Goal: Information Seeking & Learning: Check status

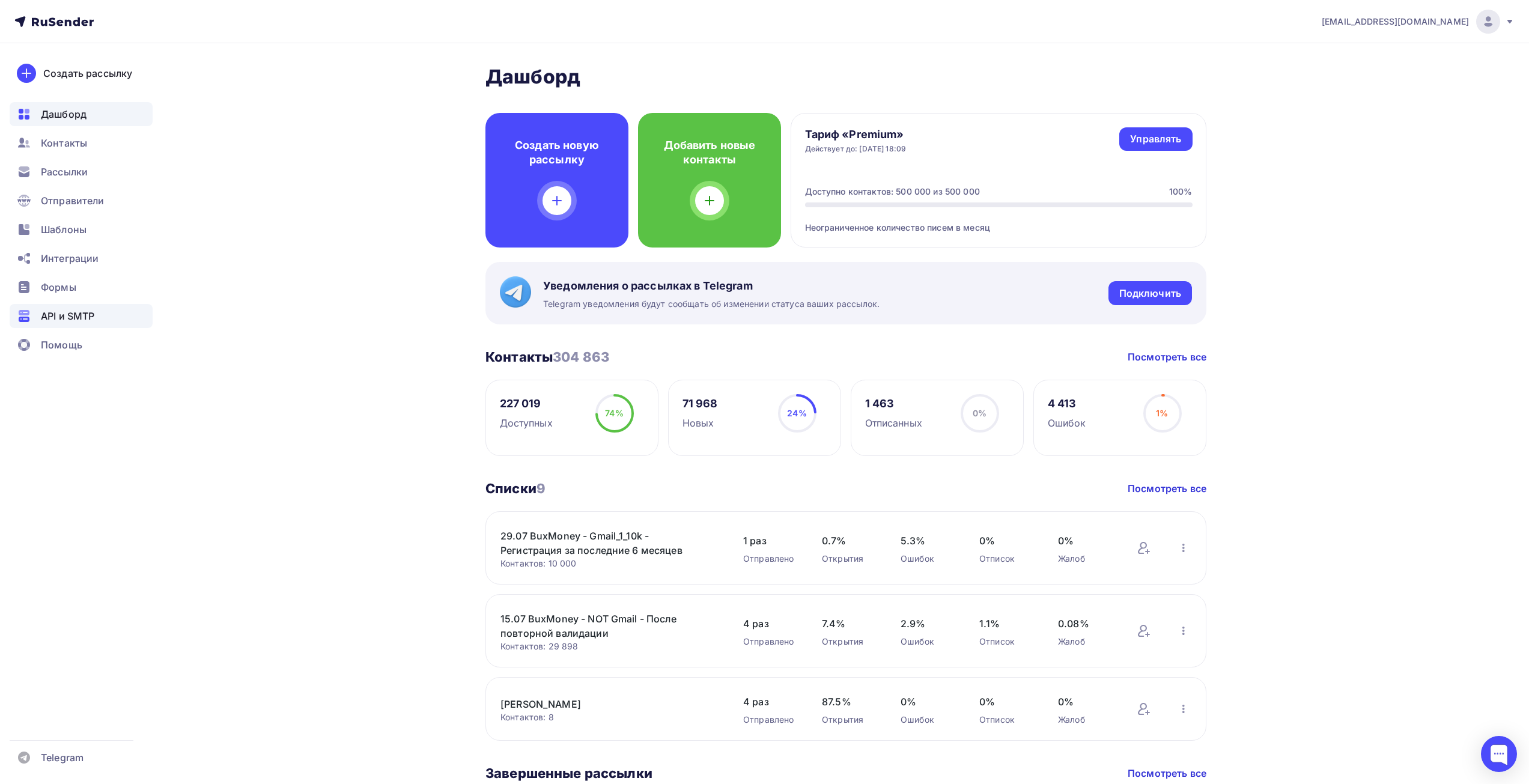
click at [50, 313] on span "API и SMTP" at bounding box center [67, 316] width 54 height 15
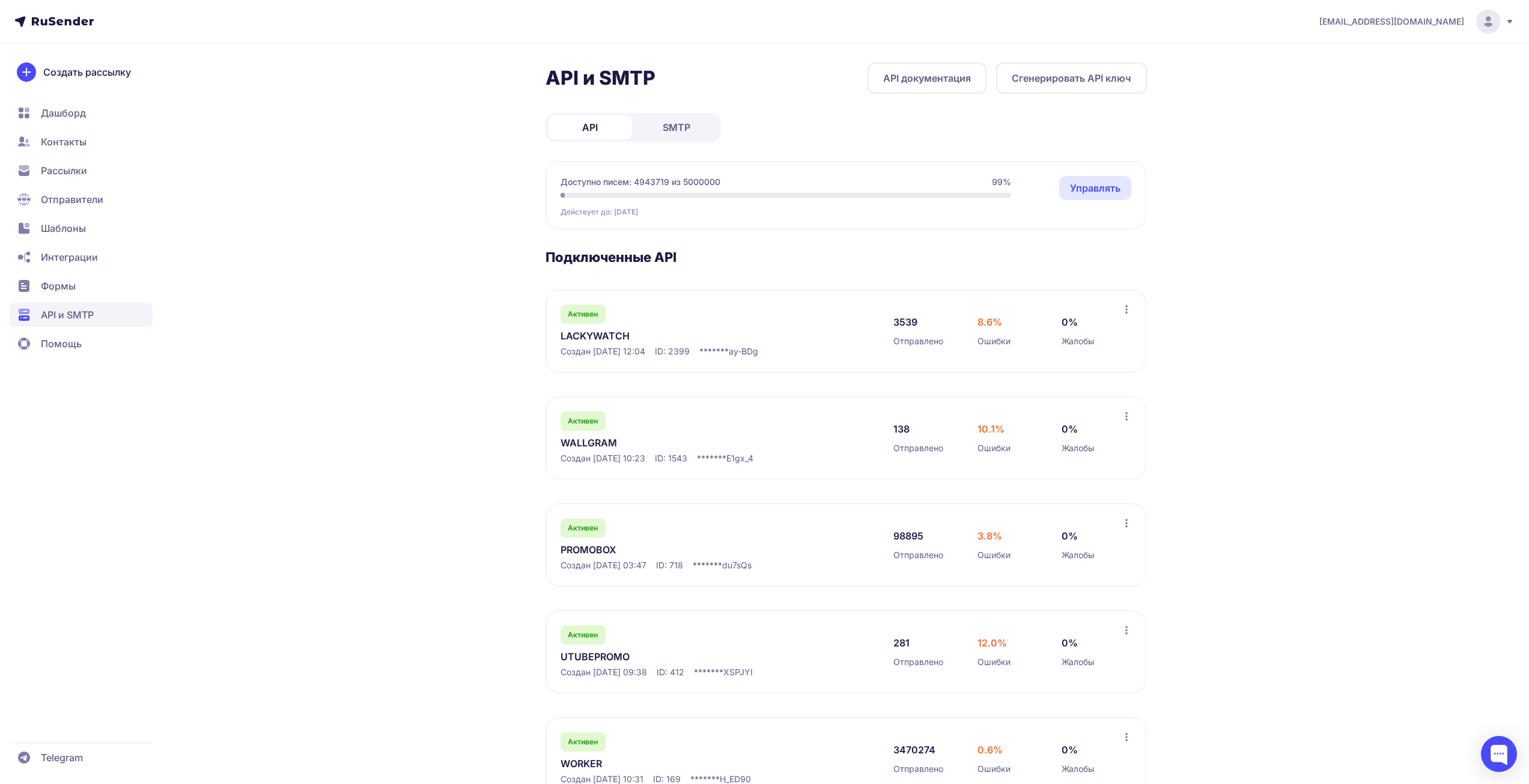
click at [580, 330] on link "LACKYWATCH" at bounding box center [683, 336] width 246 height 15
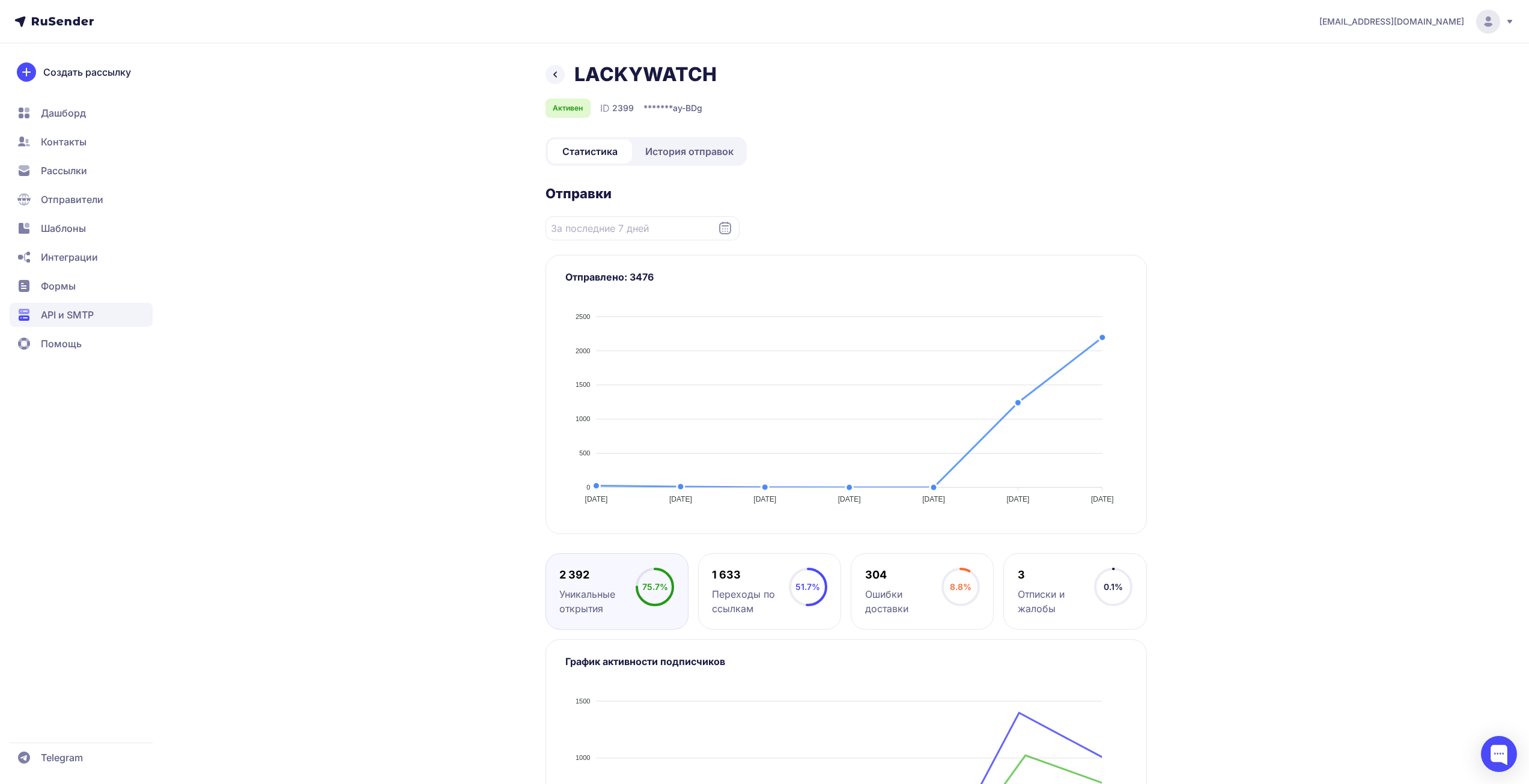
click at [688, 159] on link "История отправок" at bounding box center [689, 151] width 110 height 24
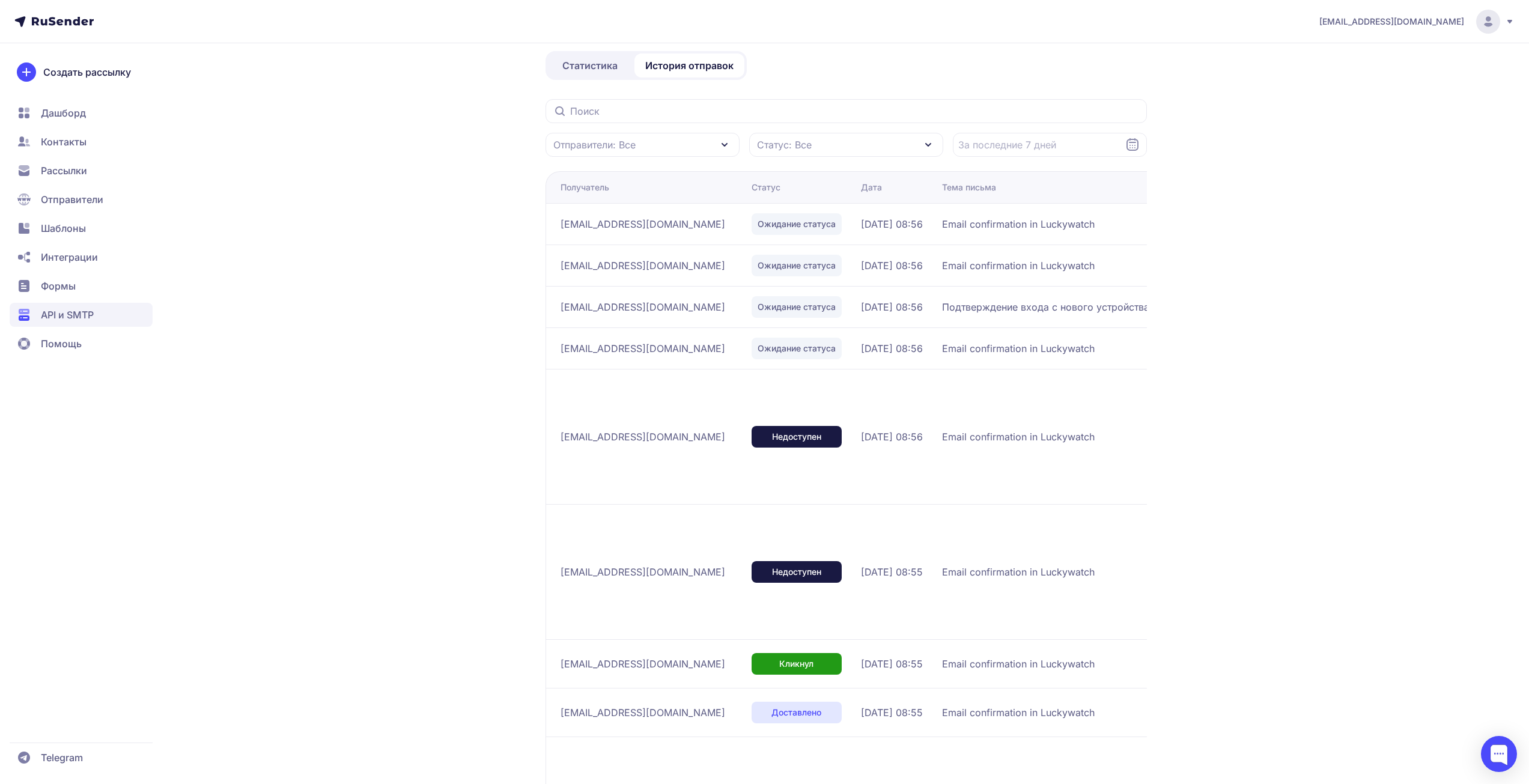
scroll to position [289, 0]
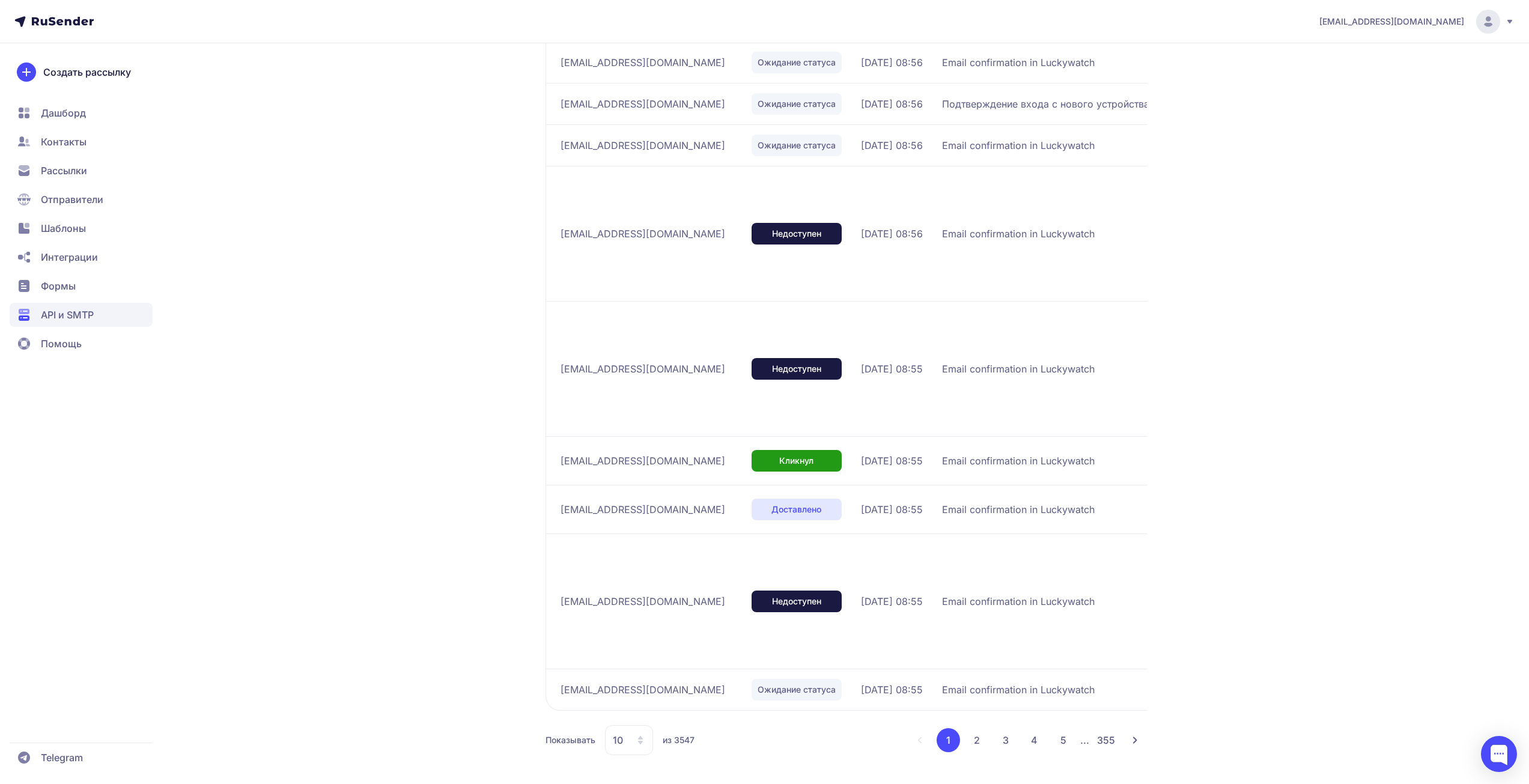
click at [636, 743] on icon at bounding box center [640, 740] width 10 height 10
click at [641, 702] on span "100" at bounding box center [678, 701] width 130 height 24
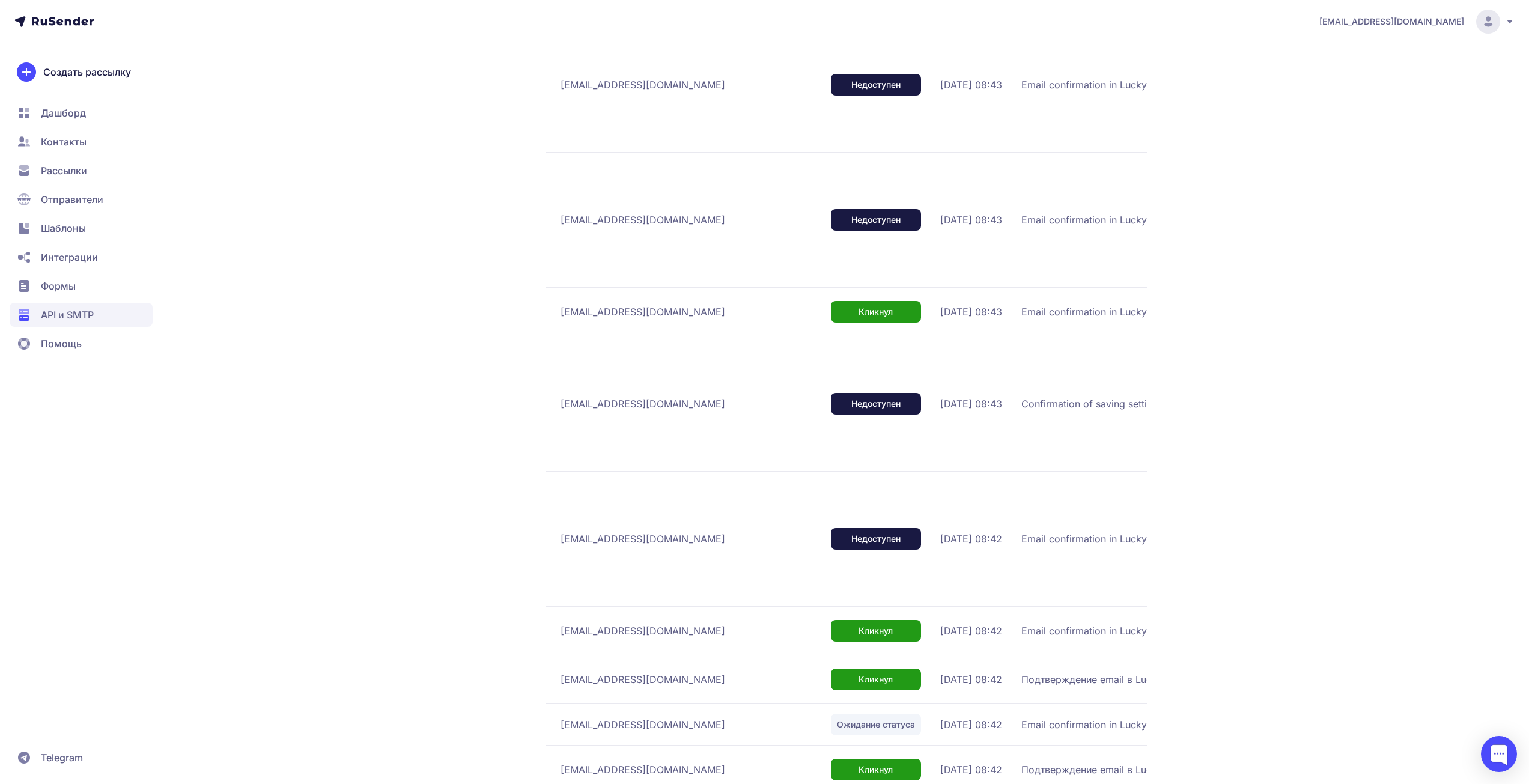
scroll to position [6128, 0]
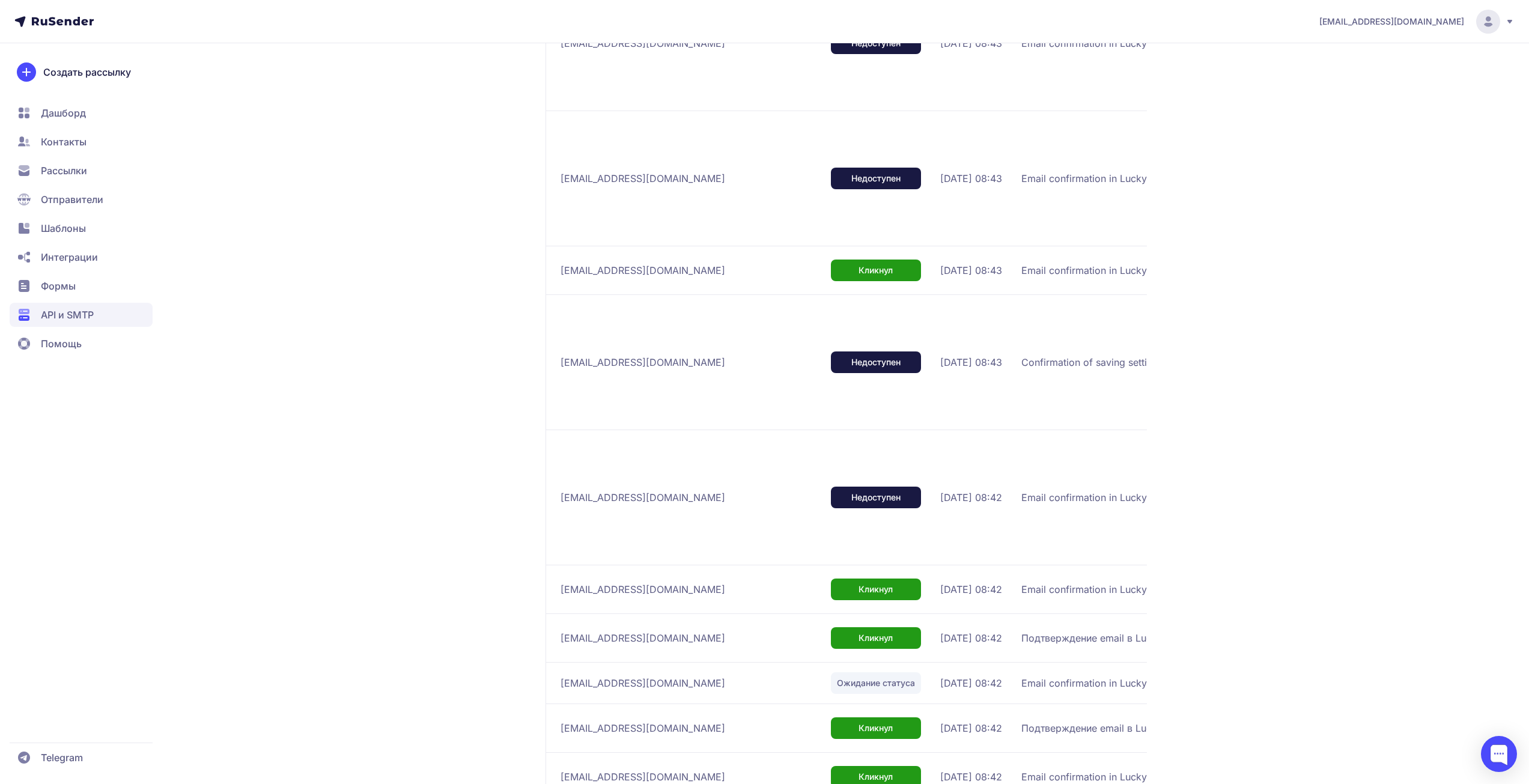
drag, startPoint x: 1304, startPoint y: 185, endPoint x: 1294, endPoint y: 176, distance: 13.5
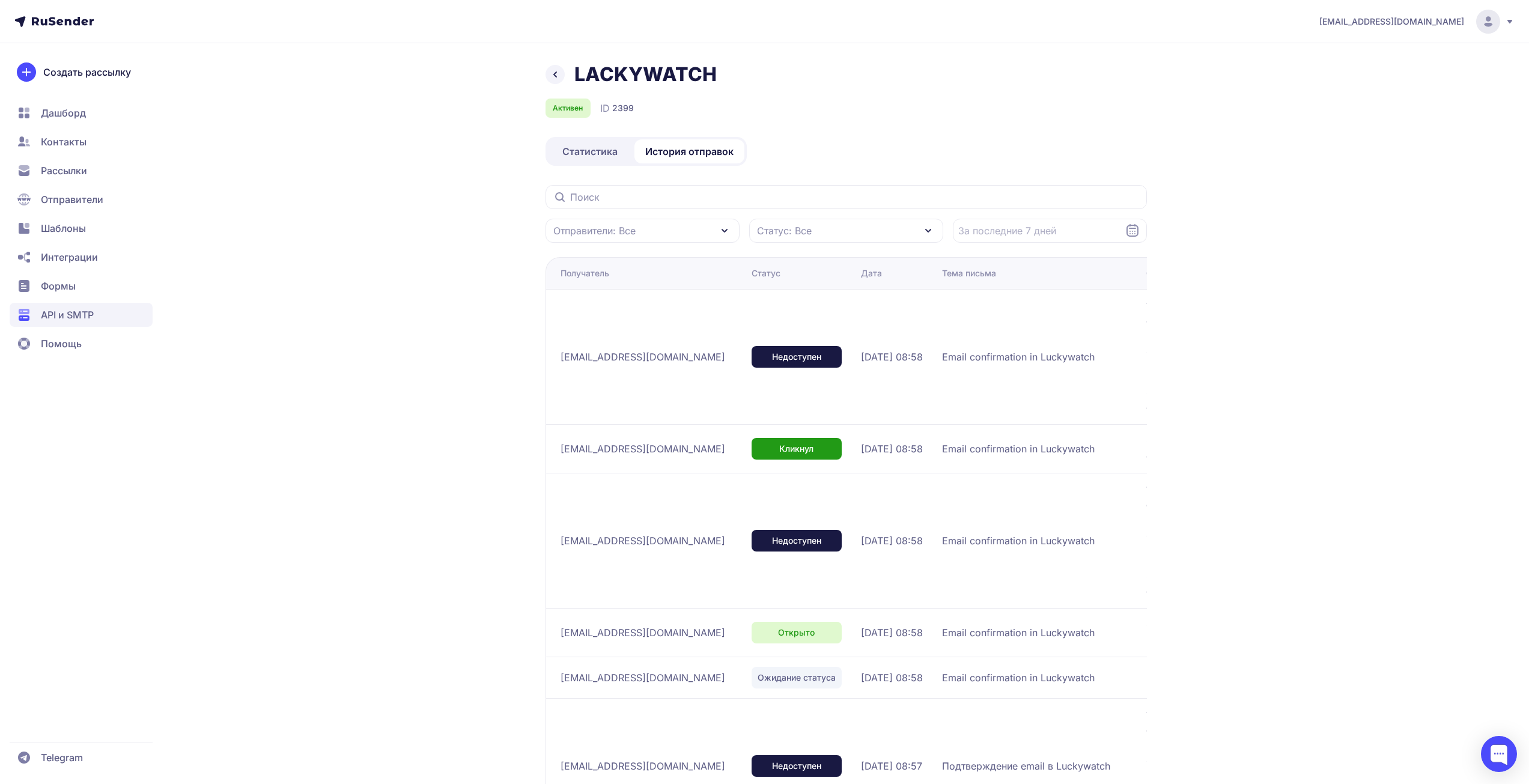
click at [1065, 93] on div "LACKYWATCH Активен ID 2399" at bounding box center [846, 90] width 602 height 55
click at [582, 154] on span "Статистика" at bounding box center [590, 151] width 55 height 15
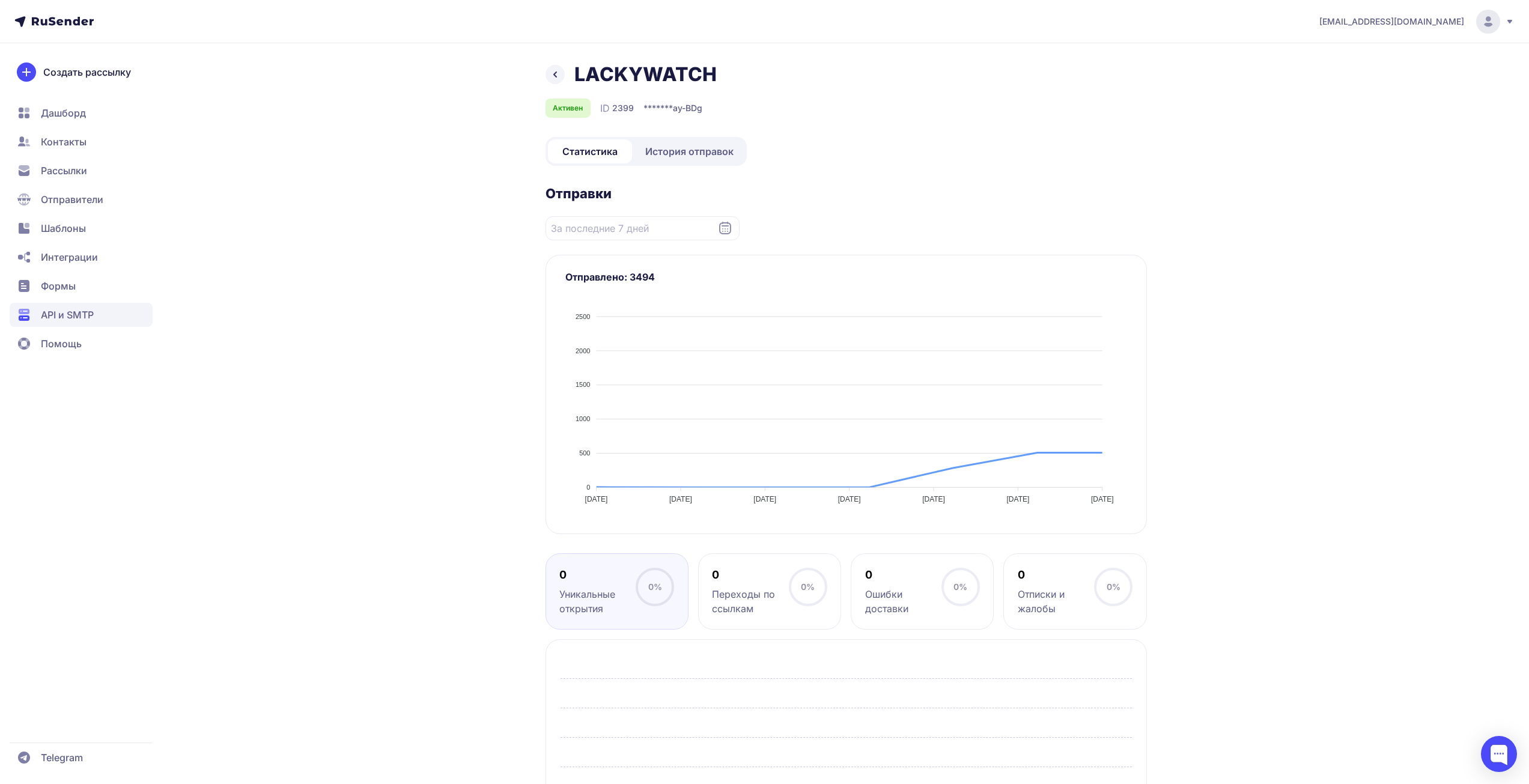
click at [276, 175] on div "promonik114@gmail.com LACKYWATCH Активен ID 2399 ******* ay-BDg Статистика Исто…" at bounding box center [764, 461] width 1529 height 922
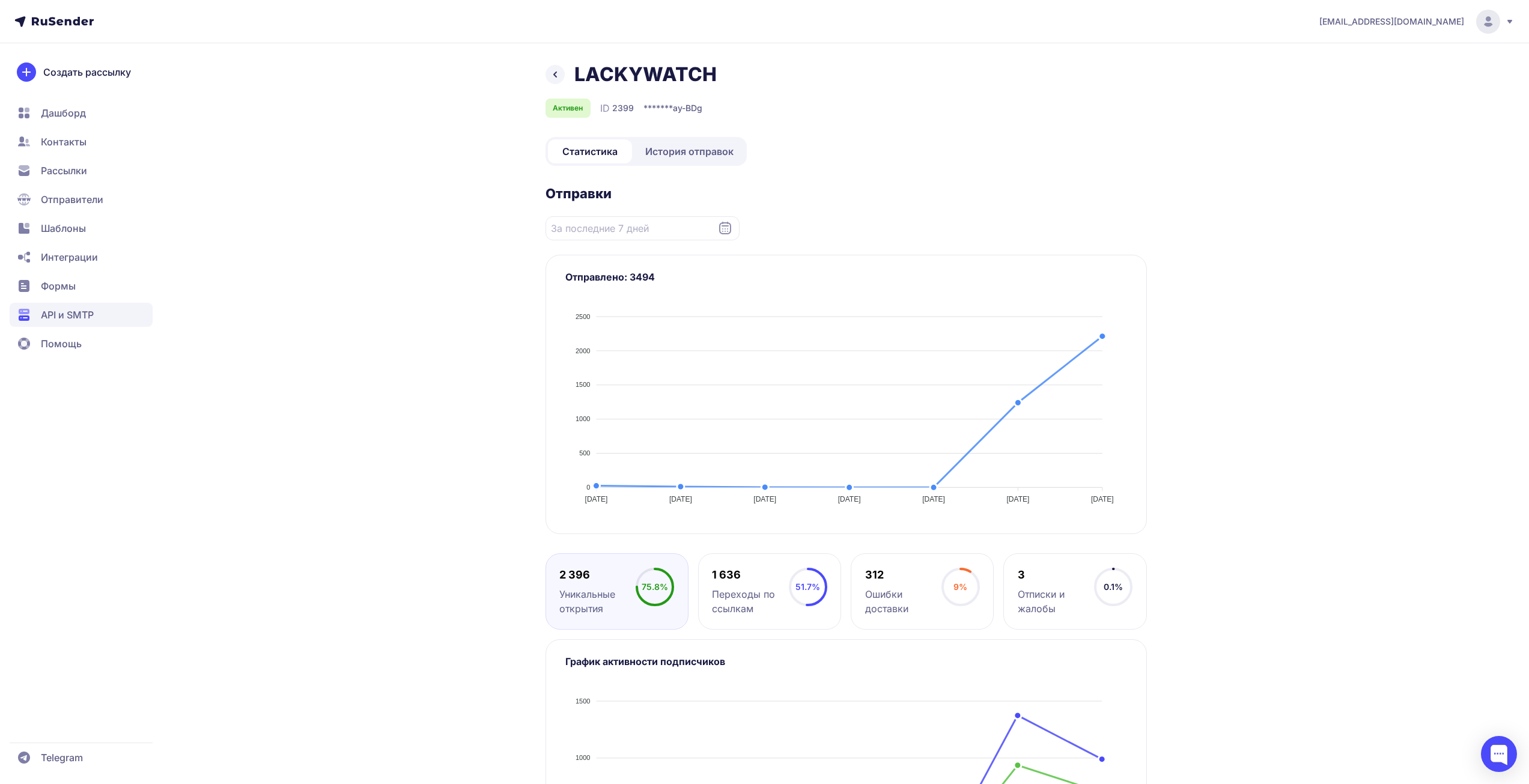
click at [694, 153] on span "История отправок" at bounding box center [689, 151] width 88 height 15
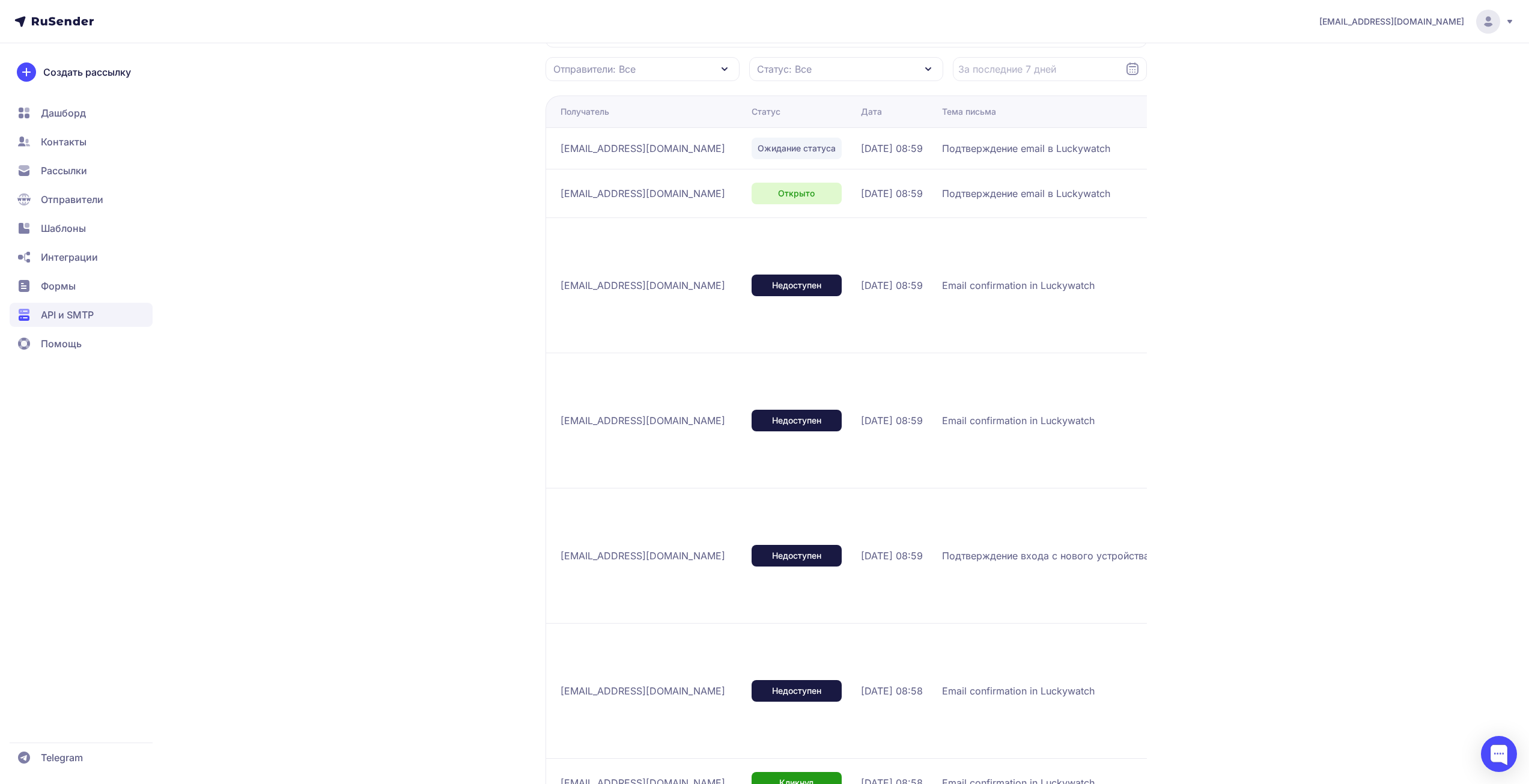
scroll to position [241, 0]
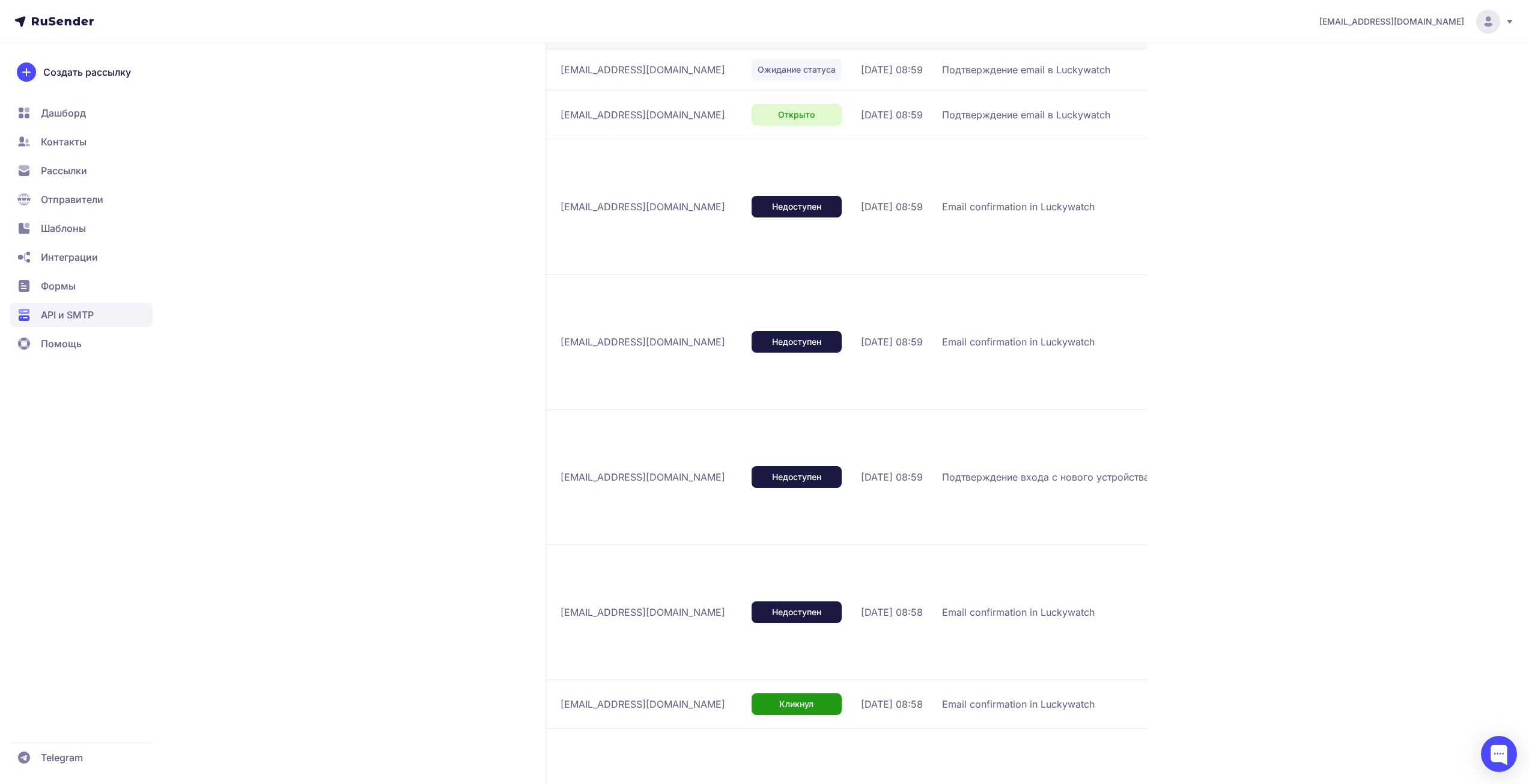
click at [1016, 477] on span "Подтверждение входа с нового устройства на Luckywatch" at bounding box center [1081, 477] width 278 height 15
click at [1275, 181] on div "promonik114@gmail.com LACKYWATCH Активен ID 2399 Статистика История отправок От…" at bounding box center [764, 393] width 1529 height 1268
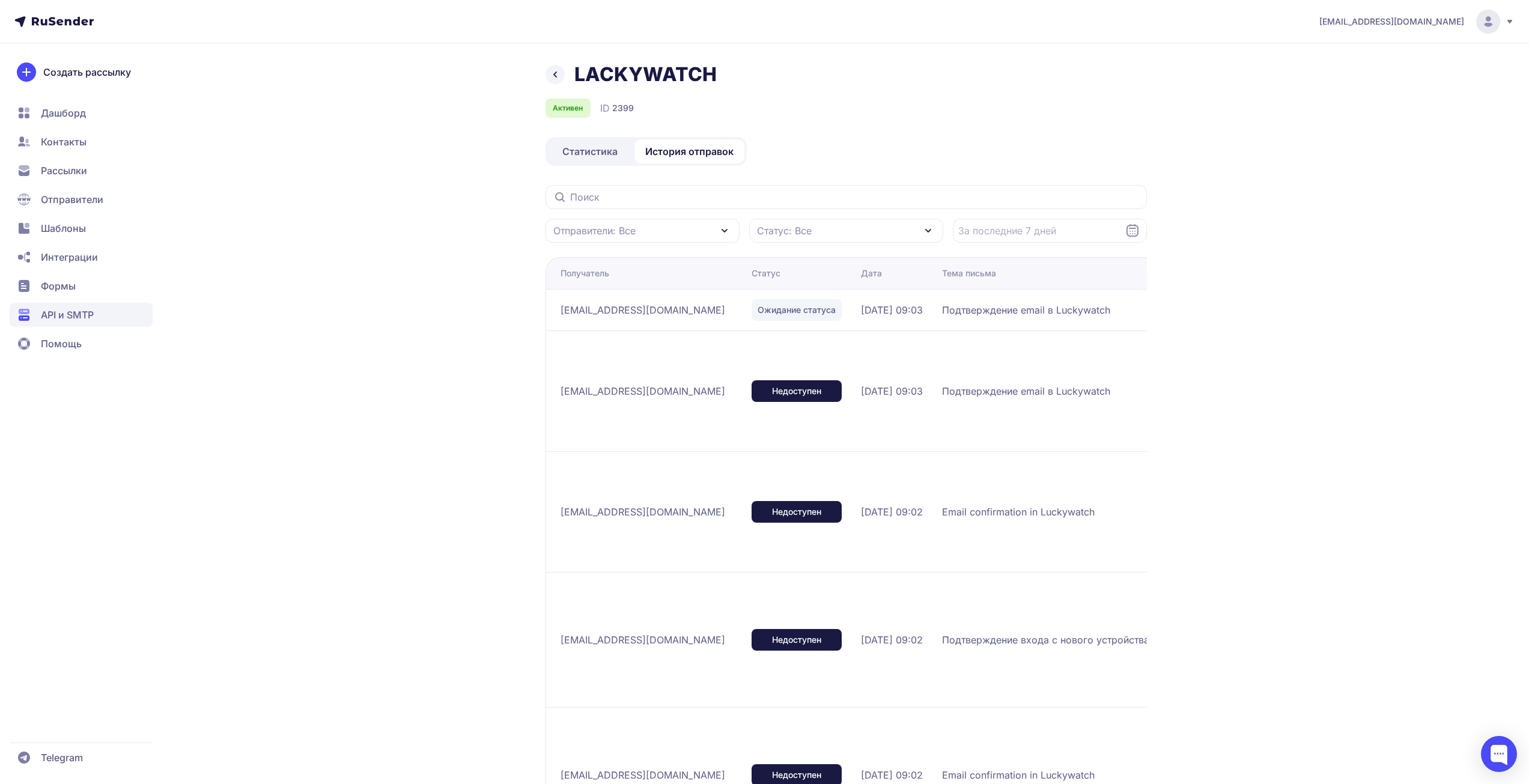
click at [852, 95] on div "LACKYWATCH Активен ID 2399" at bounding box center [846, 90] width 602 height 55
click at [556, 73] on icon at bounding box center [555, 74] width 2 height 5
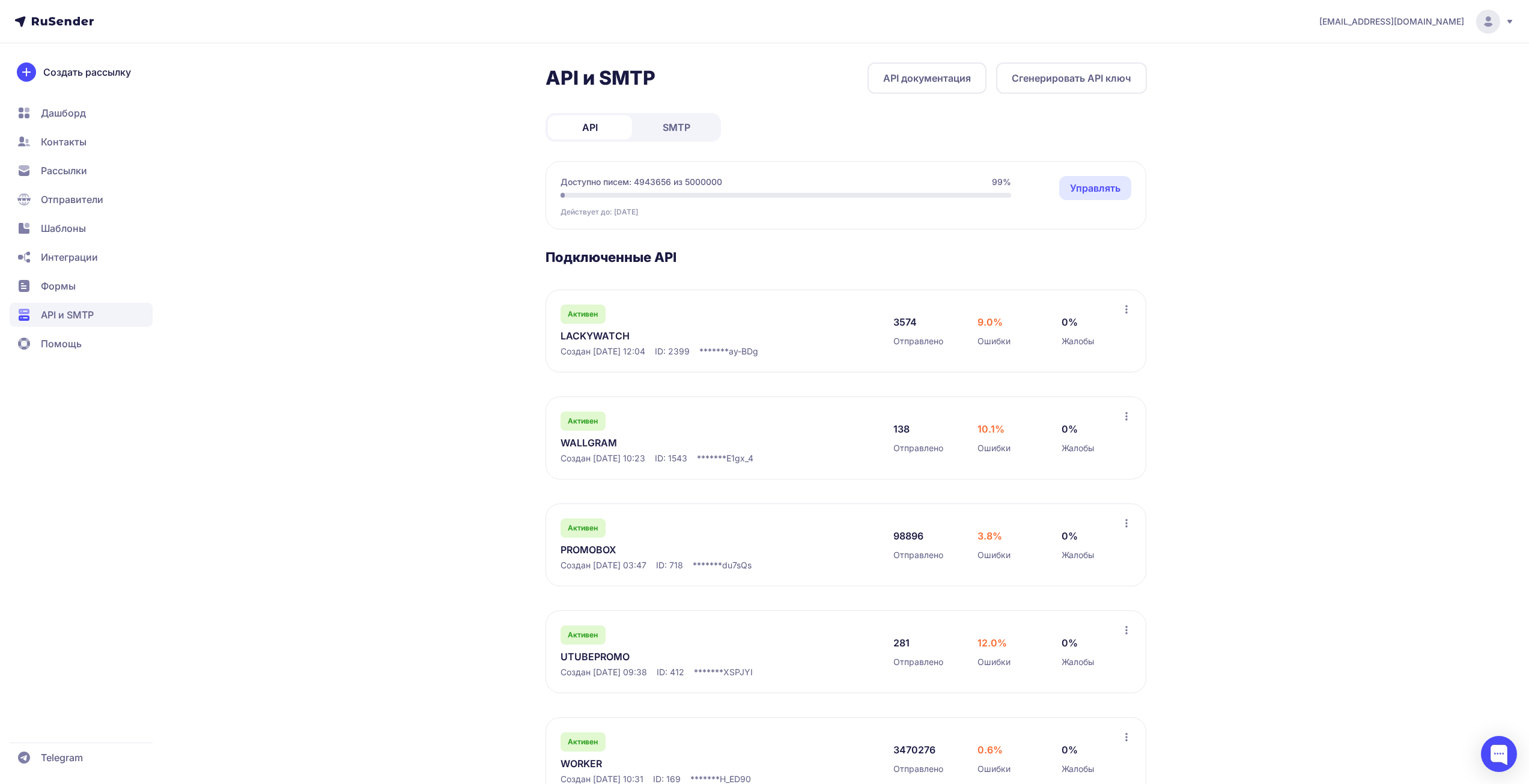
click at [582, 340] on link "LACKYWATCH" at bounding box center [683, 336] width 246 height 15
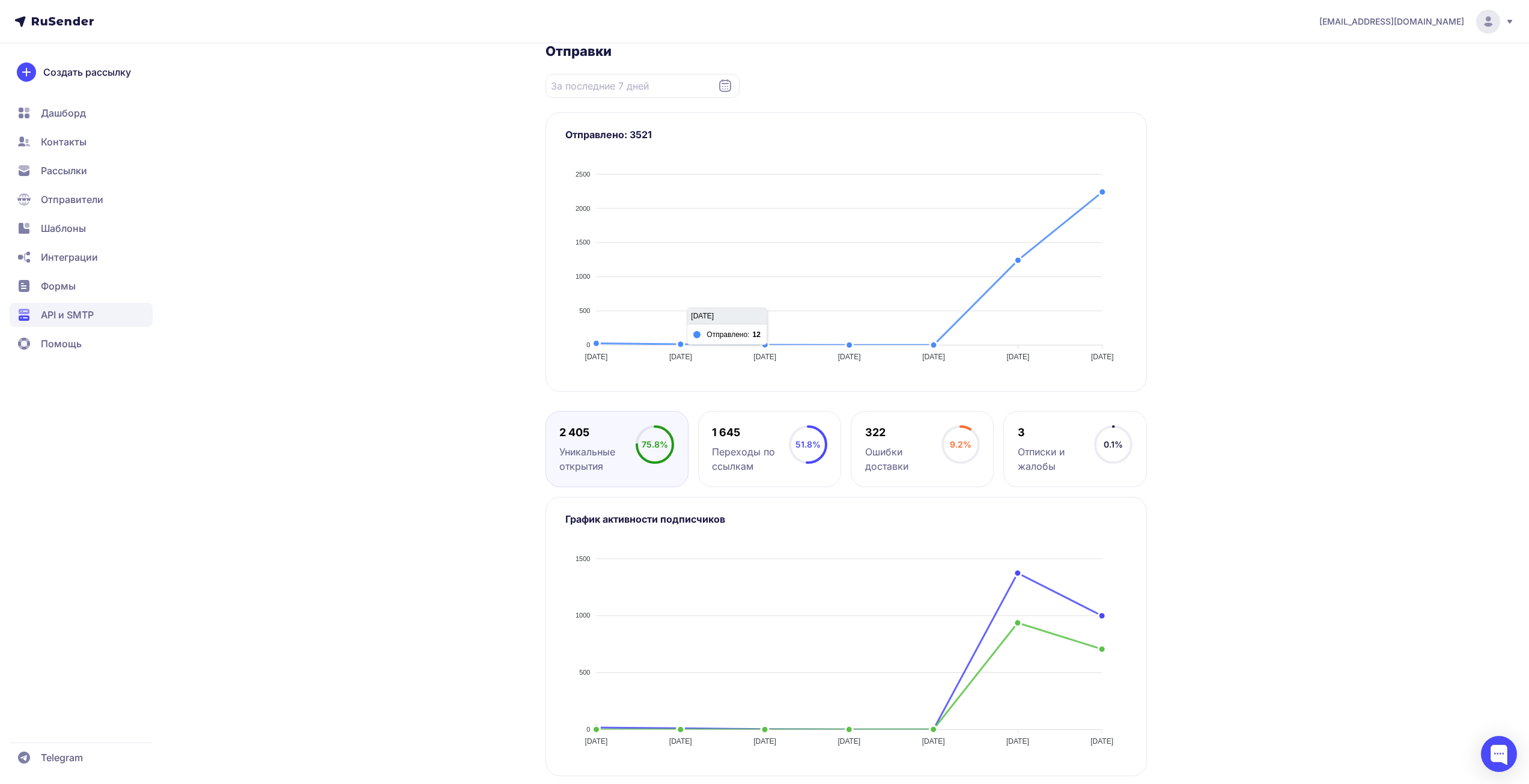
scroll to position [149, 0]
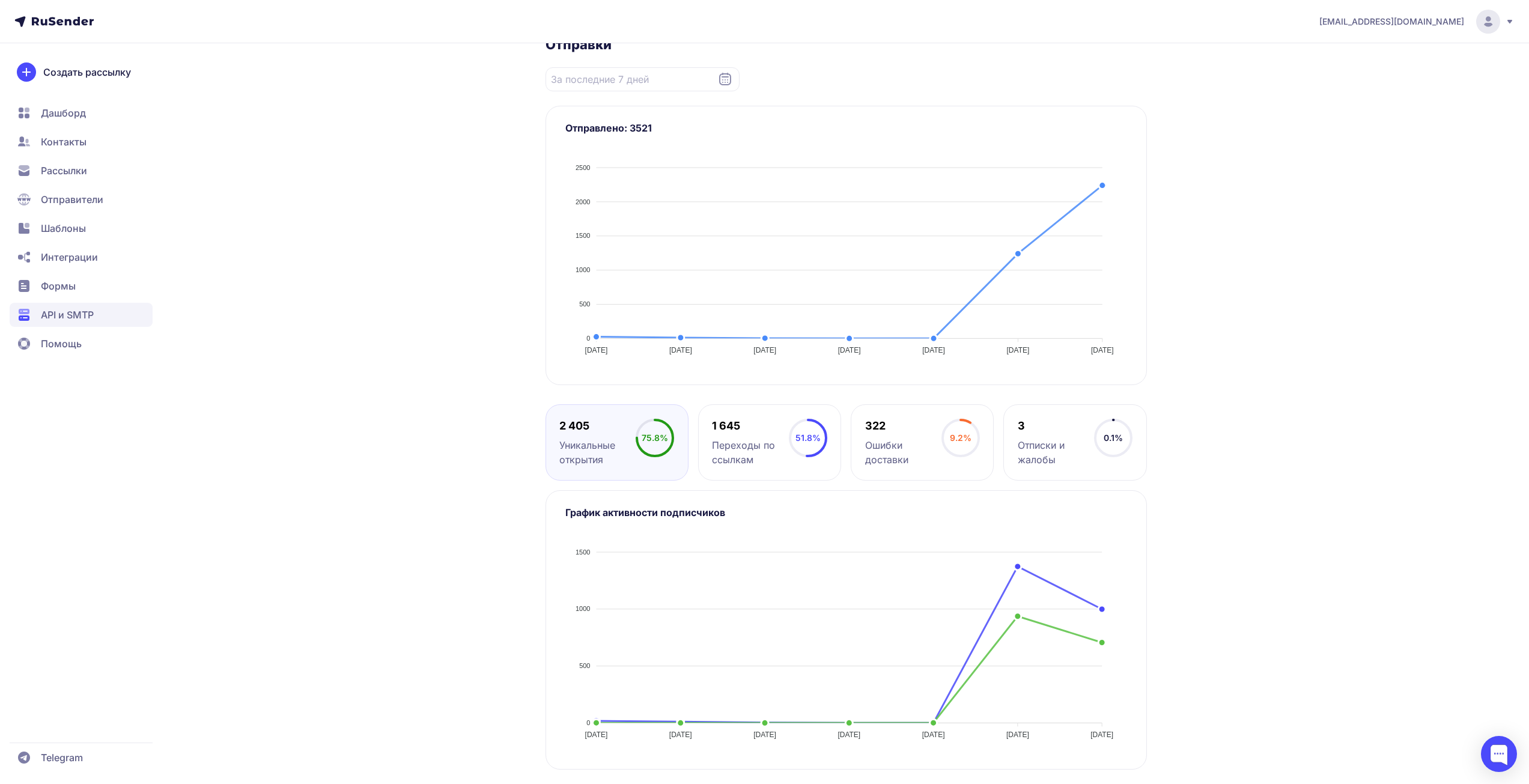
drag, startPoint x: 1291, startPoint y: 136, endPoint x: 1348, endPoint y: 98, distance: 68.5
click at [1291, 136] on div "promonik114@gmail.com LACKYWATCH Активен ID 2399 ******* ay-BDg Статистика Исто…" at bounding box center [764, 317] width 1529 height 933
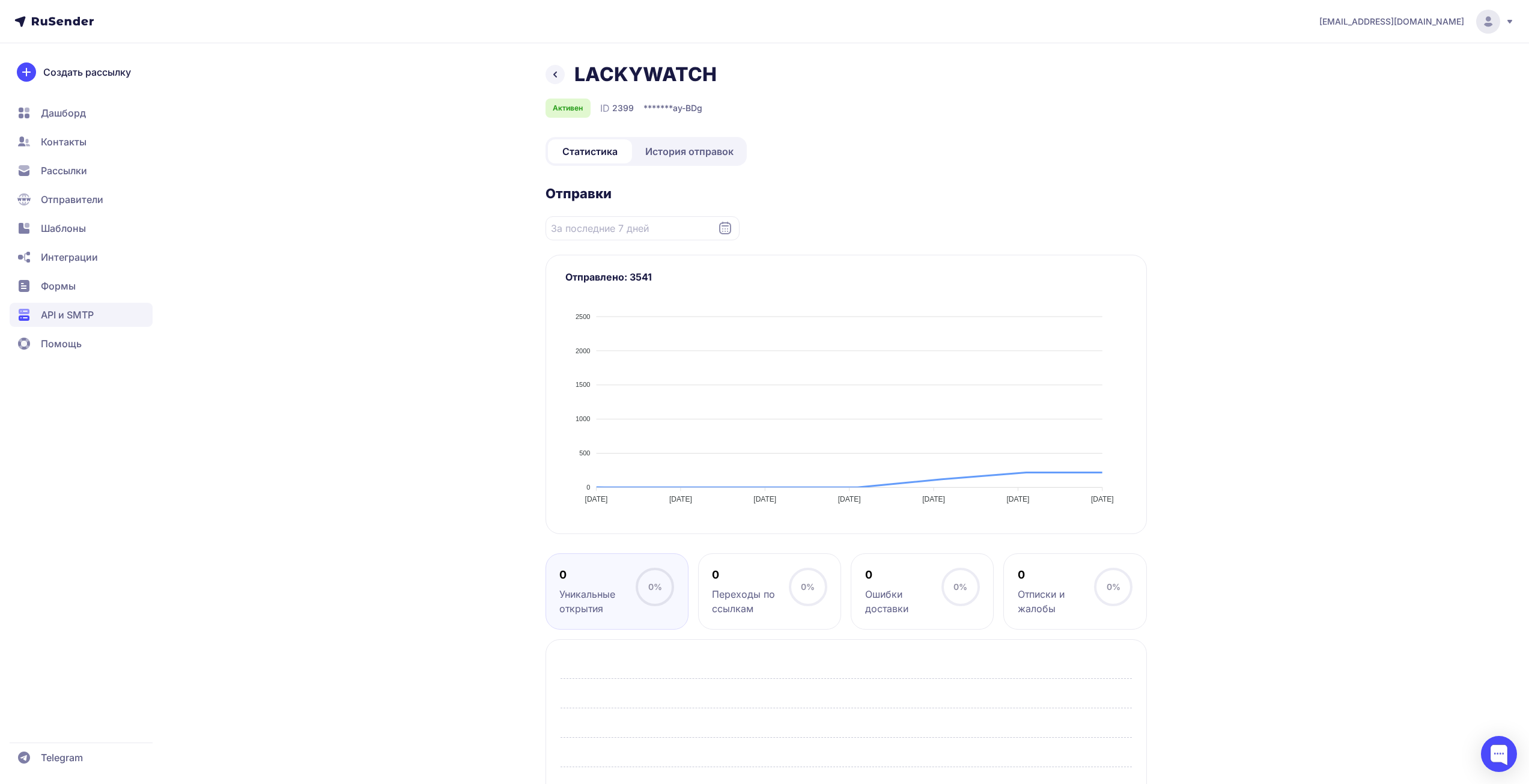
click at [1288, 276] on div "[EMAIL_ADDRESS][DOMAIN_NAME] LACKYWATCH Активен ID 2399 ******* ay-BDg Статисти…" at bounding box center [764, 461] width 1529 height 922
click at [1357, 231] on div "promonik114@gmail.com LACKYWATCH Активен ID 2399 ******* ay-BDg Статистика Исто…" at bounding box center [764, 461] width 1529 height 922
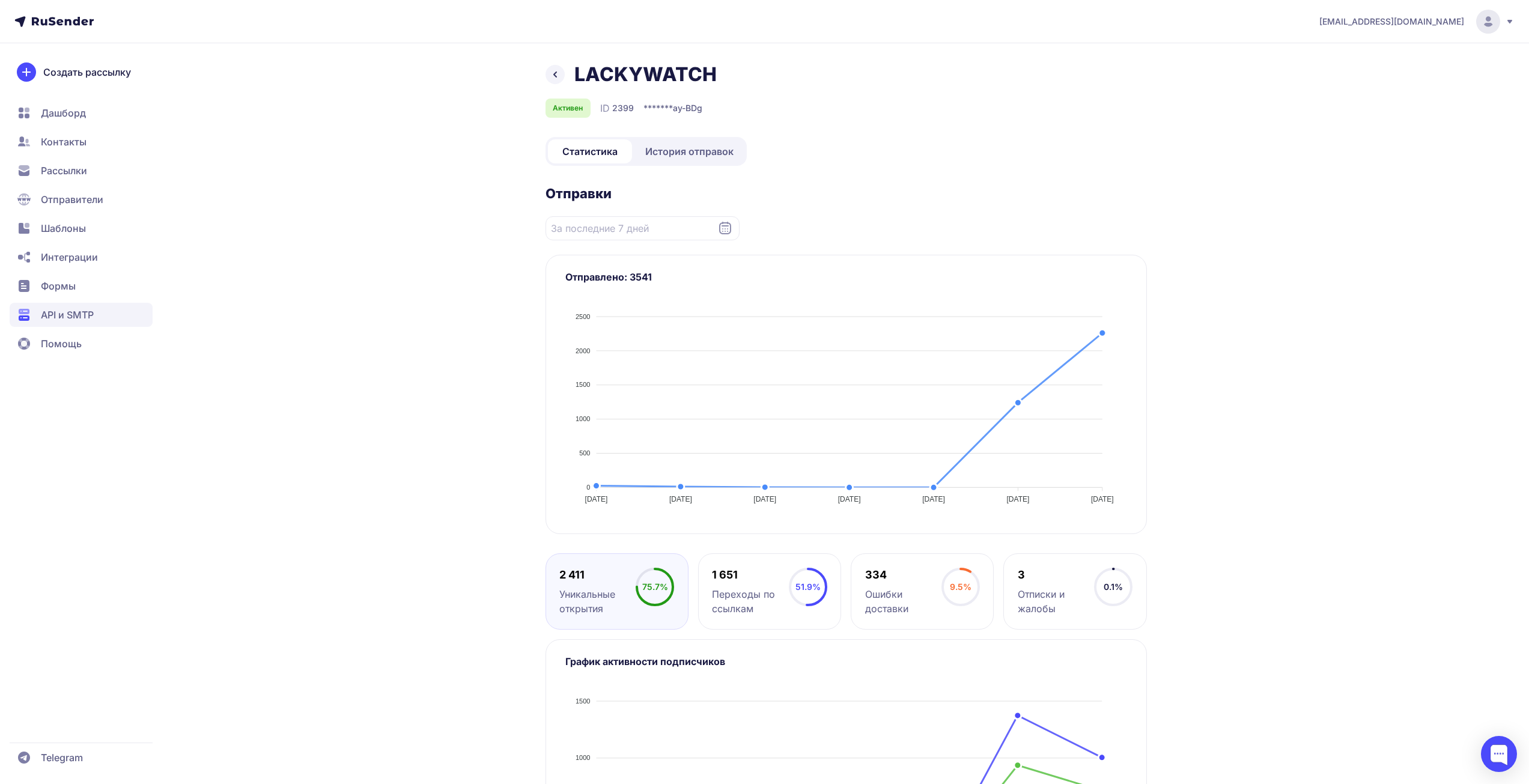
click at [693, 153] on span "История отправок" at bounding box center [689, 151] width 88 height 15
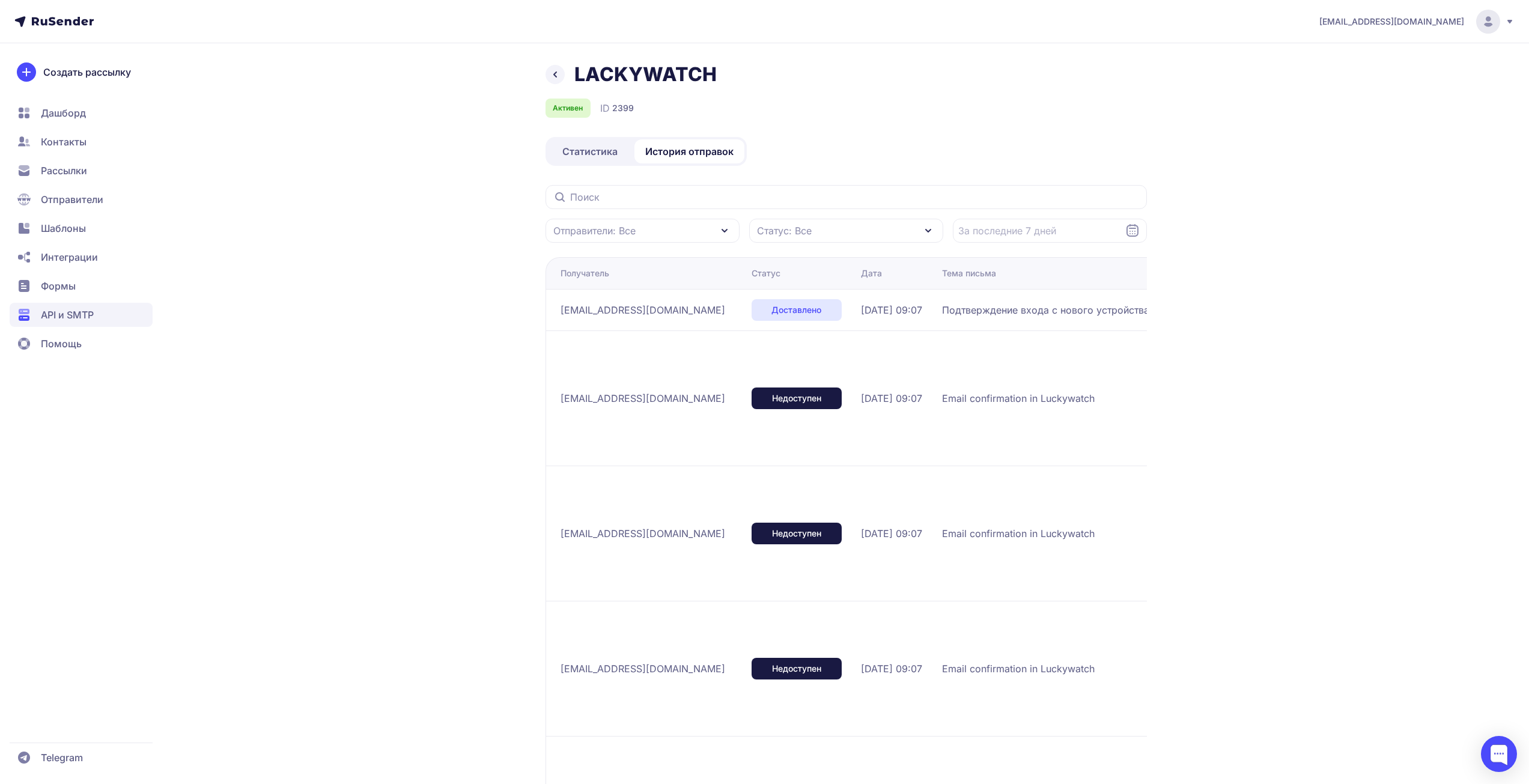
click at [371, 288] on div "LACKYWATCH Активен ID 2399 Статистика История отправок Отправители: Все Статус:…" at bounding box center [765, 665] width 865 height 1206
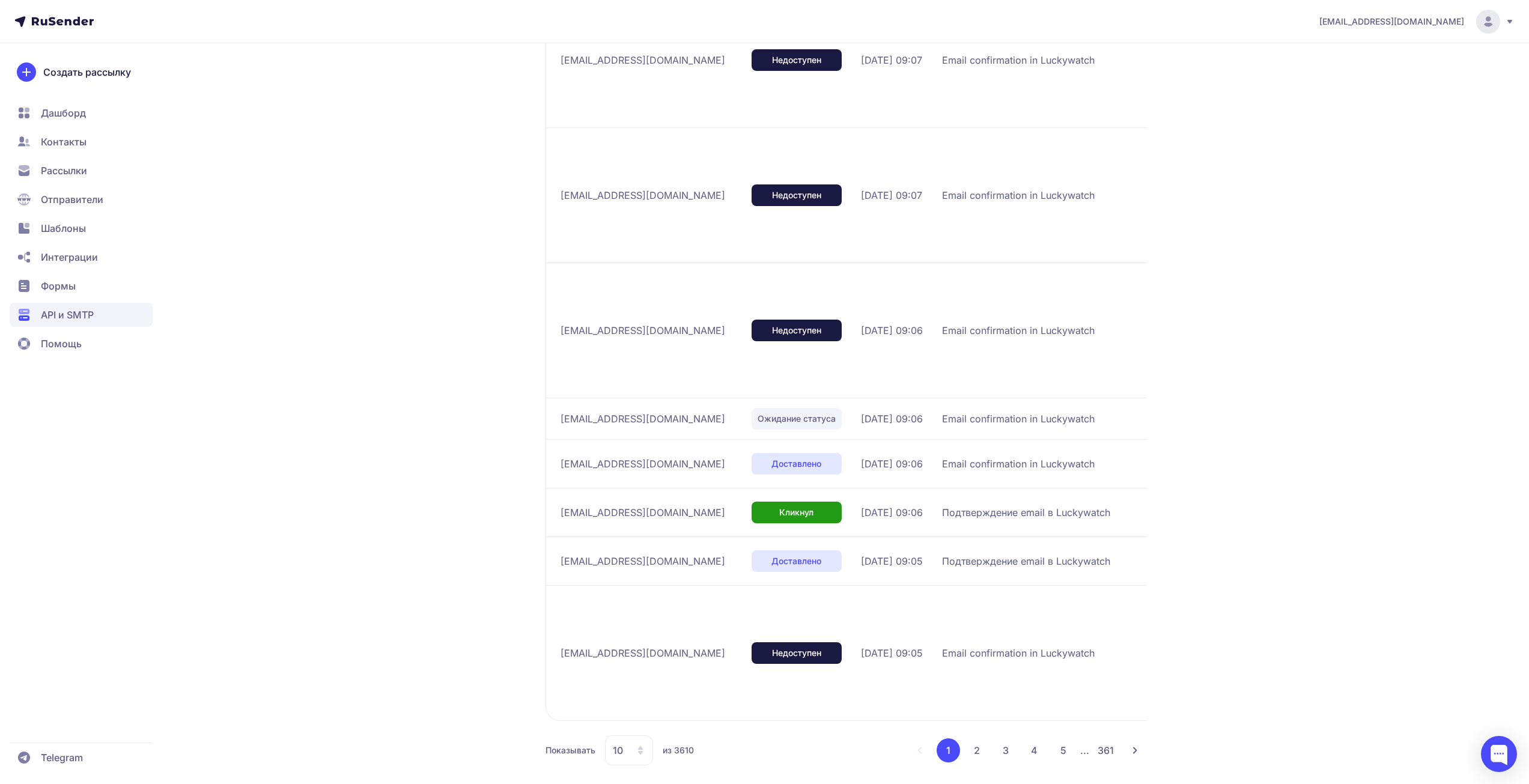
scroll to position [484, 0]
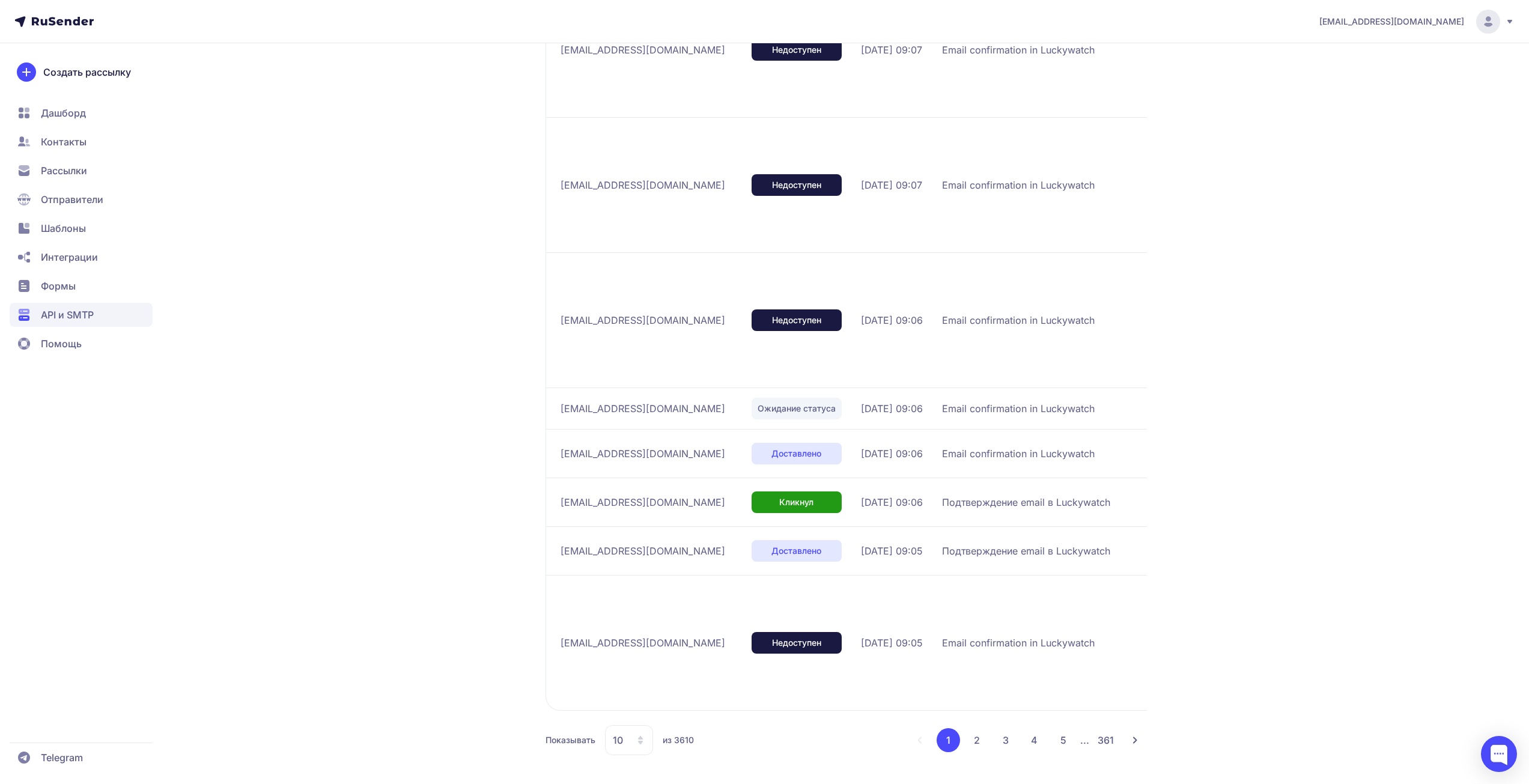
click at [1253, 204] on div "promonik114@gmail.com LACKYWATCH Активен ID 2399 Статистика История отправок От…" at bounding box center [764, 150] width 1529 height 1268
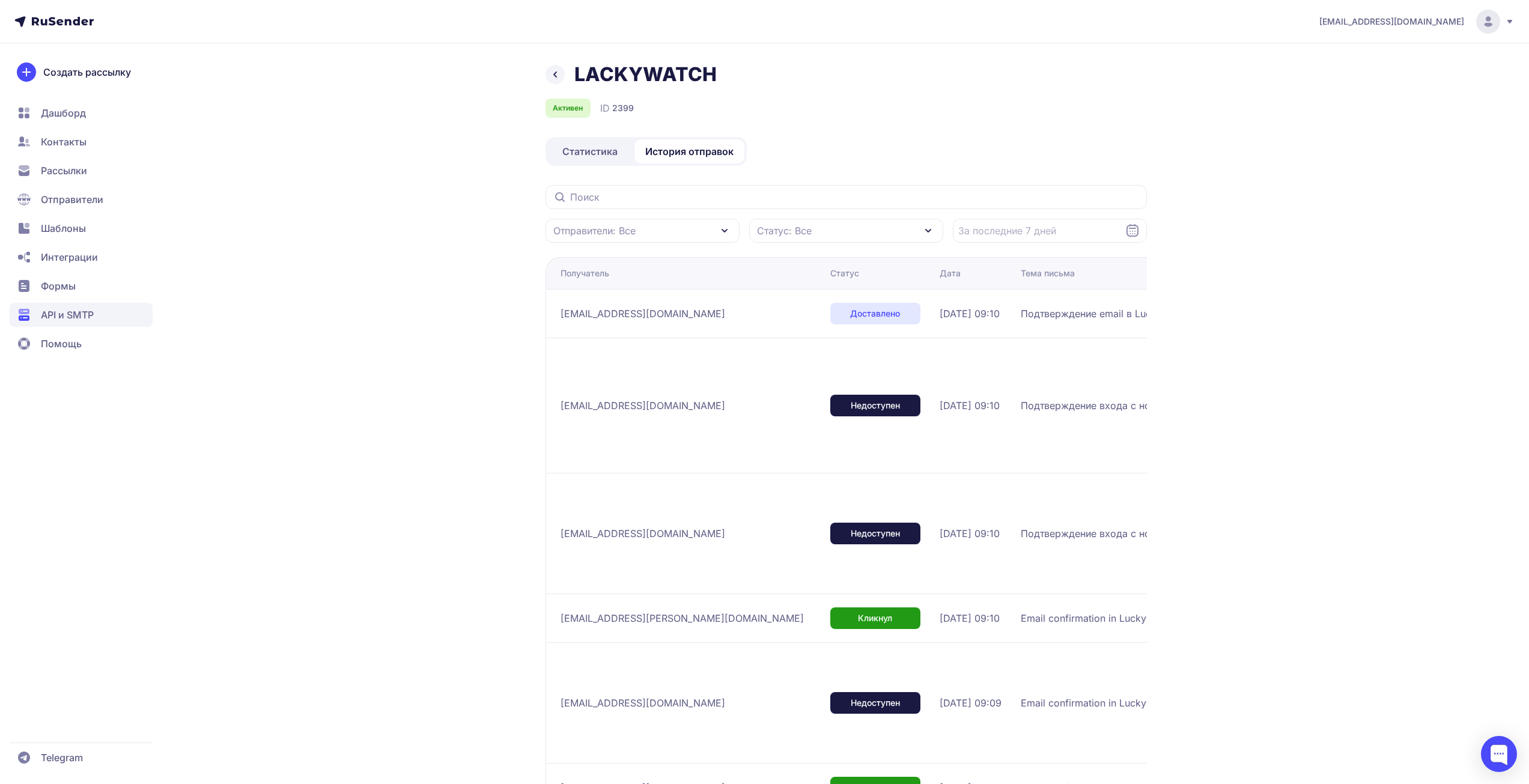
click at [1343, 312] on div "[EMAIL_ADDRESS][DOMAIN_NAME] LACKYWATCH Активен ID 2399 Статистика История отпр…" at bounding box center [764, 619] width 1529 height 1238
click at [1157, 105] on div "LACKYWATCH Активен ID 2399 Статистика История отправок Отправители: Все Статус:…" at bounding box center [765, 651] width 865 height 1176
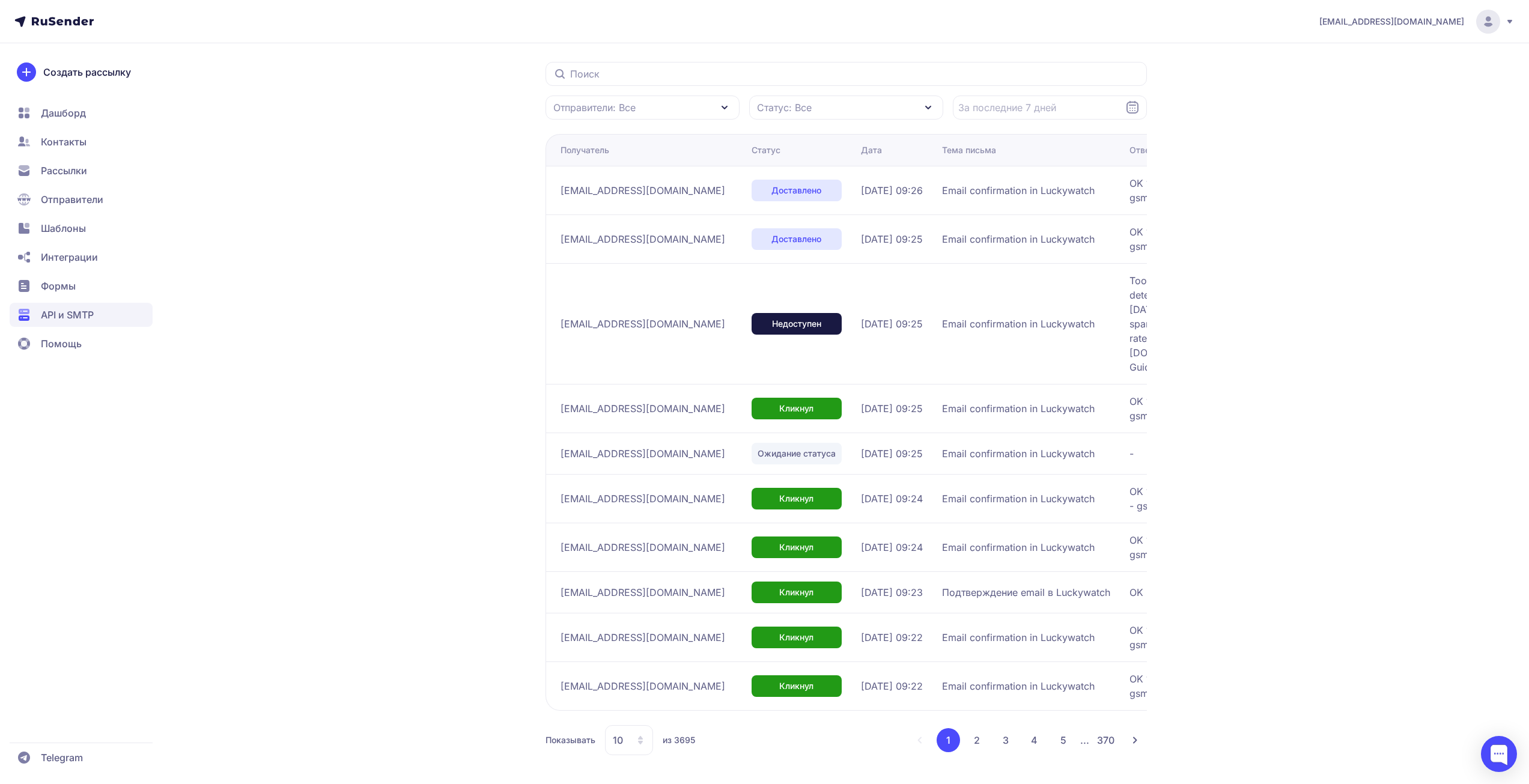
scroll to position [138, 0]
click at [628, 741] on div "10" at bounding box center [628, 740] width 48 height 30
click at [630, 694] on span "100" at bounding box center [678, 701] width 130 height 24
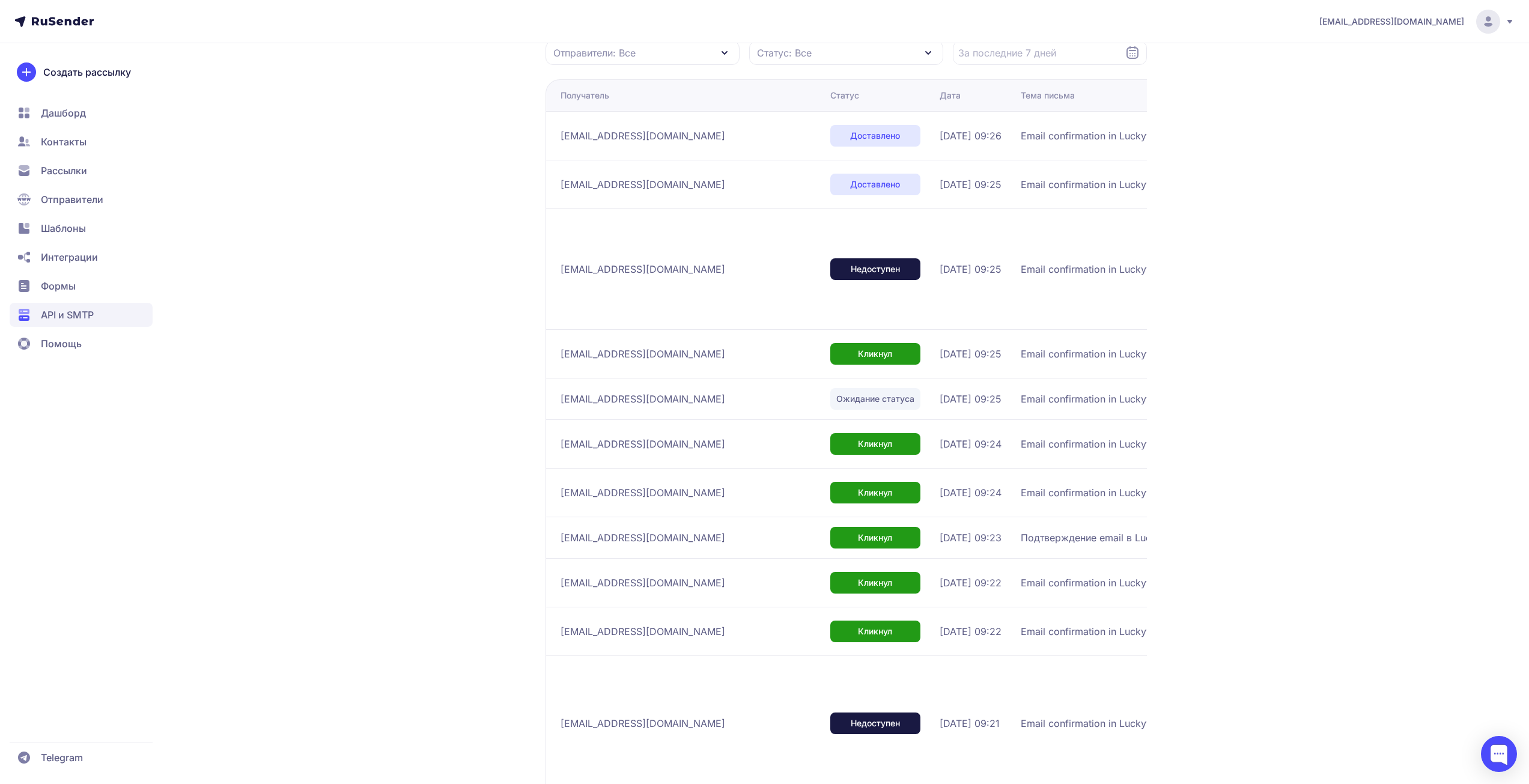
scroll to position [180, 0]
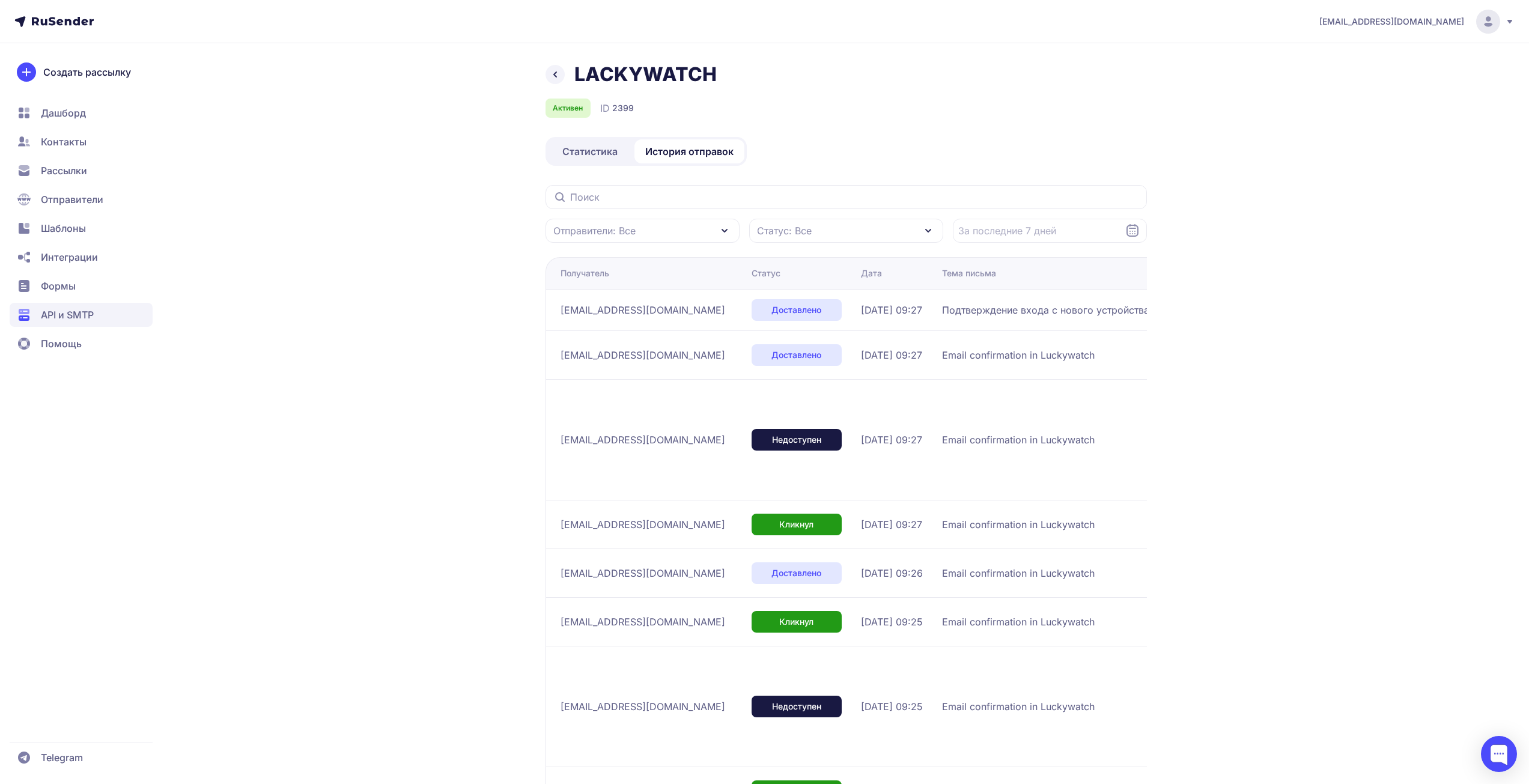
click at [1077, 90] on div "LACKYWATCH Активен ID 2399" at bounding box center [846, 90] width 602 height 55
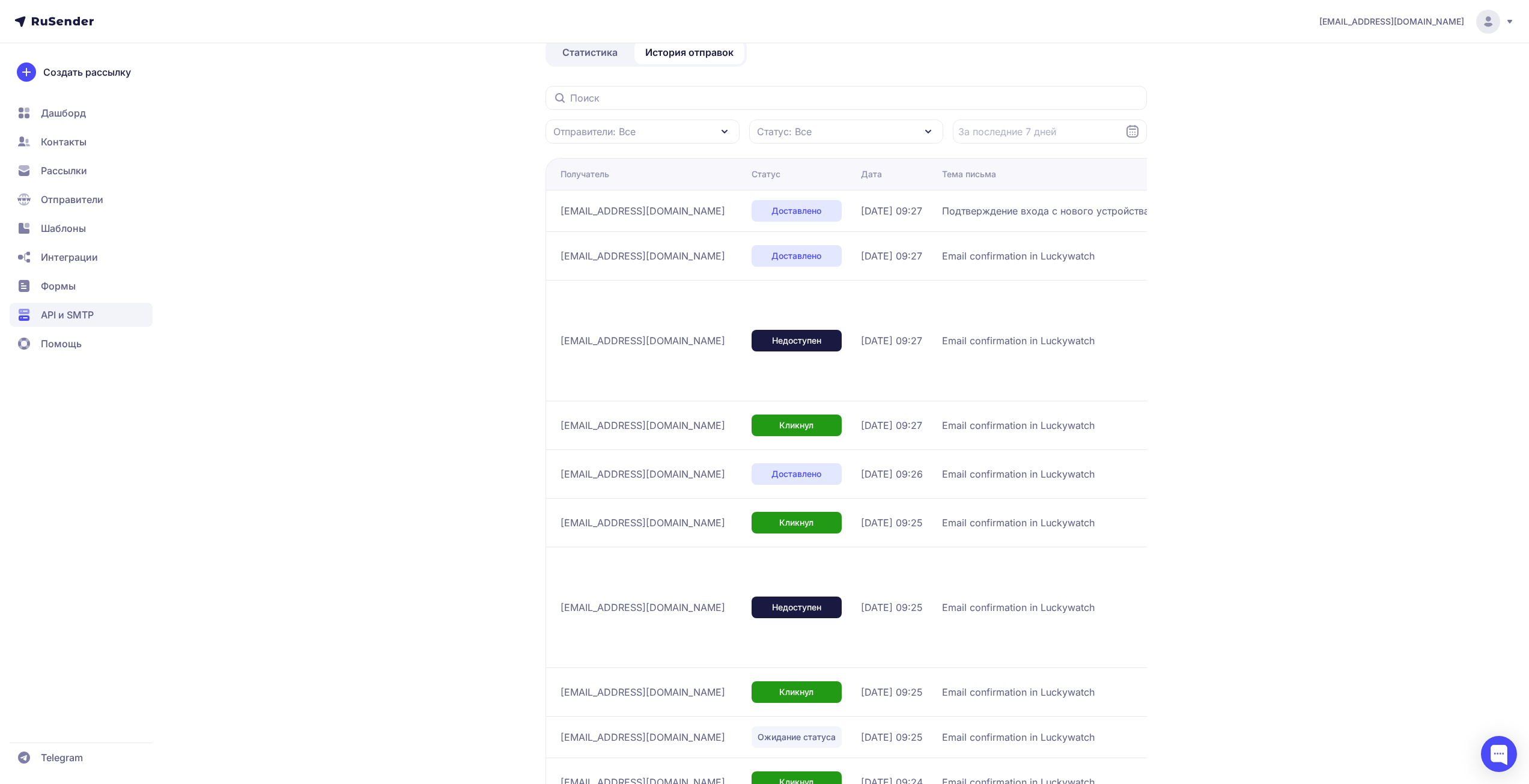
scroll to position [224, 0]
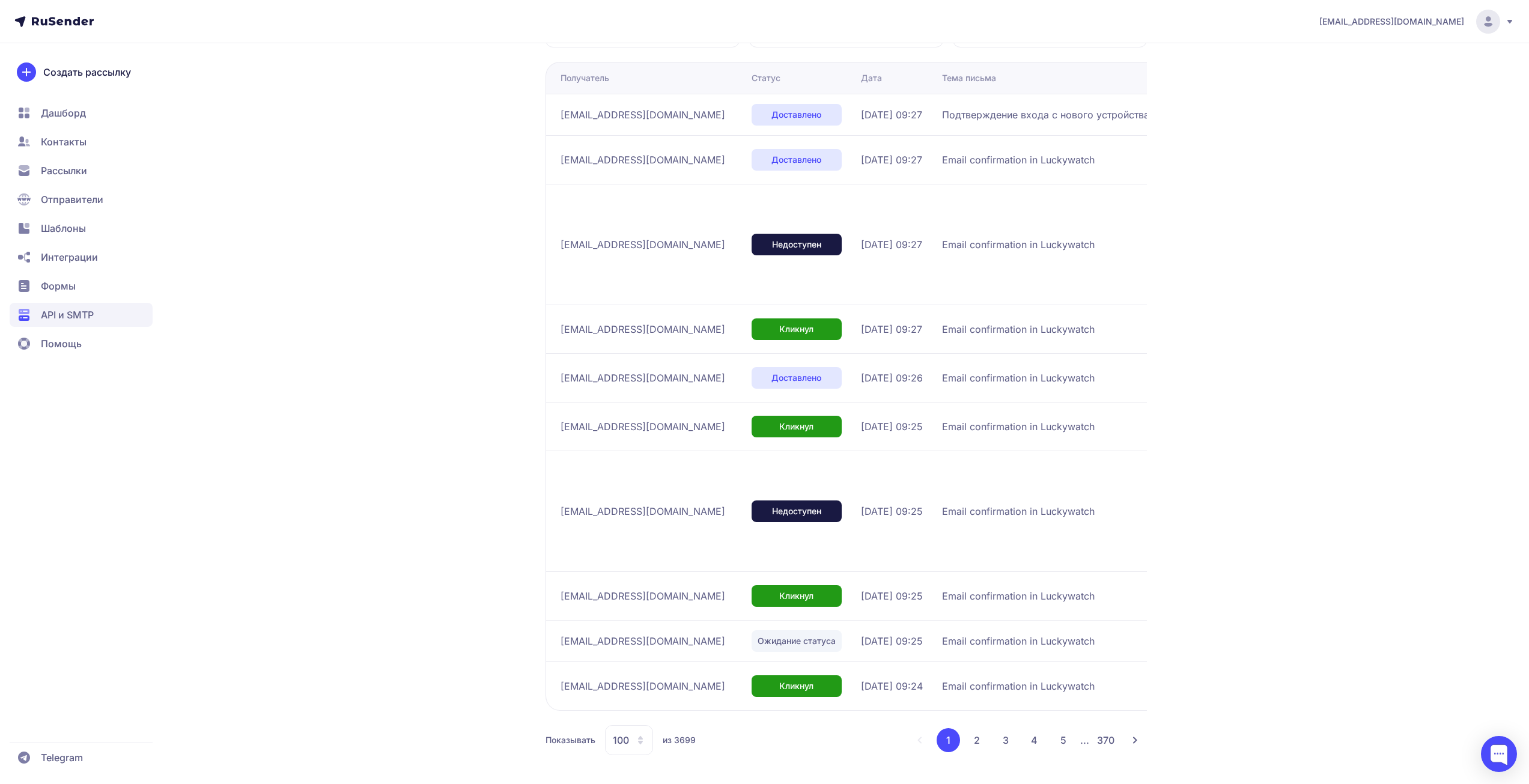
click at [632, 742] on div "100" at bounding box center [628, 740] width 48 height 30
drag, startPoint x: 624, startPoint y: 706, endPoint x: 670, endPoint y: 688, distance: 49.4
click at [624, 705] on span "100" at bounding box center [678, 701] width 130 height 24
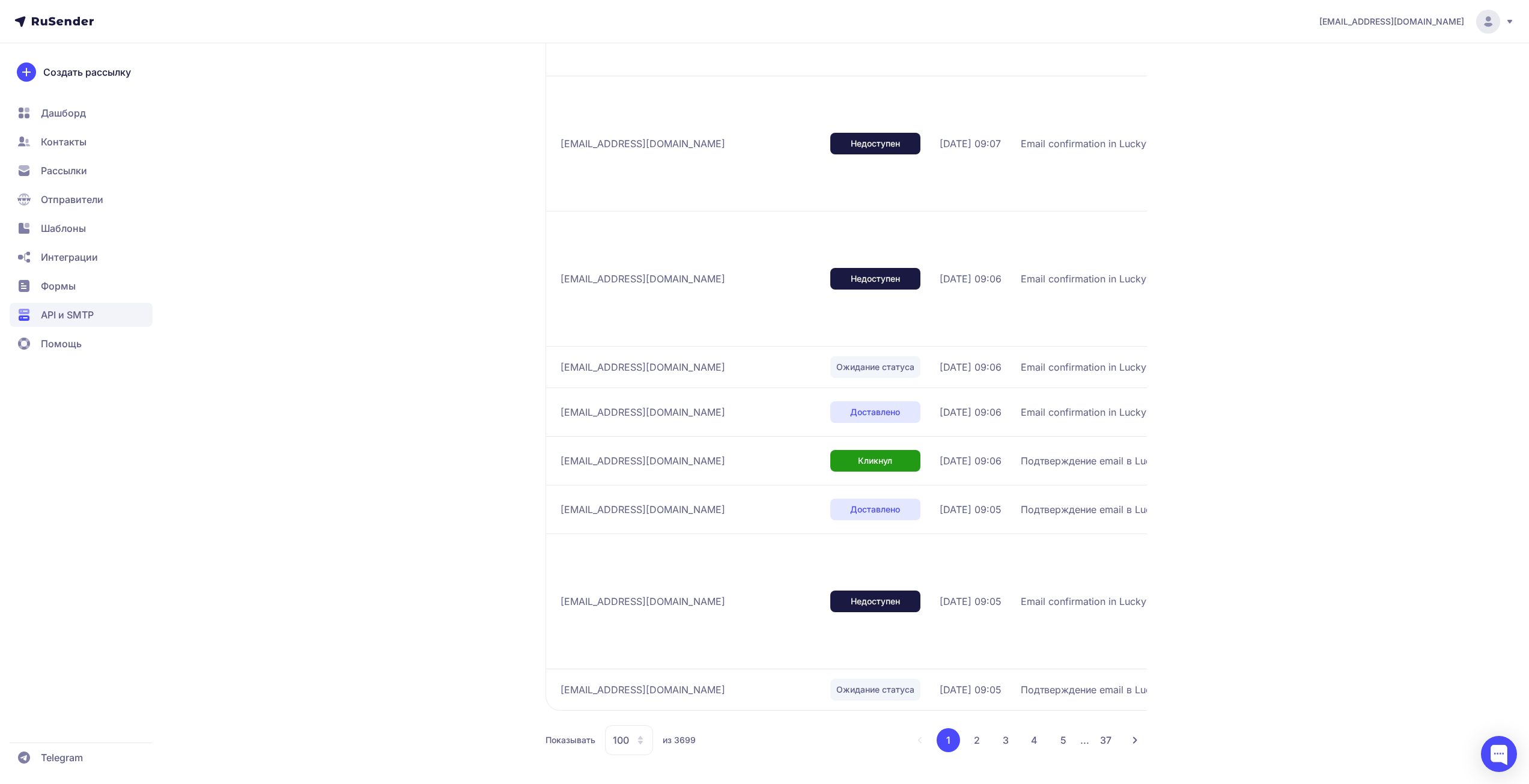
scroll to position [7618, 0]
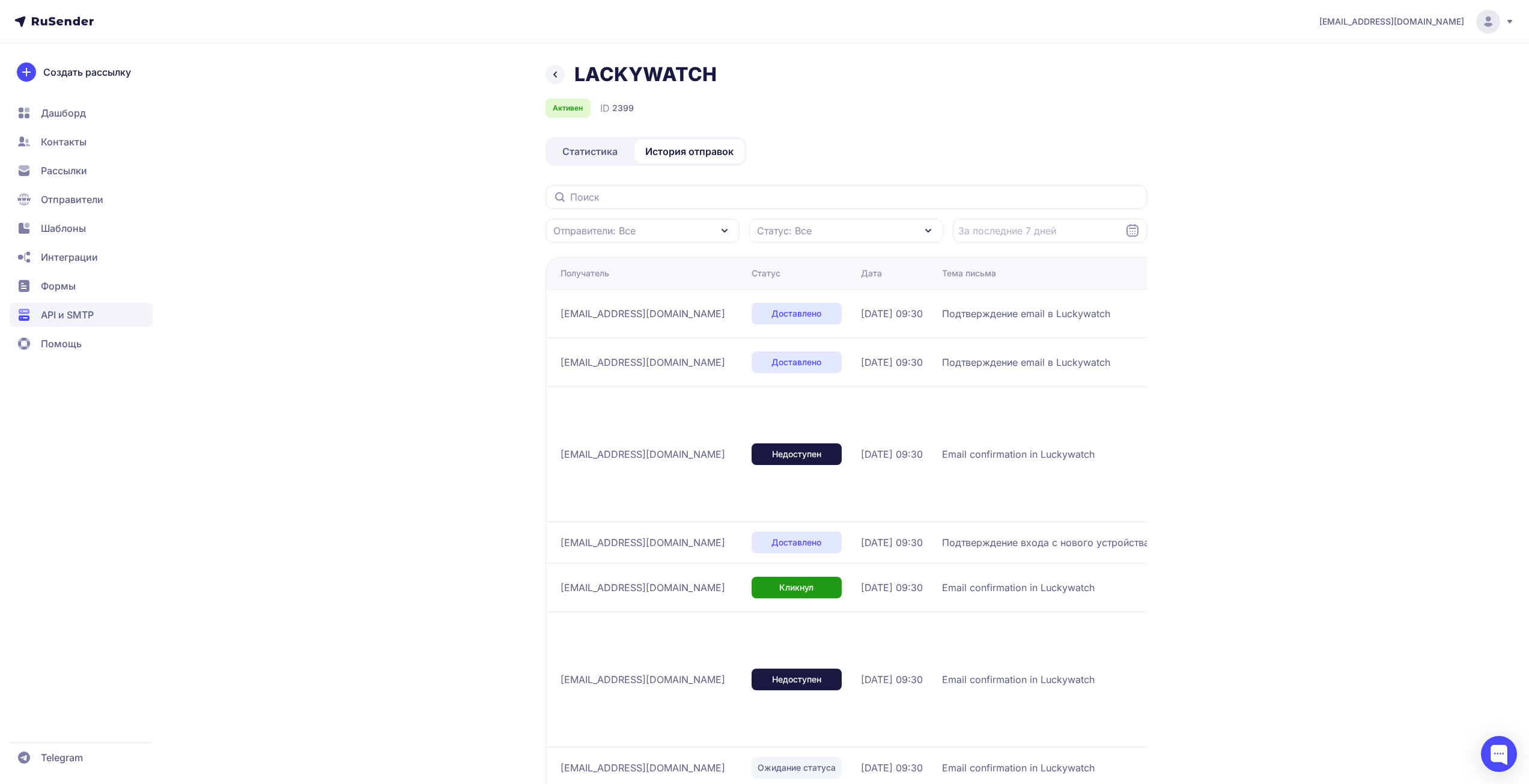
click at [1340, 482] on div "promonik114@gmail.com LACKYWATCH Активен ID 2399 Статистика История отправок От…" at bounding box center [764, 547] width 1529 height 1094
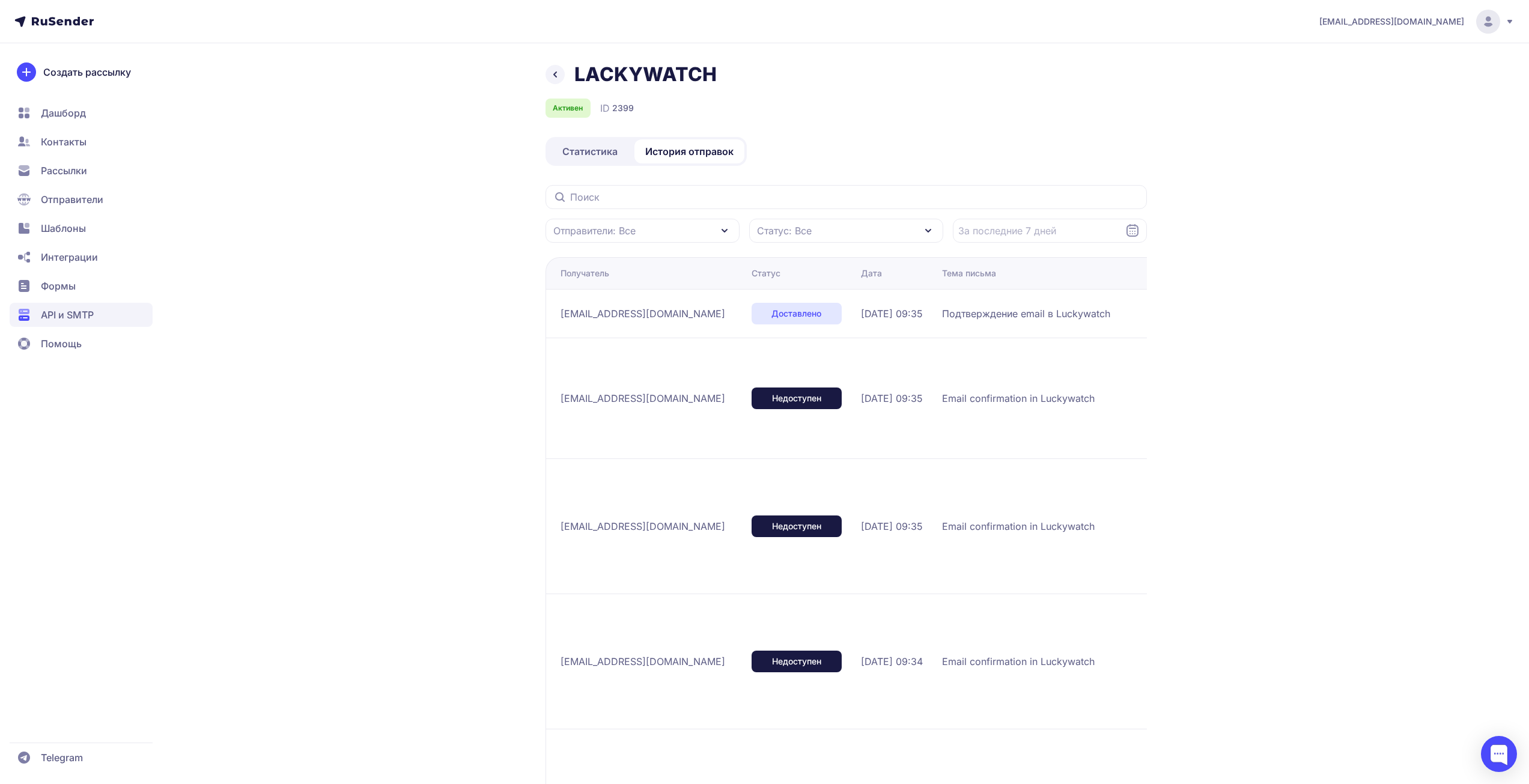
click at [596, 143] on link "Статистика" at bounding box center [590, 151] width 84 height 24
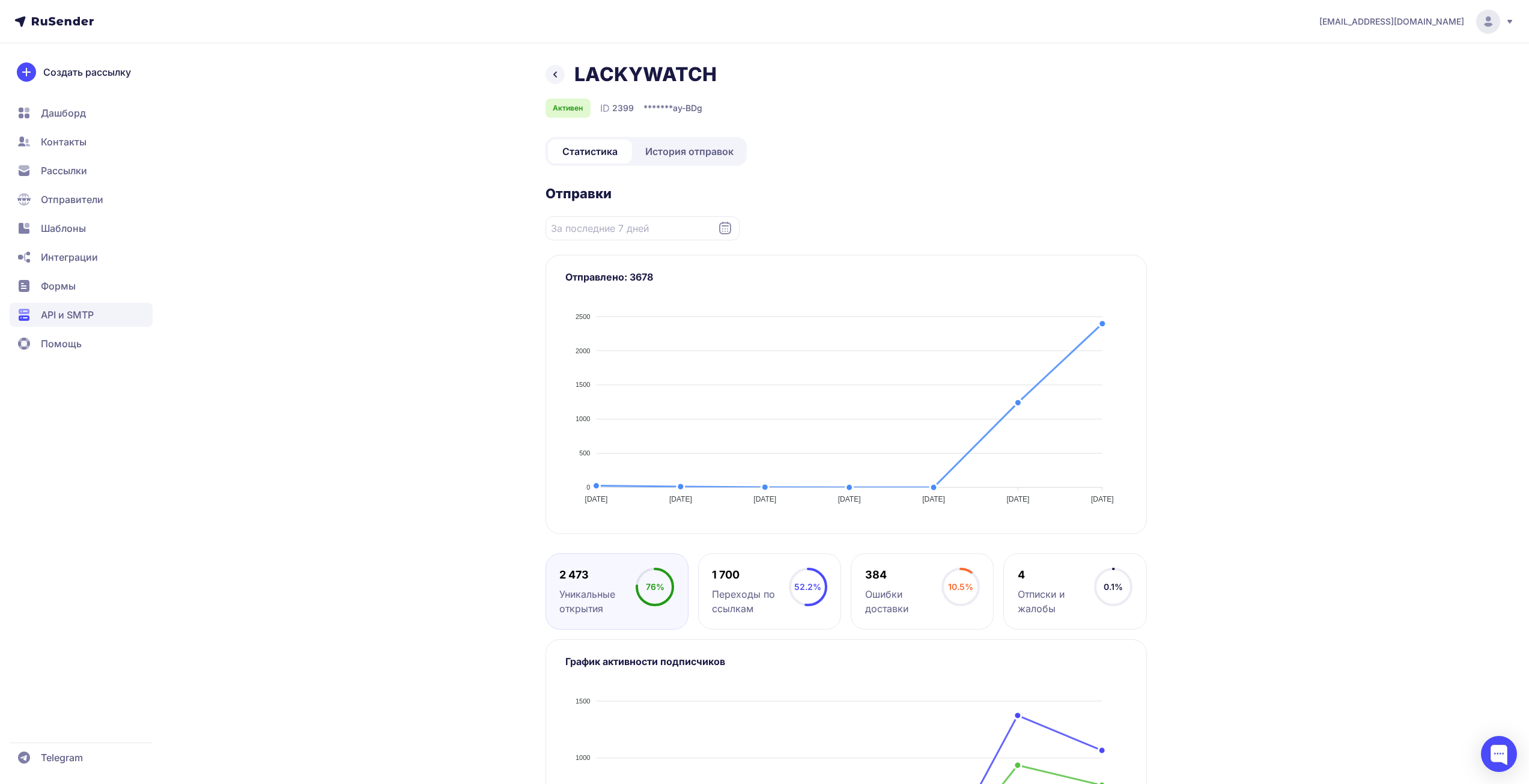
click at [691, 153] on span "История отправок" at bounding box center [689, 151] width 88 height 15
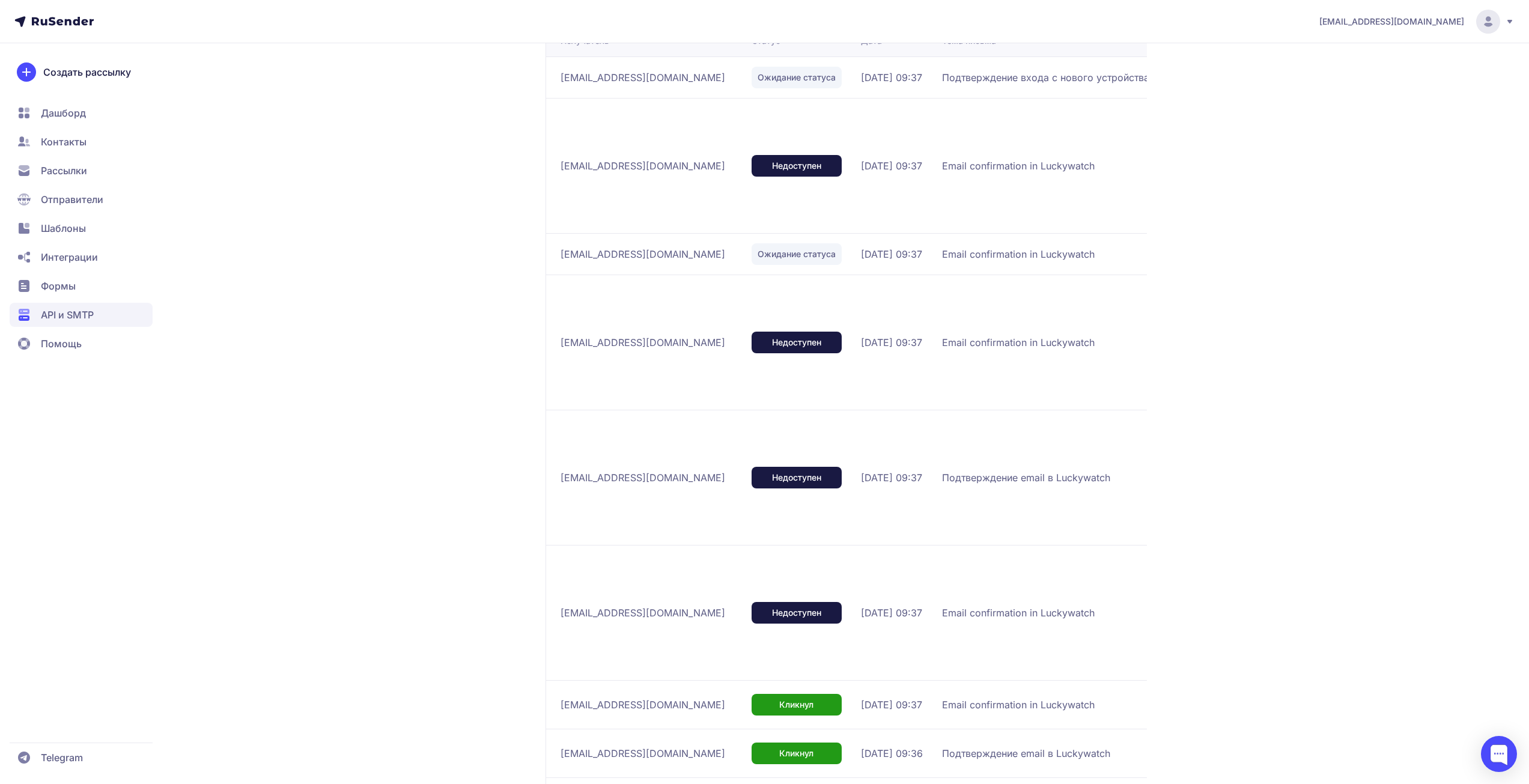
scroll to position [477, 0]
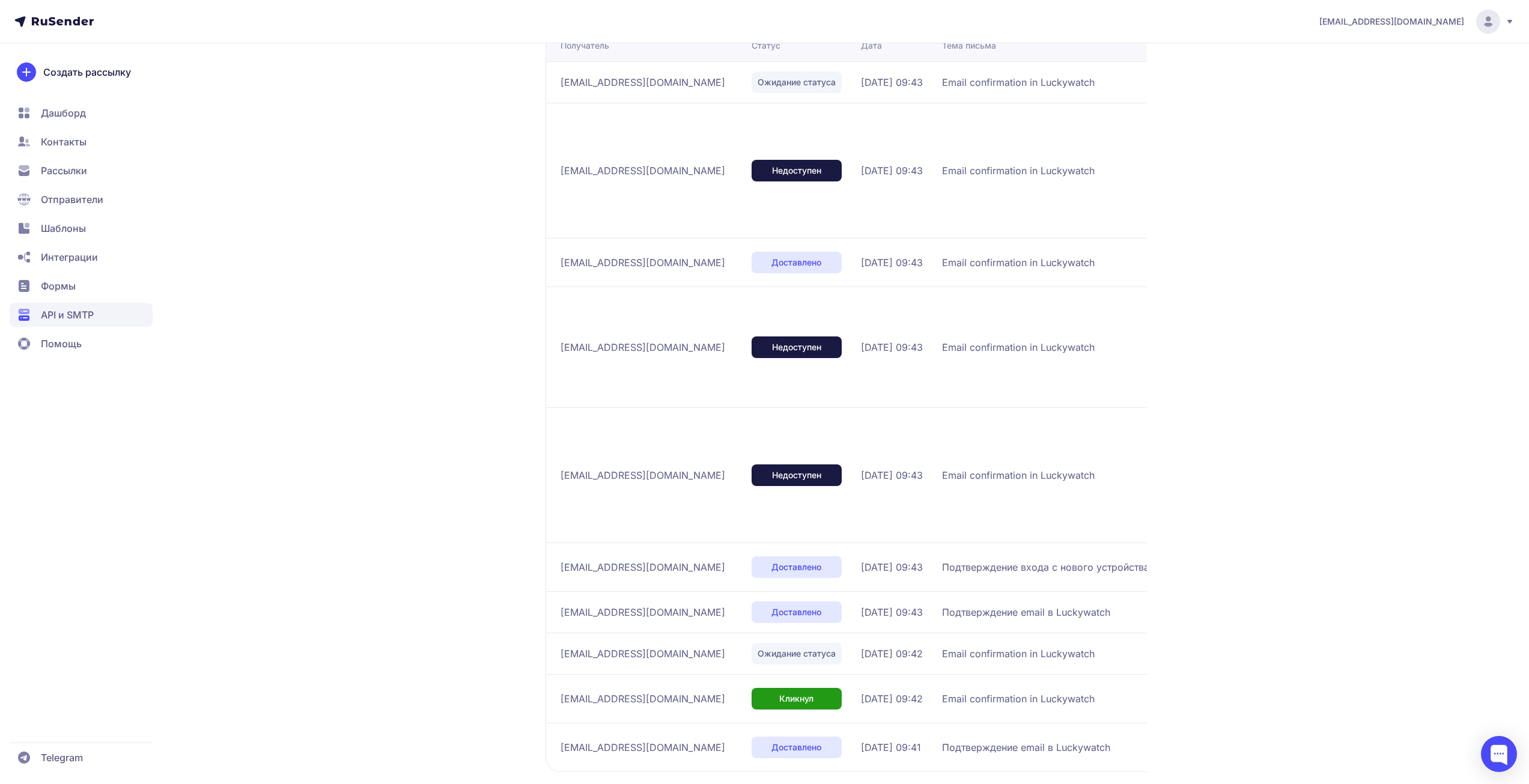
scroll to position [3, 0]
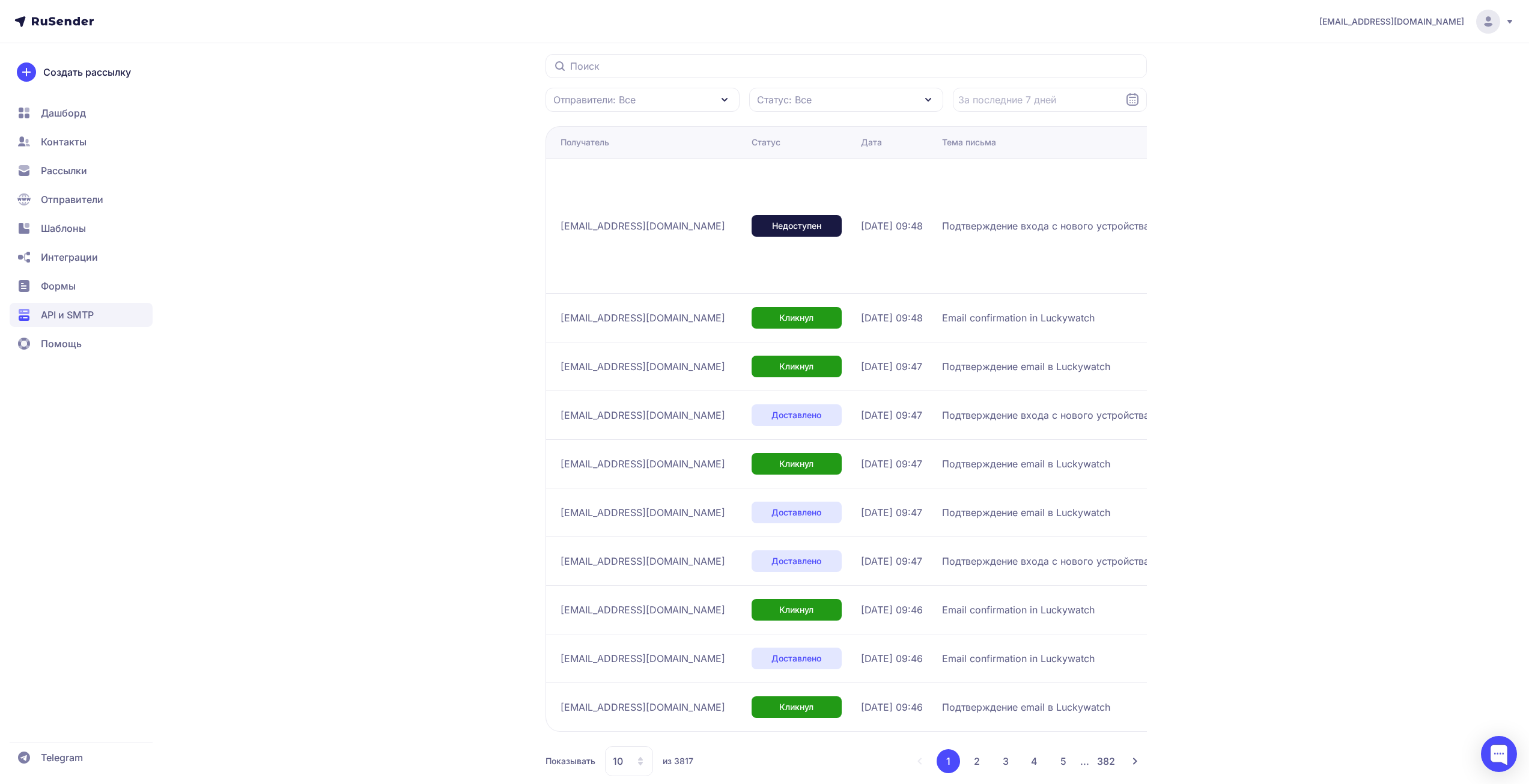
scroll to position [152, 0]
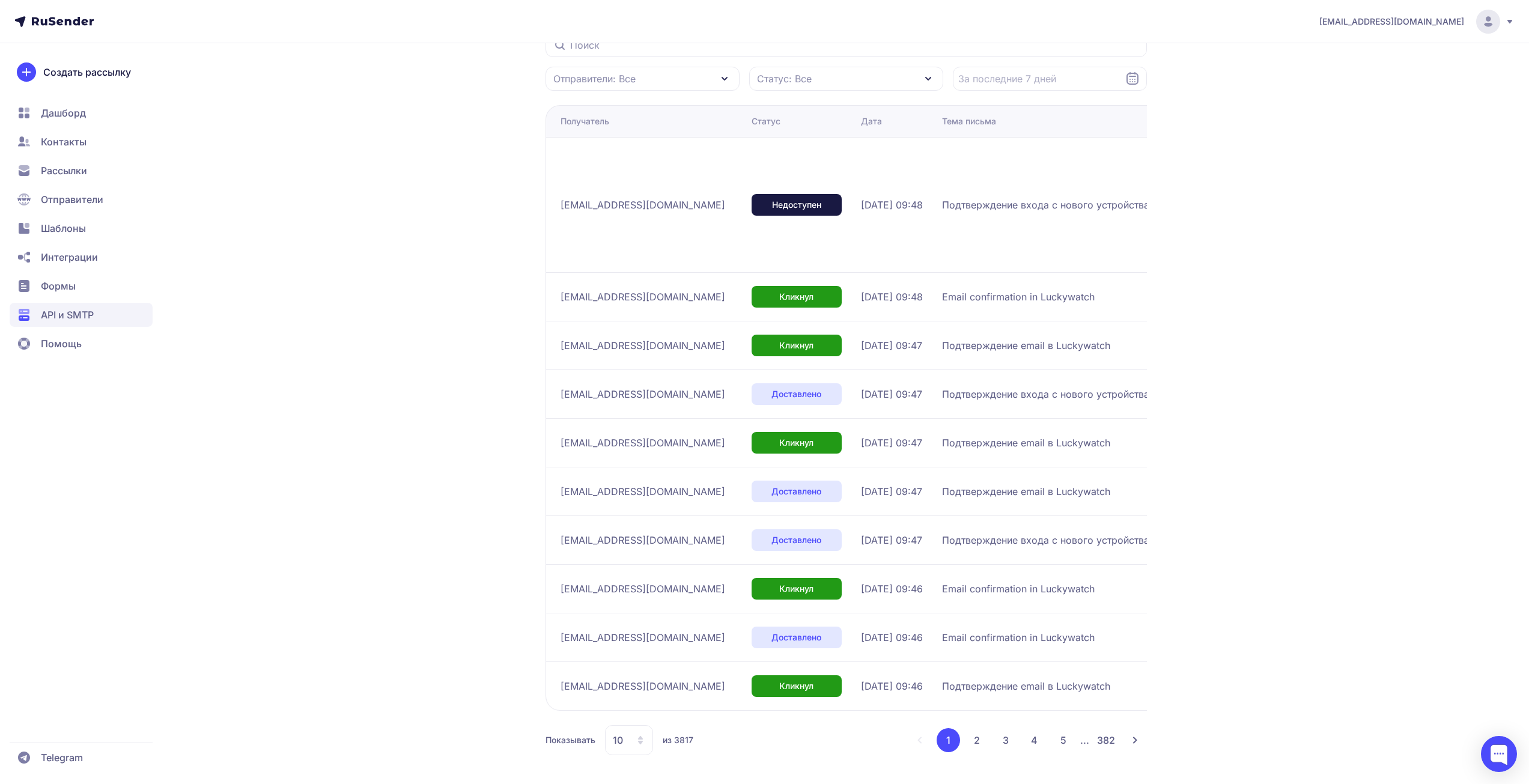
click at [1276, 366] on div "promonik114@gmail.com LACKYWATCH Активен ID 2399 Статистика История отправок От…" at bounding box center [764, 316] width 1529 height 936
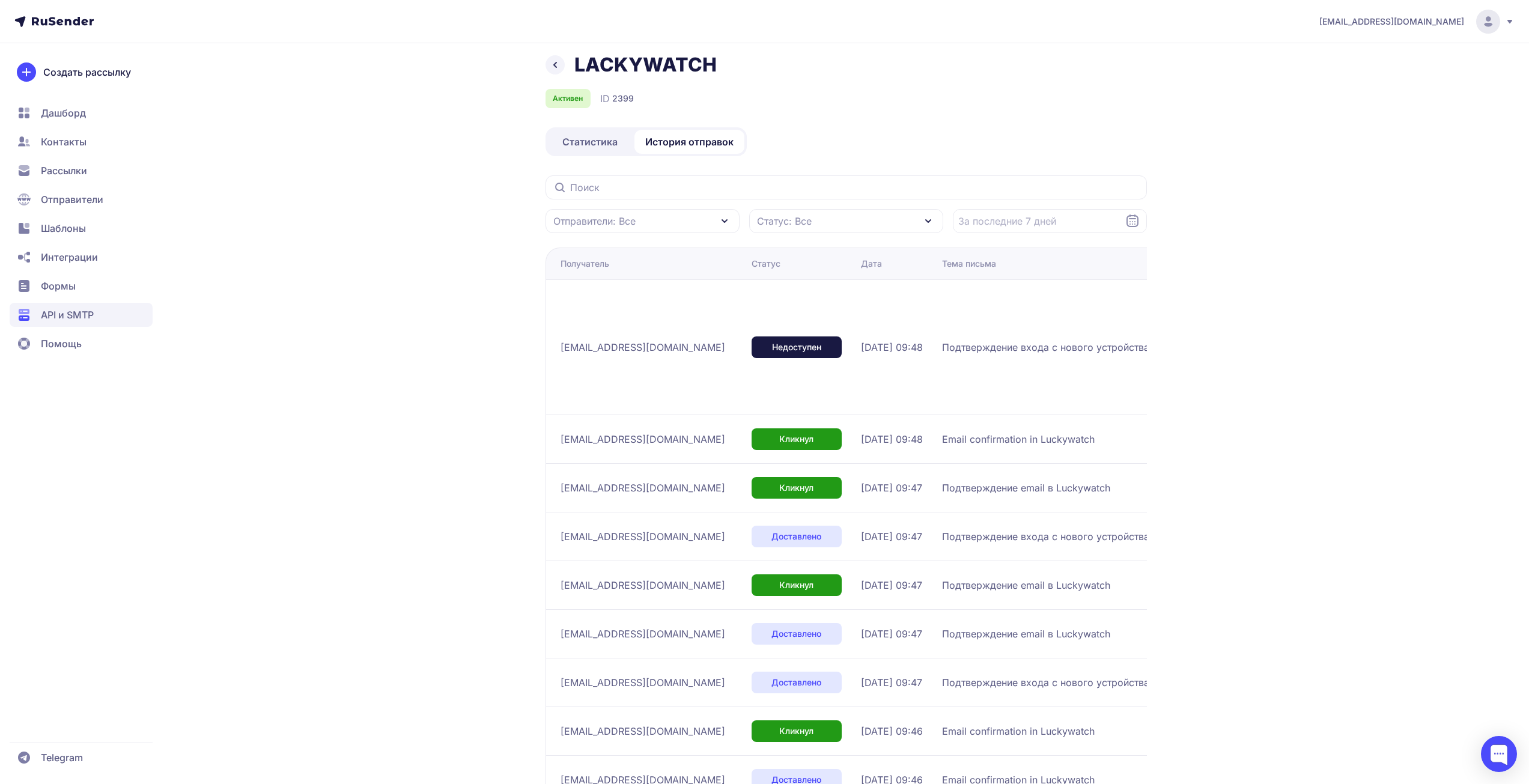
scroll to position [0, 0]
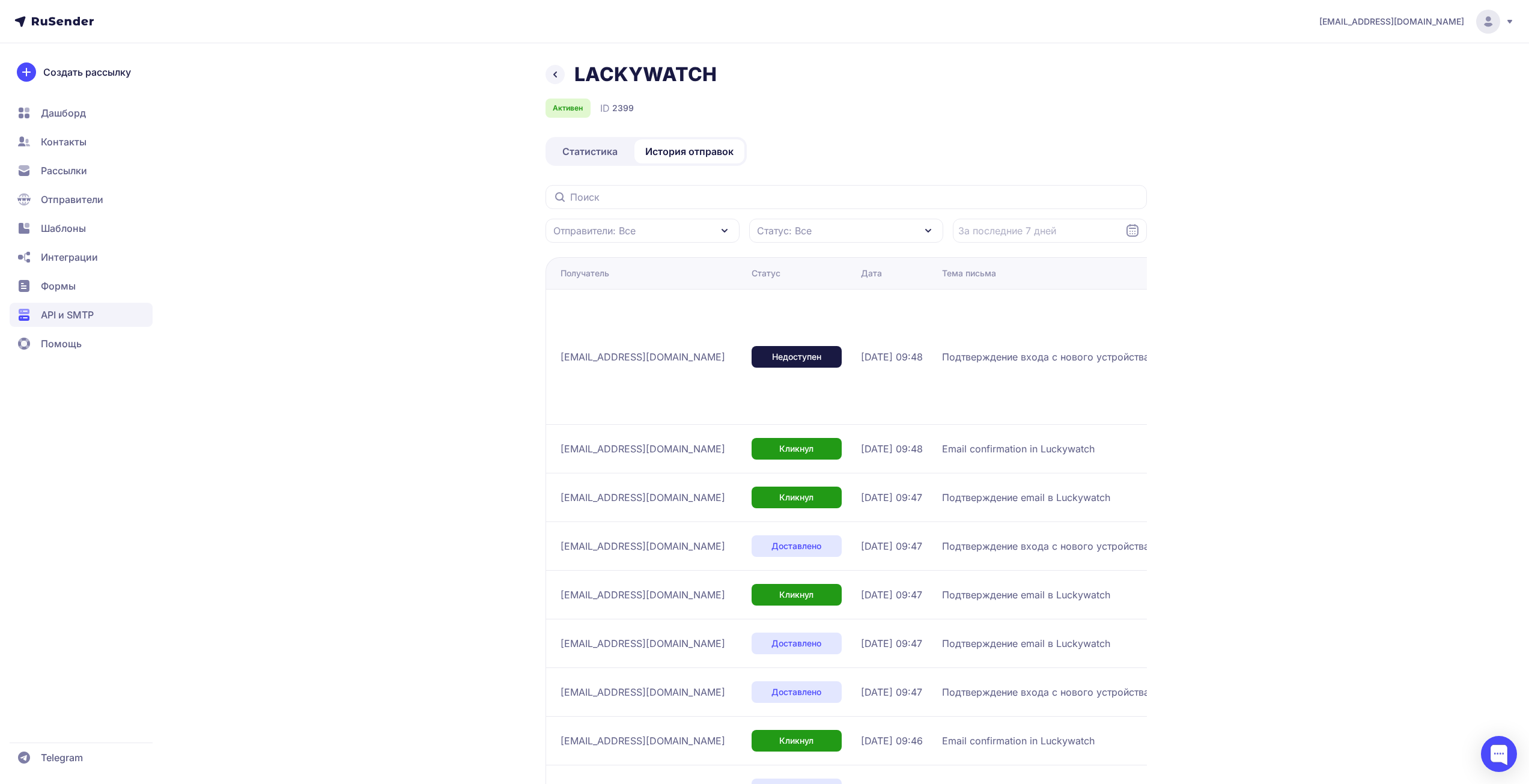
click at [569, 153] on span "Статистика" at bounding box center [590, 151] width 55 height 15
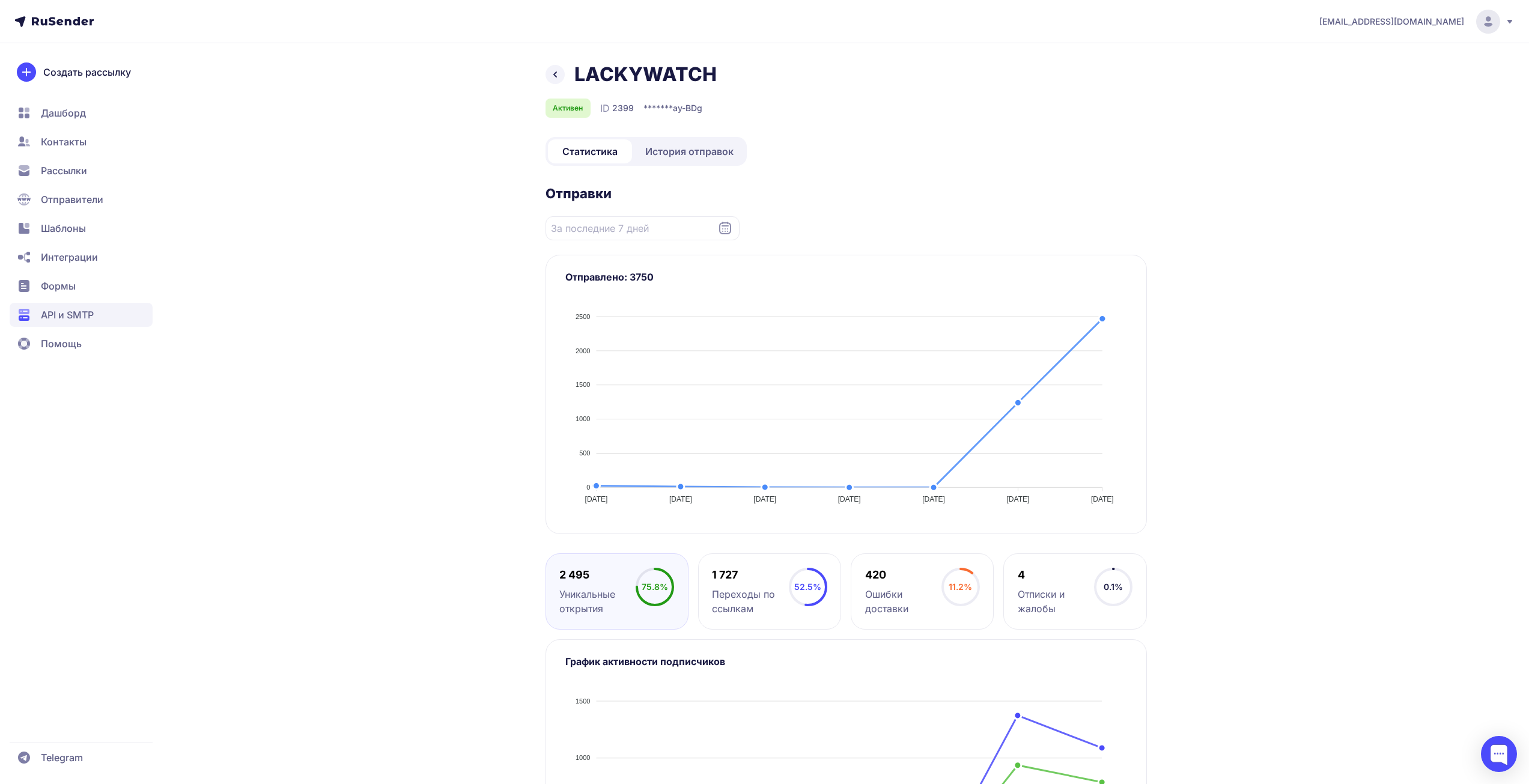
click at [688, 153] on span "История отправок" at bounding box center [689, 151] width 88 height 15
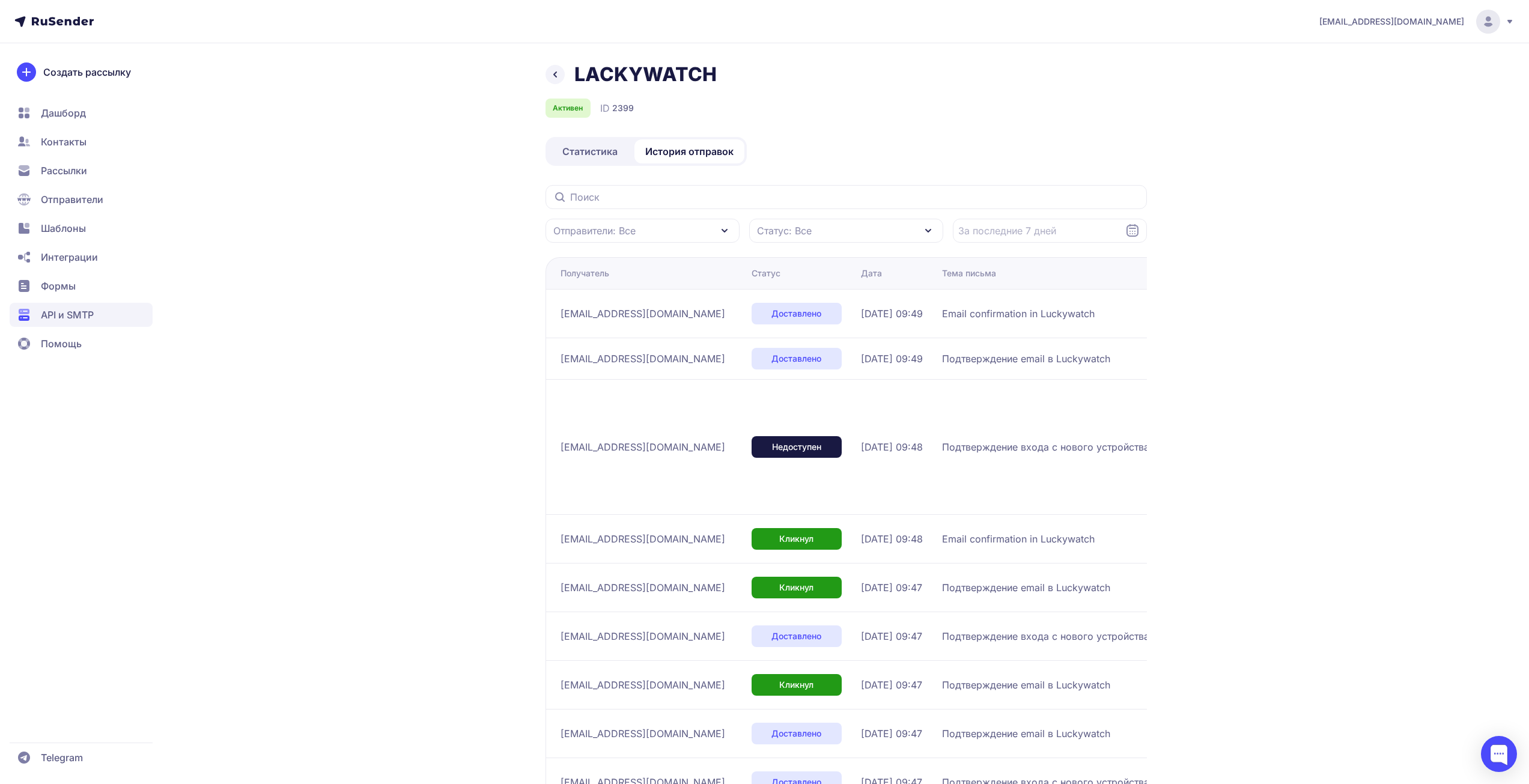
click at [1170, 67] on div "LACKYWATCH Активен ID 2399 Статистика История отправок Отправители: Все Статус:…" at bounding box center [765, 496] width 865 height 866
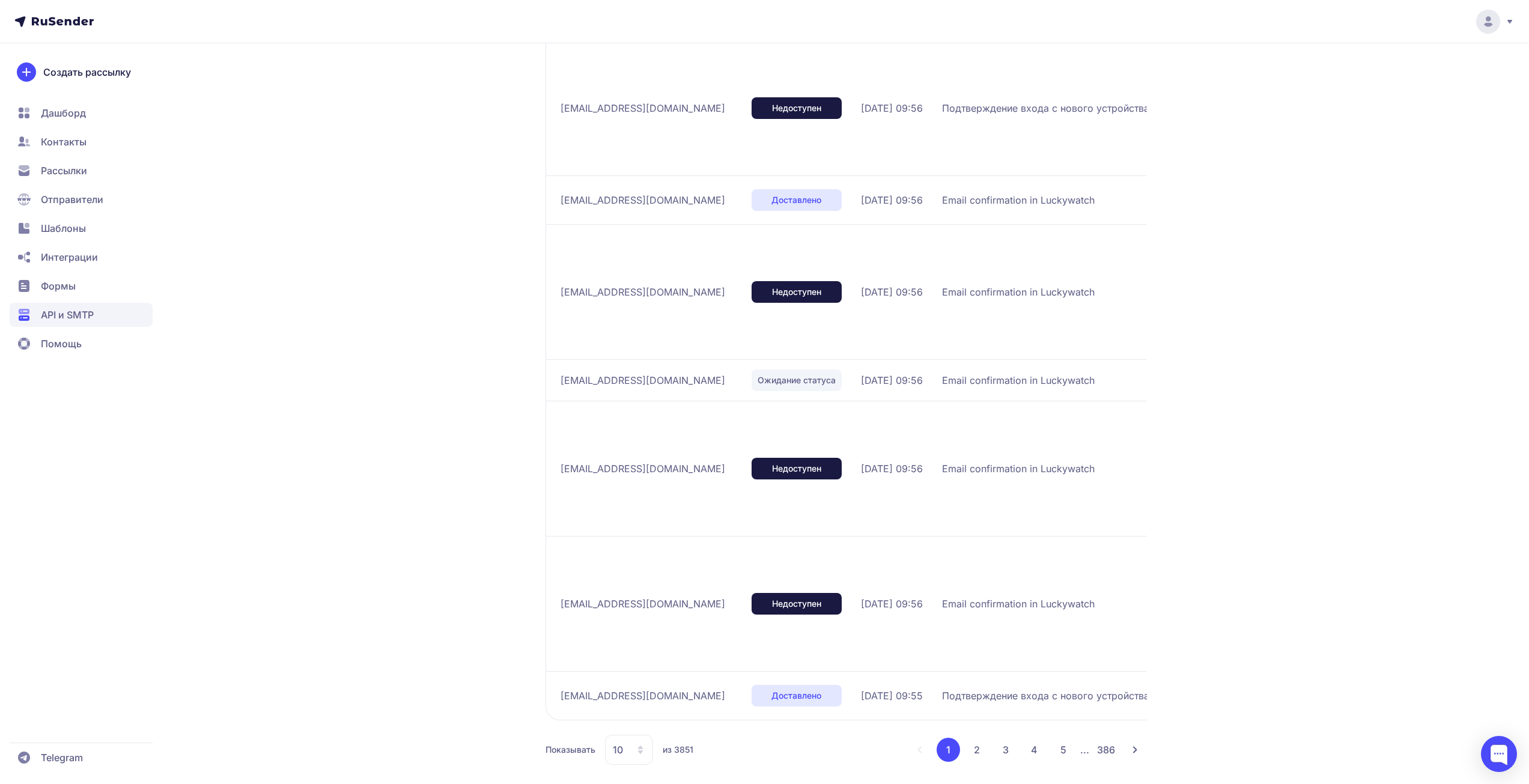
scroll to position [490, 0]
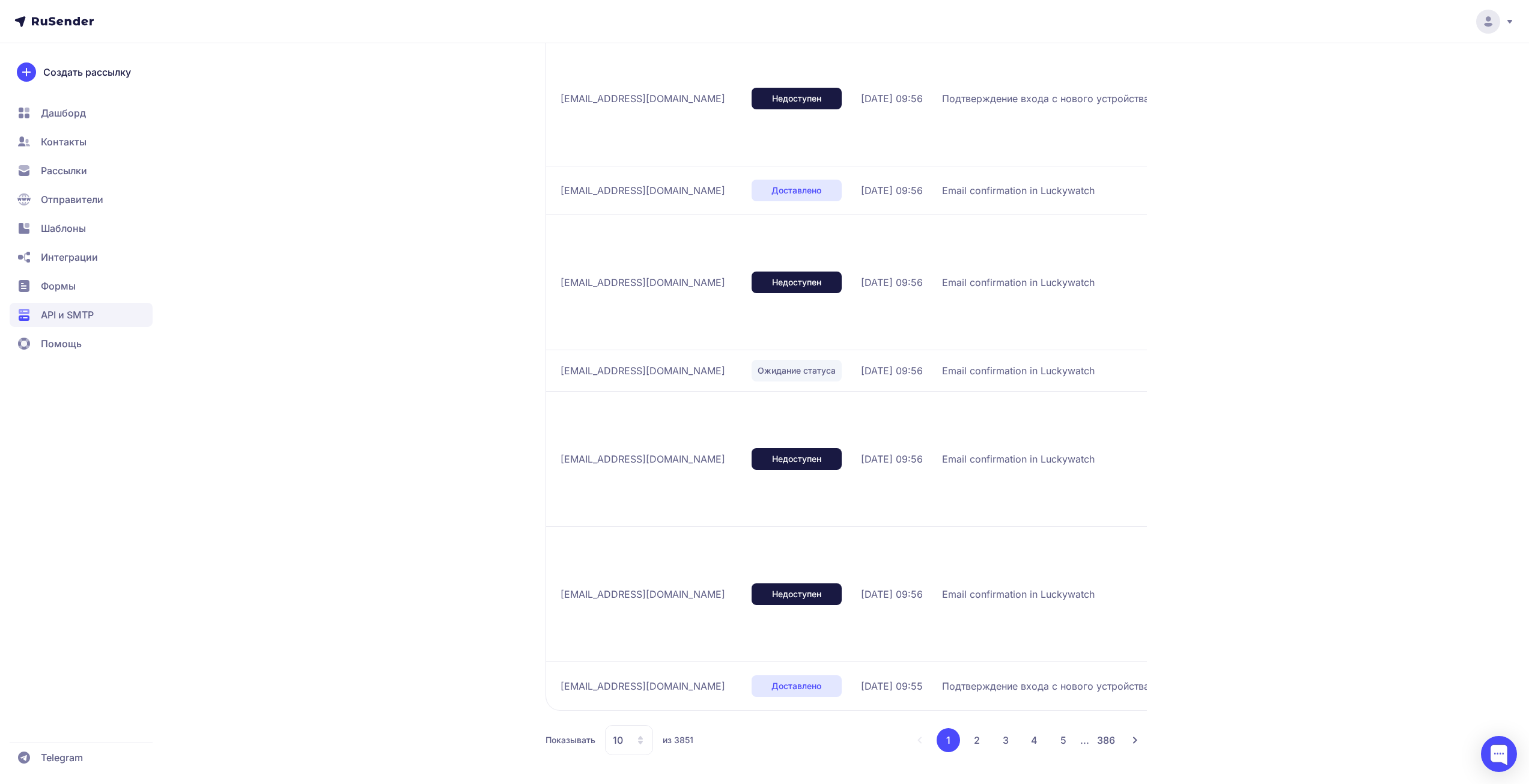
click at [1289, 435] on div "LACKYWATCH Активен ID 2399 Статистика История отправок Отправители: Все Статус:…" at bounding box center [764, 147] width 1529 height 1275
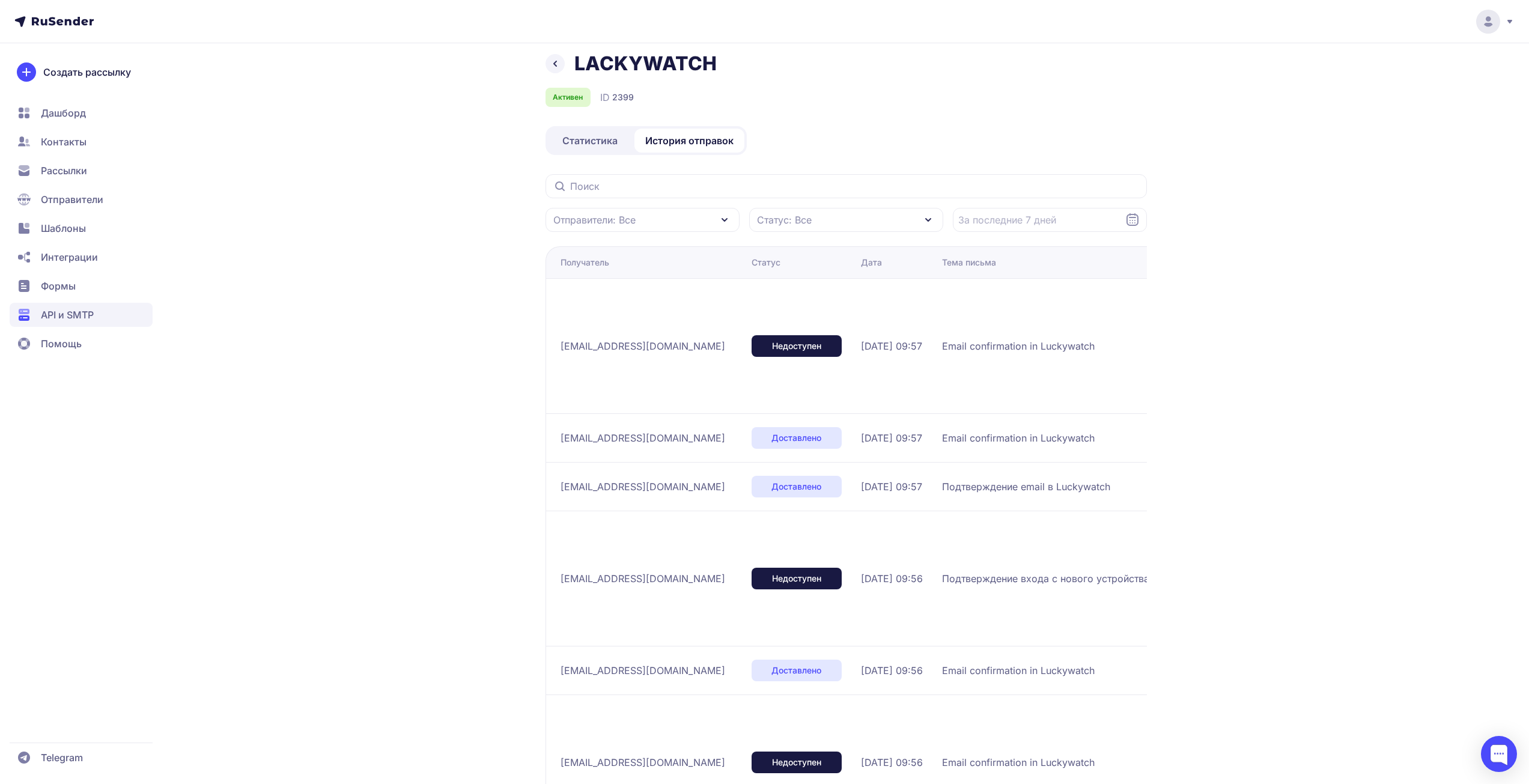
scroll to position [0, 0]
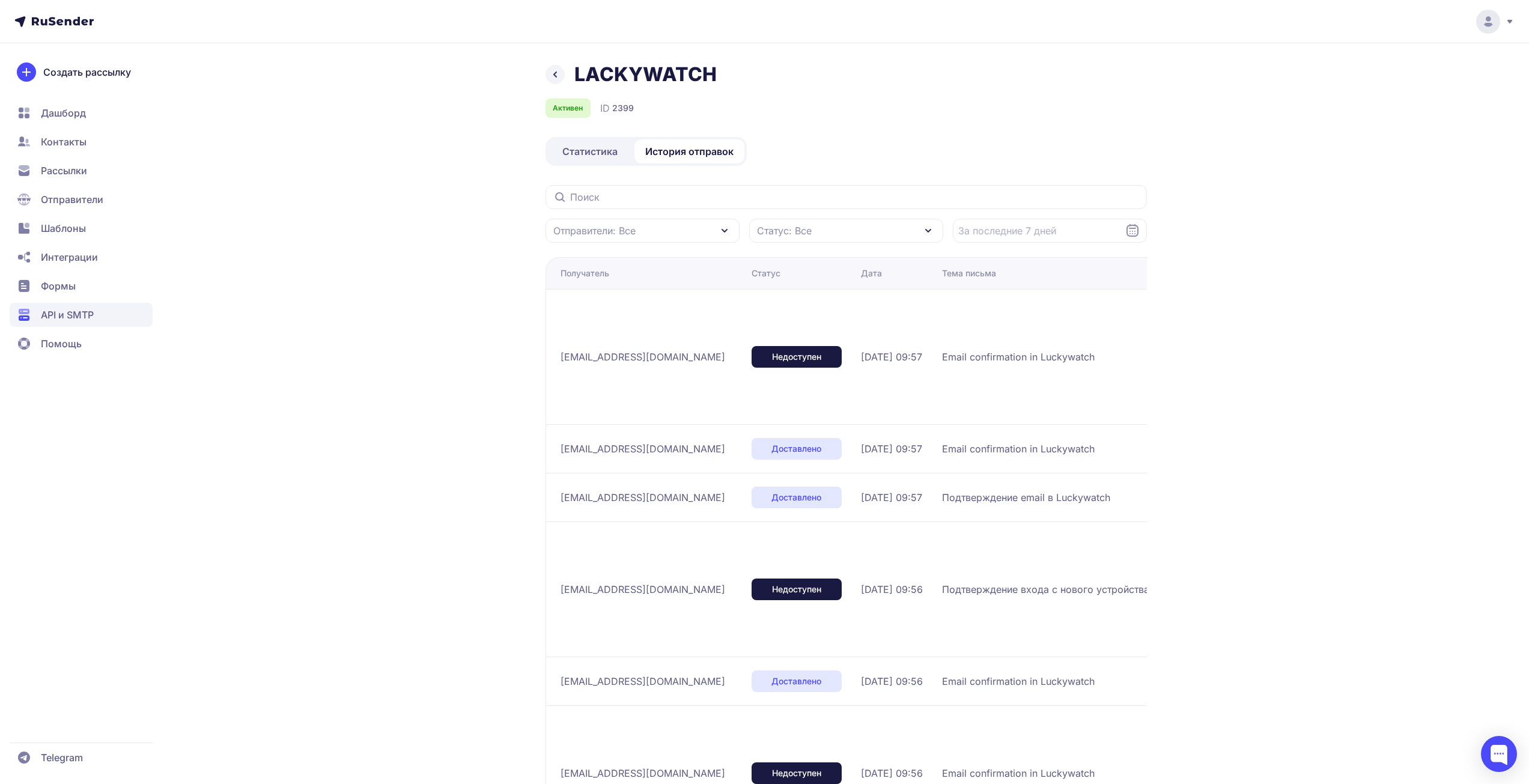
click at [307, 261] on div "LACKYWATCH Активен ID 2399 Статистика История отправок Отправители: Все Статус:…" at bounding box center [764, 638] width 1529 height 1275
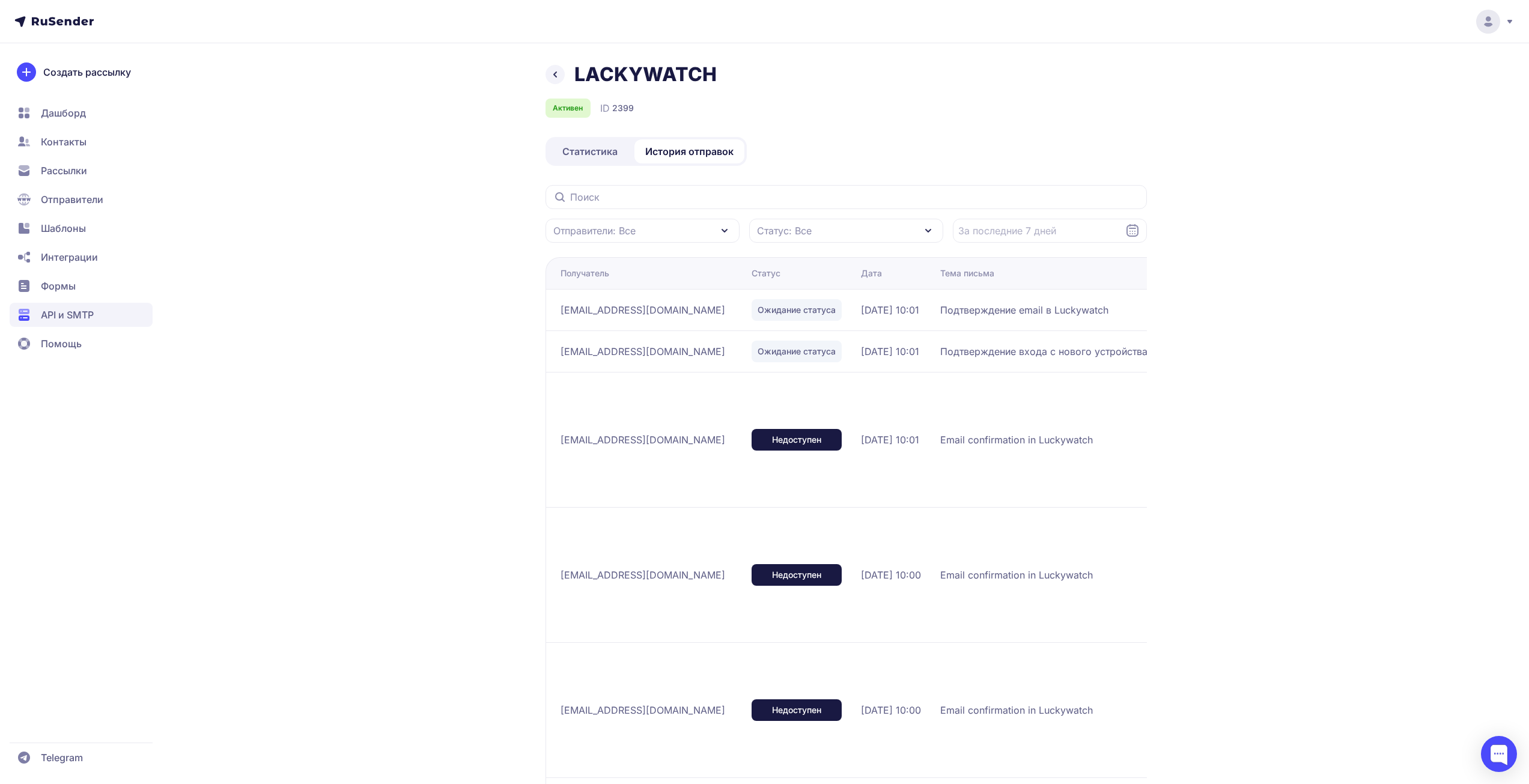
click at [1317, 294] on div "LACKYWATCH Активен ID 2399 Статистика История отправок Отправители: Все Статус:…" at bounding box center [764, 674] width 1529 height 1347
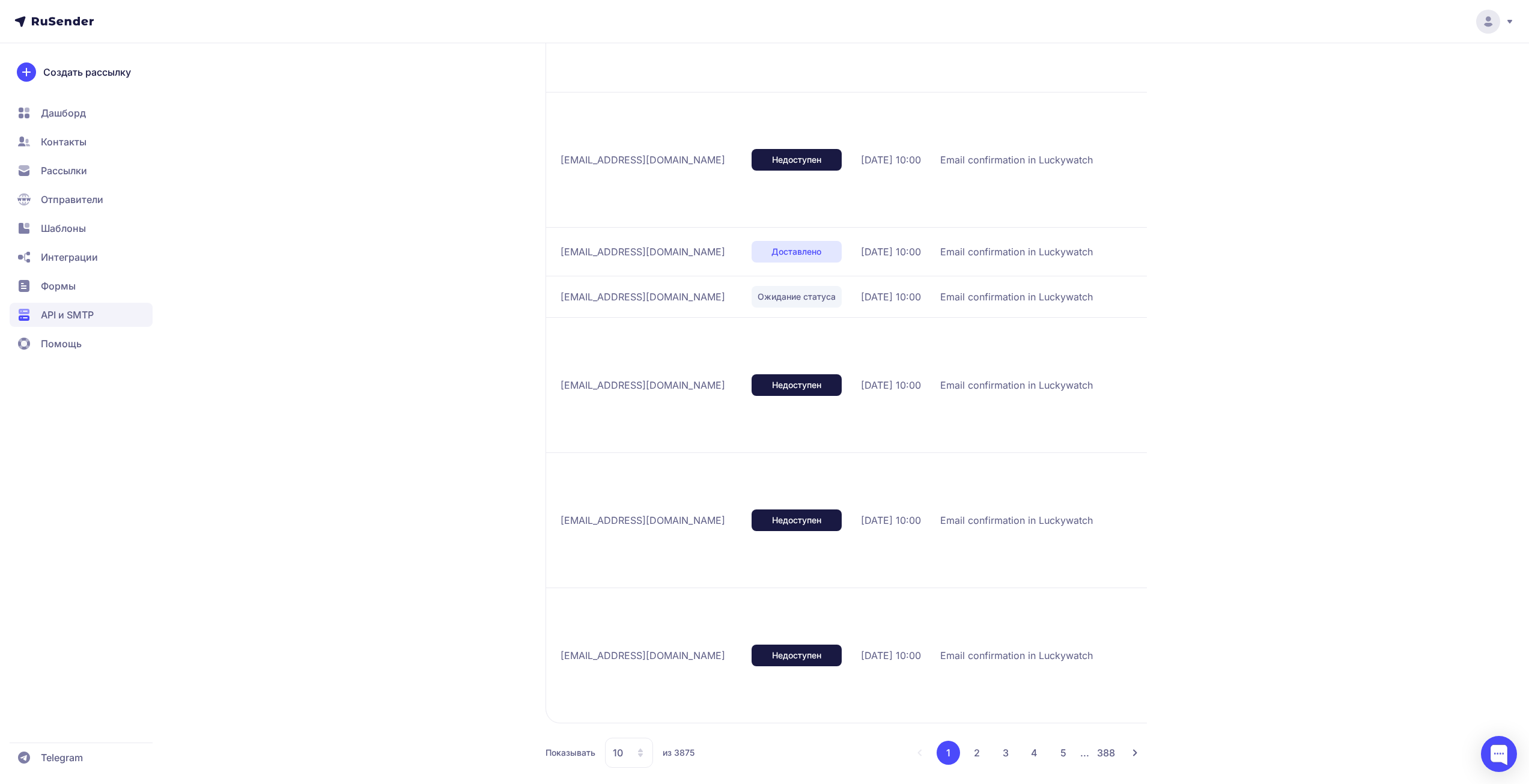
scroll to position [563, 0]
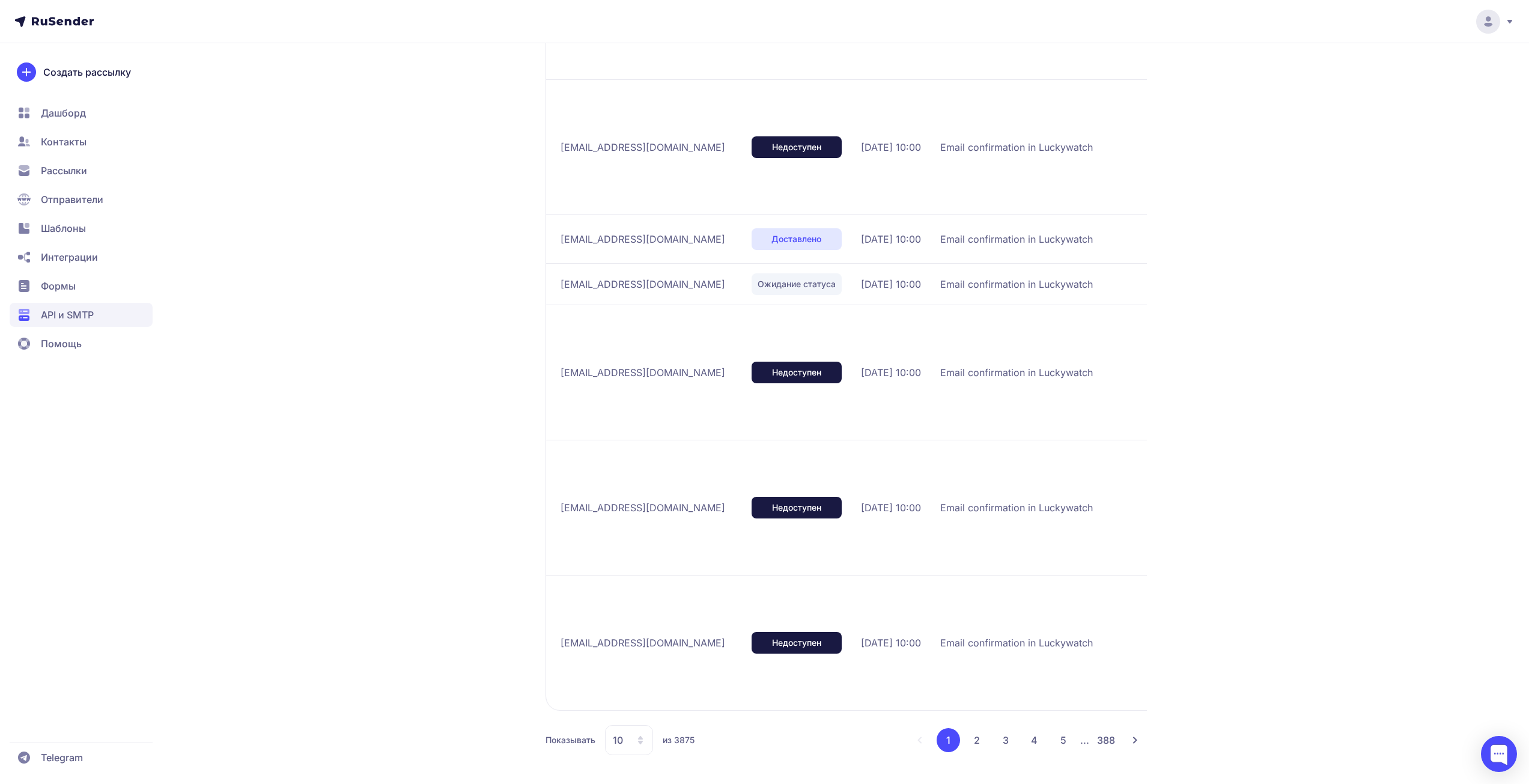
click at [614, 739] on span "10" at bounding box center [618, 740] width 10 height 15
click at [627, 705] on span "100" at bounding box center [678, 701] width 130 height 24
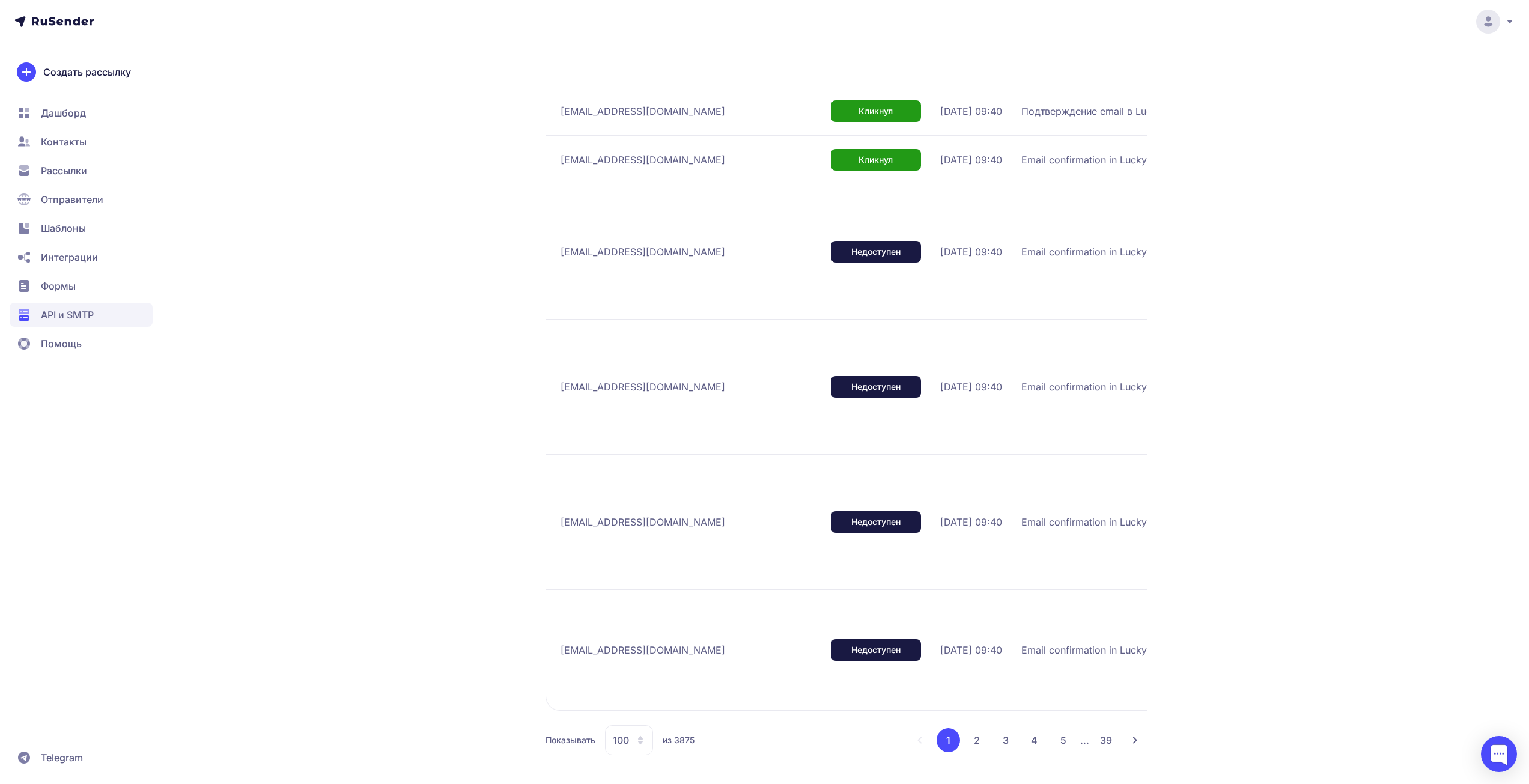
scroll to position [7322, 0]
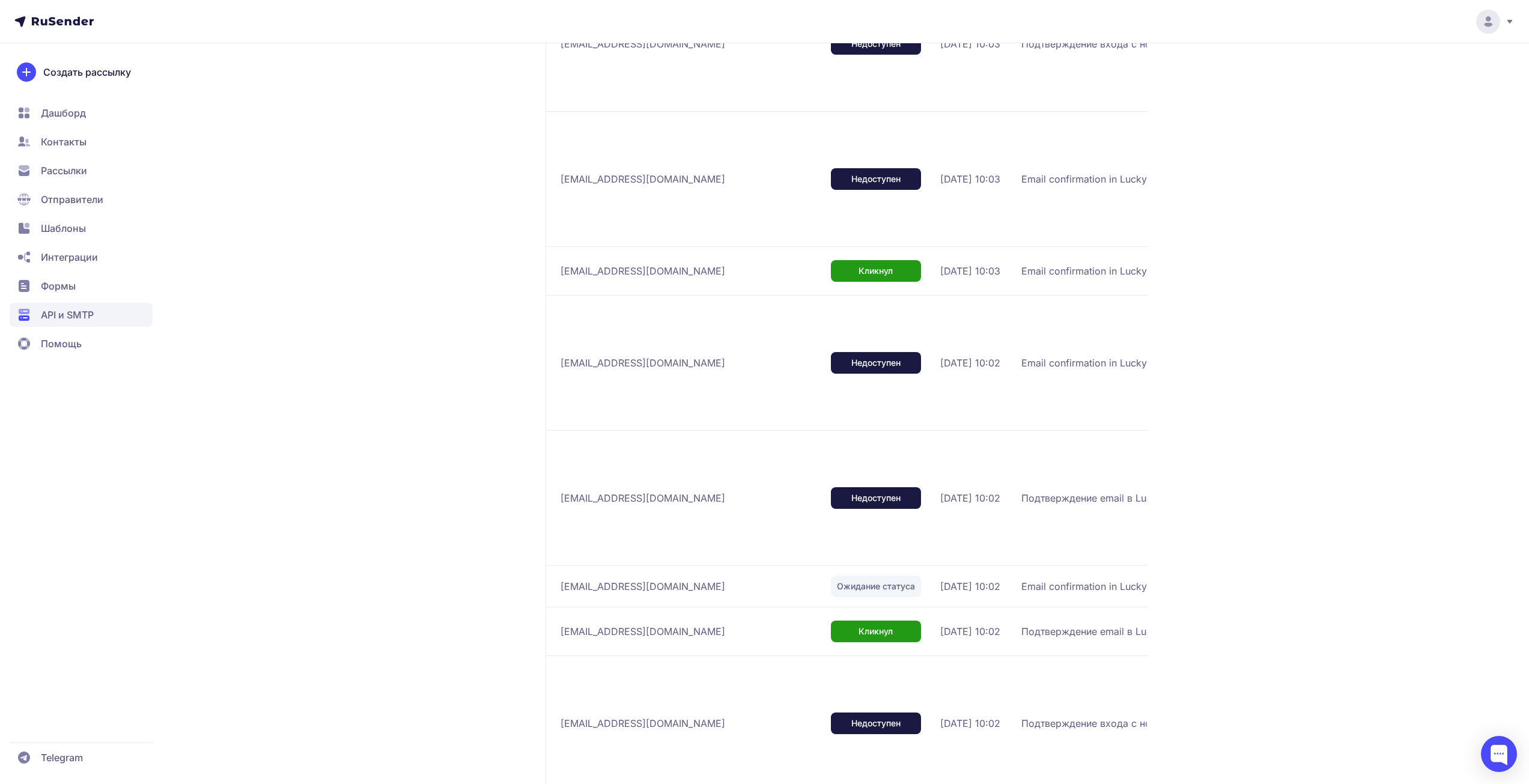
scroll to position [1382, 0]
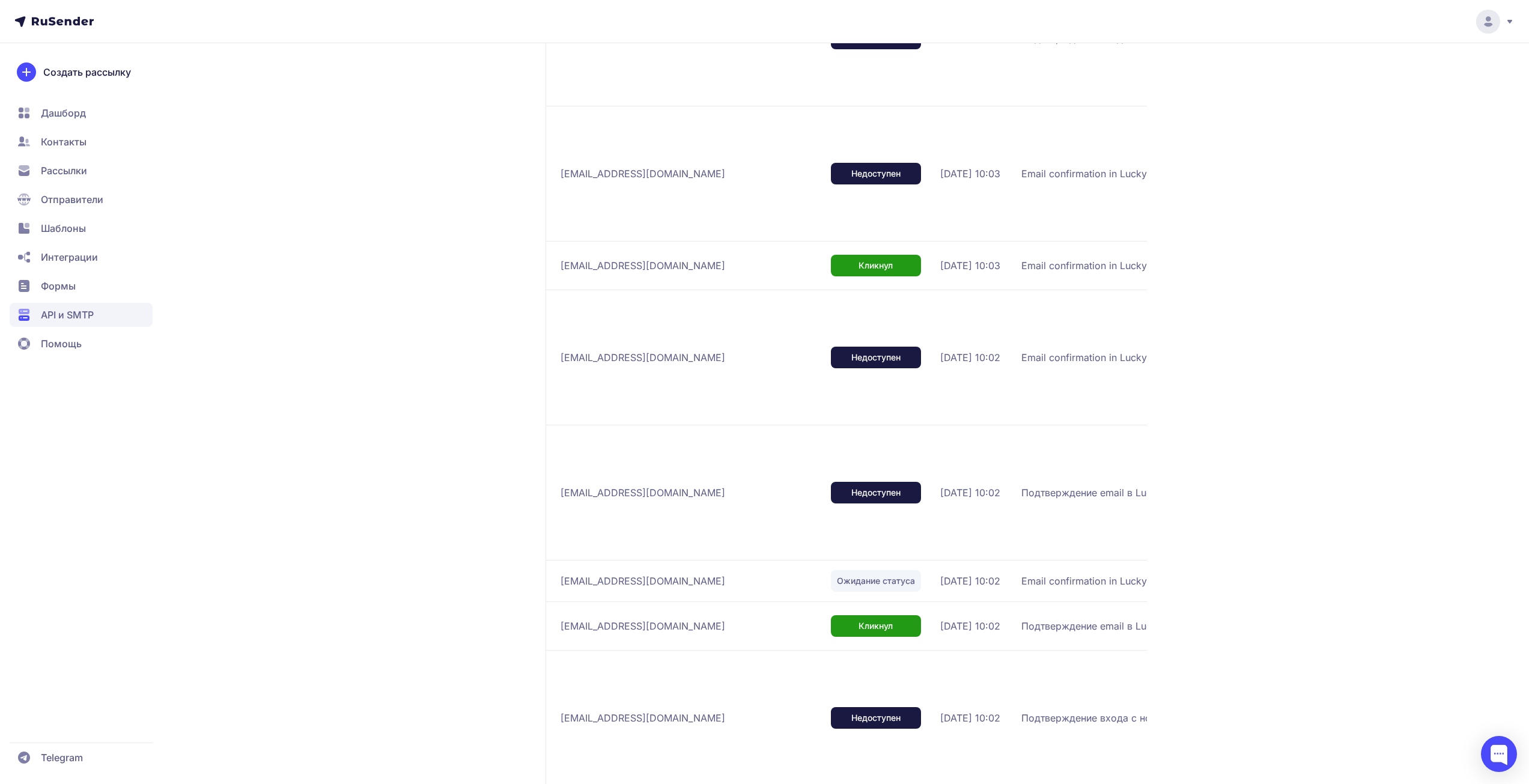
click at [71, 312] on span "API и SMTP" at bounding box center [67, 314] width 53 height 15
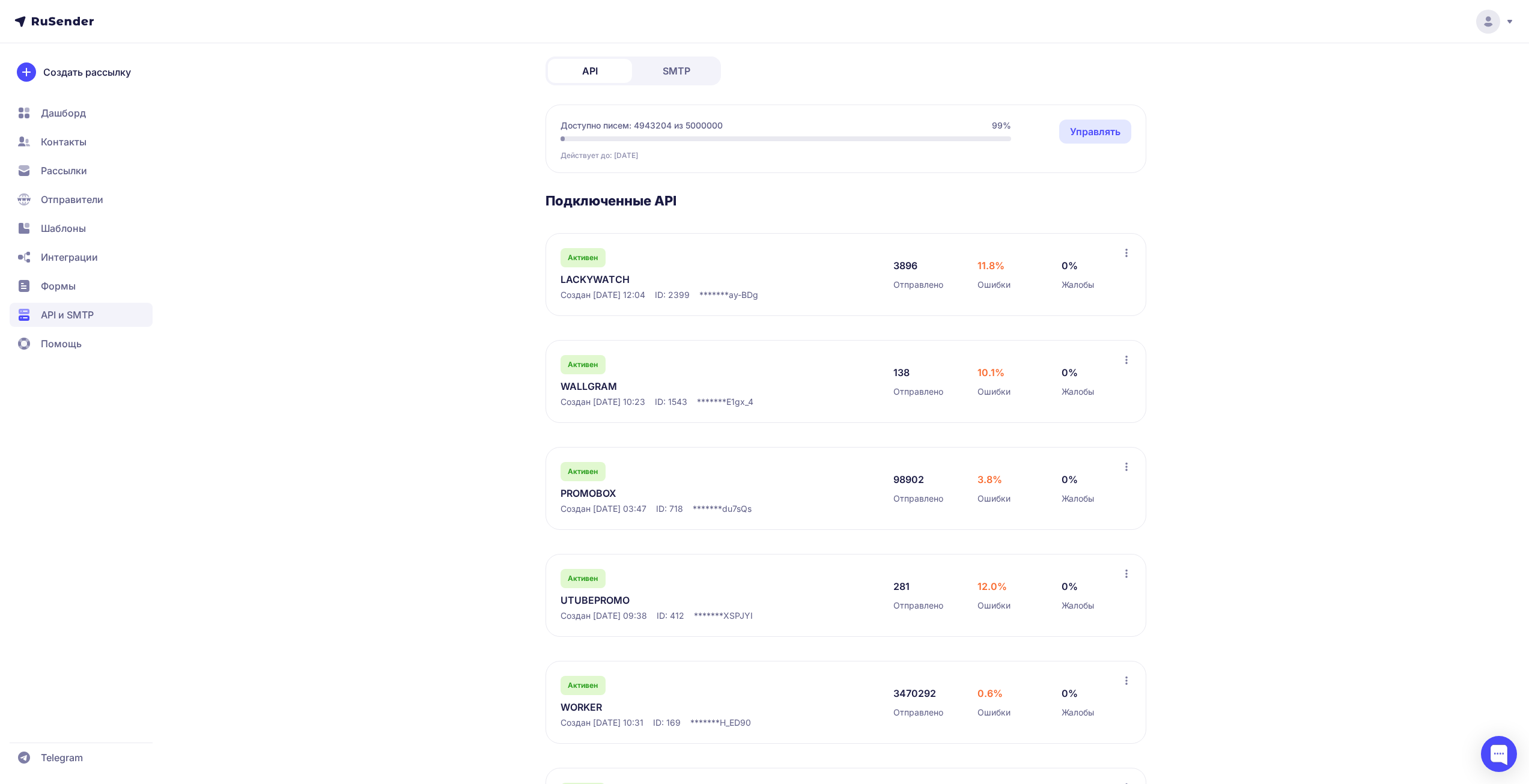
scroll to position [241, 0]
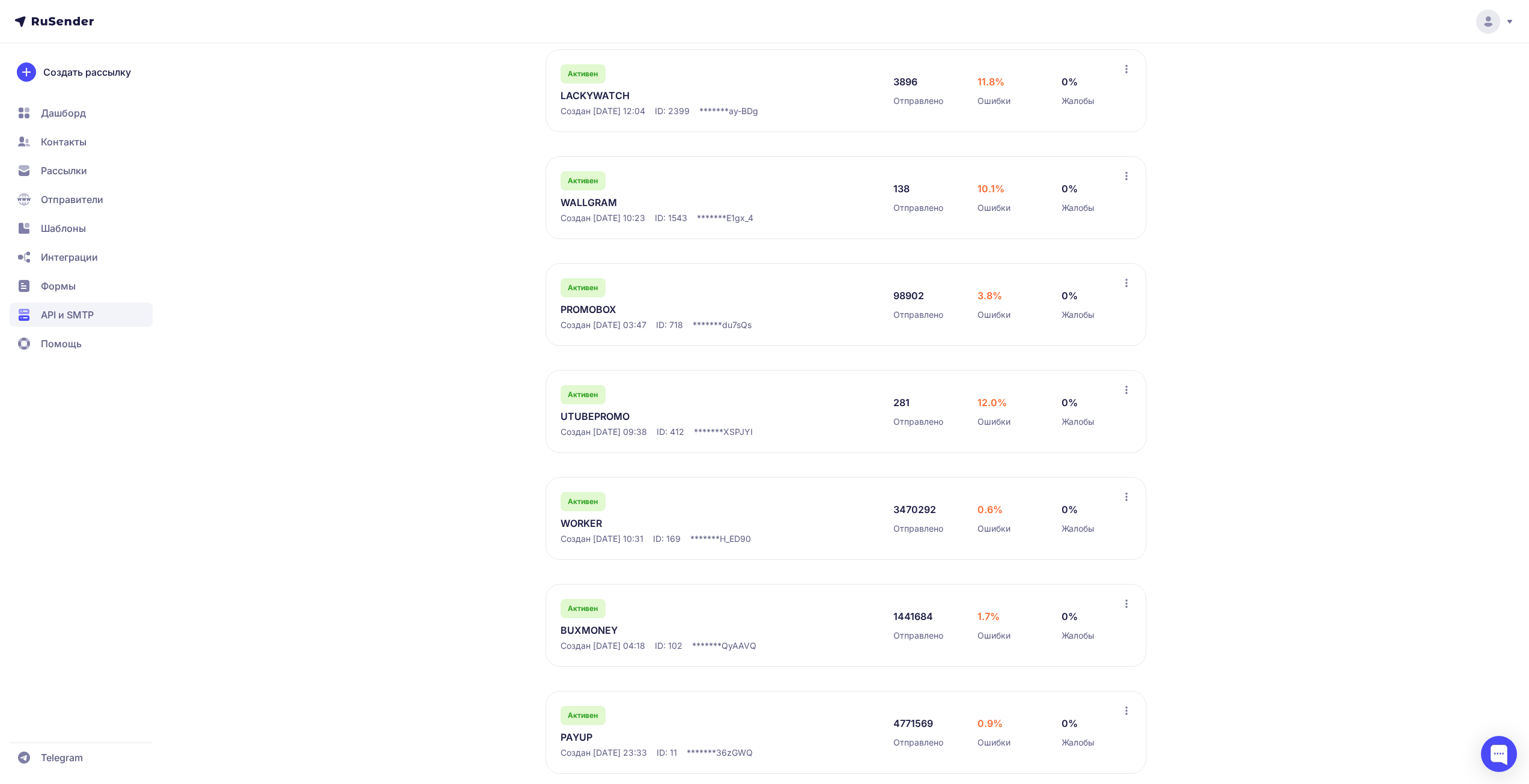
click at [580, 736] on link "PAYUP" at bounding box center [683, 736] width 246 height 15
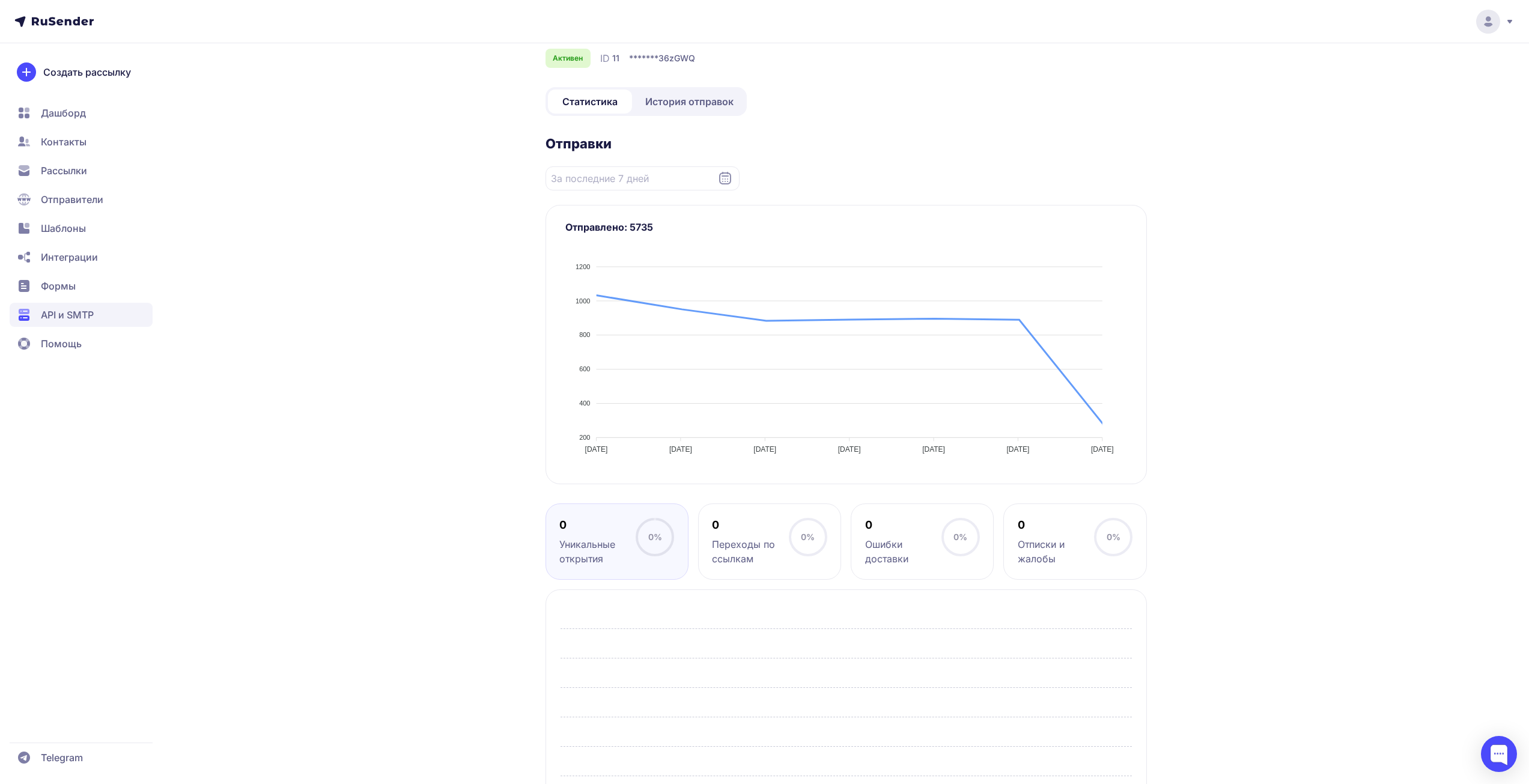
scroll to position [138, 0]
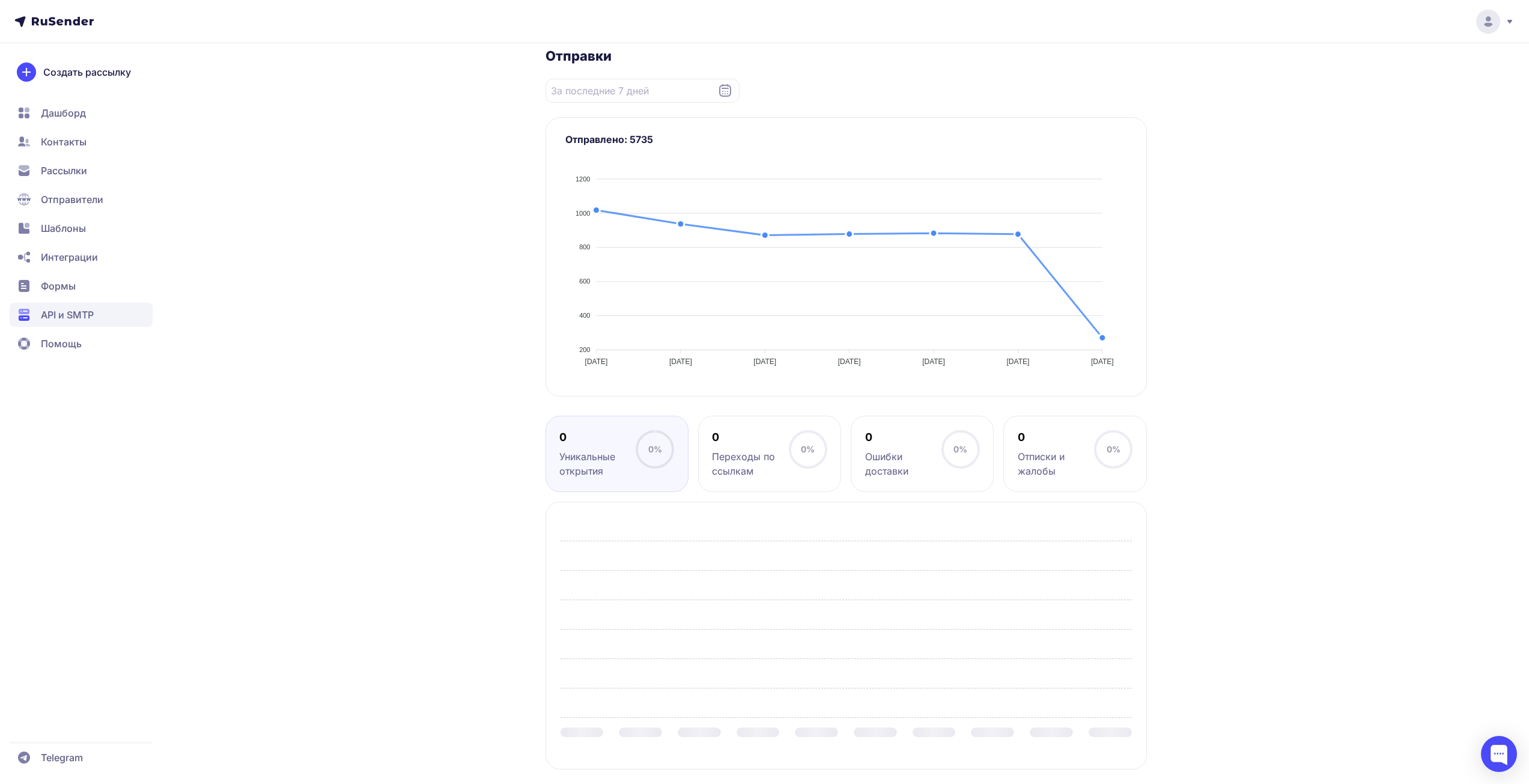
click at [349, 296] on div "PAYUP Активен ID 11 ******* 36zGWQ Статистика История отправок Отправки Нет отп…" at bounding box center [765, 354] width 865 height 859
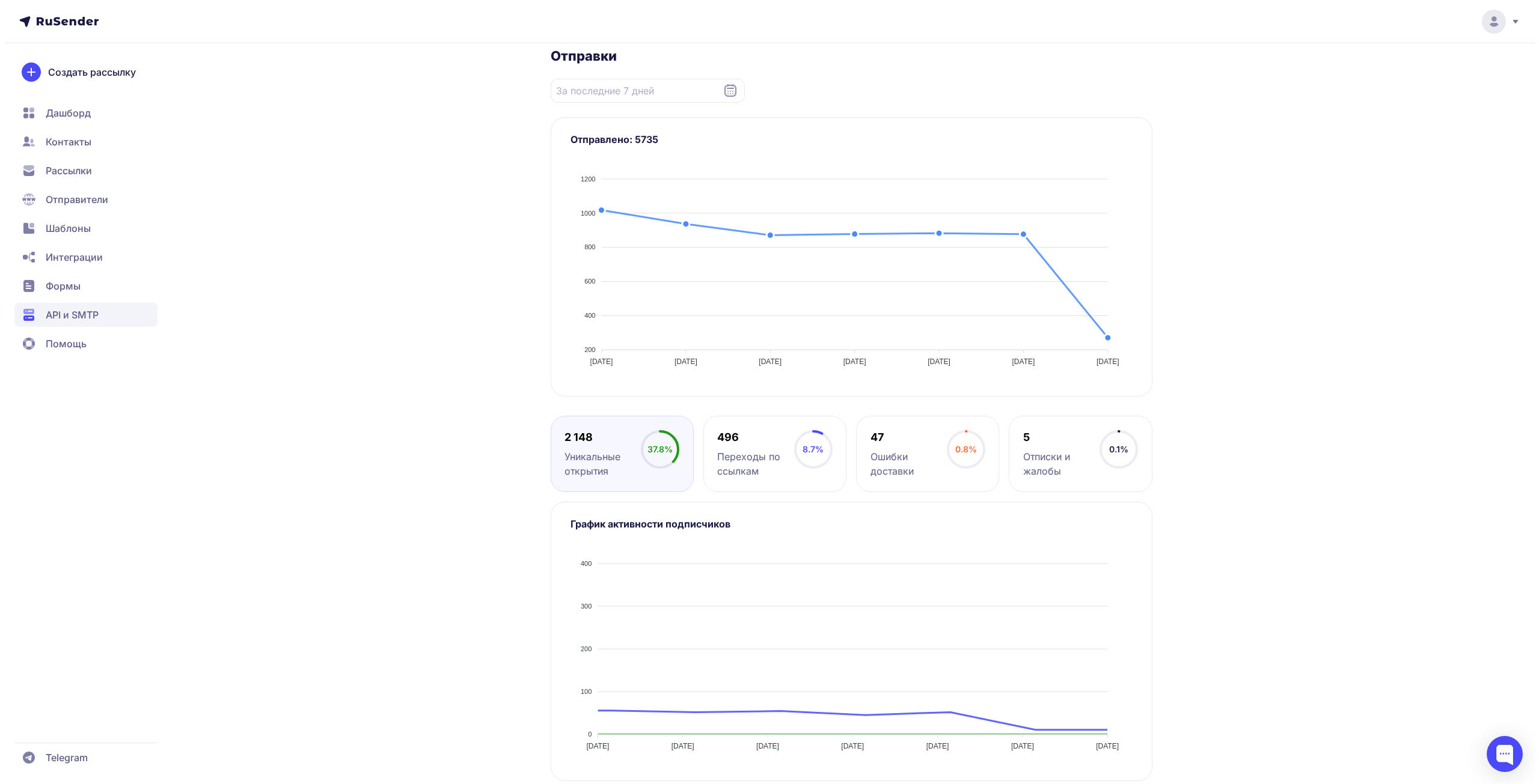
scroll to position [0, 0]
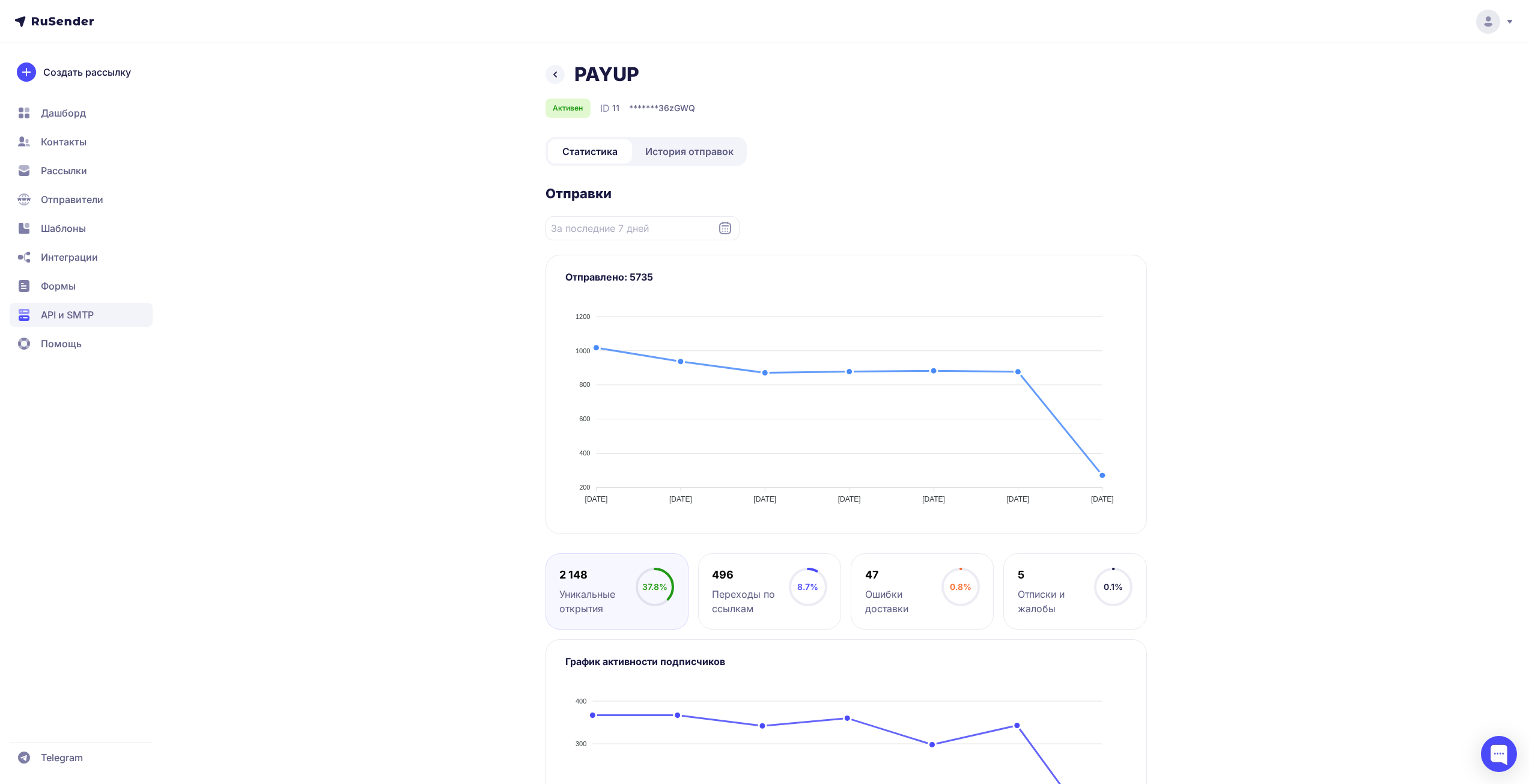
click at [1242, 364] on div "PAYUP Активен ID 11 ******* 36zGWQ Статистика История отправок Отправки Нет отп…" at bounding box center [764, 466] width 1529 height 933
click at [685, 153] on span "История отправок" at bounding box center [689, 151] width 88 height 15
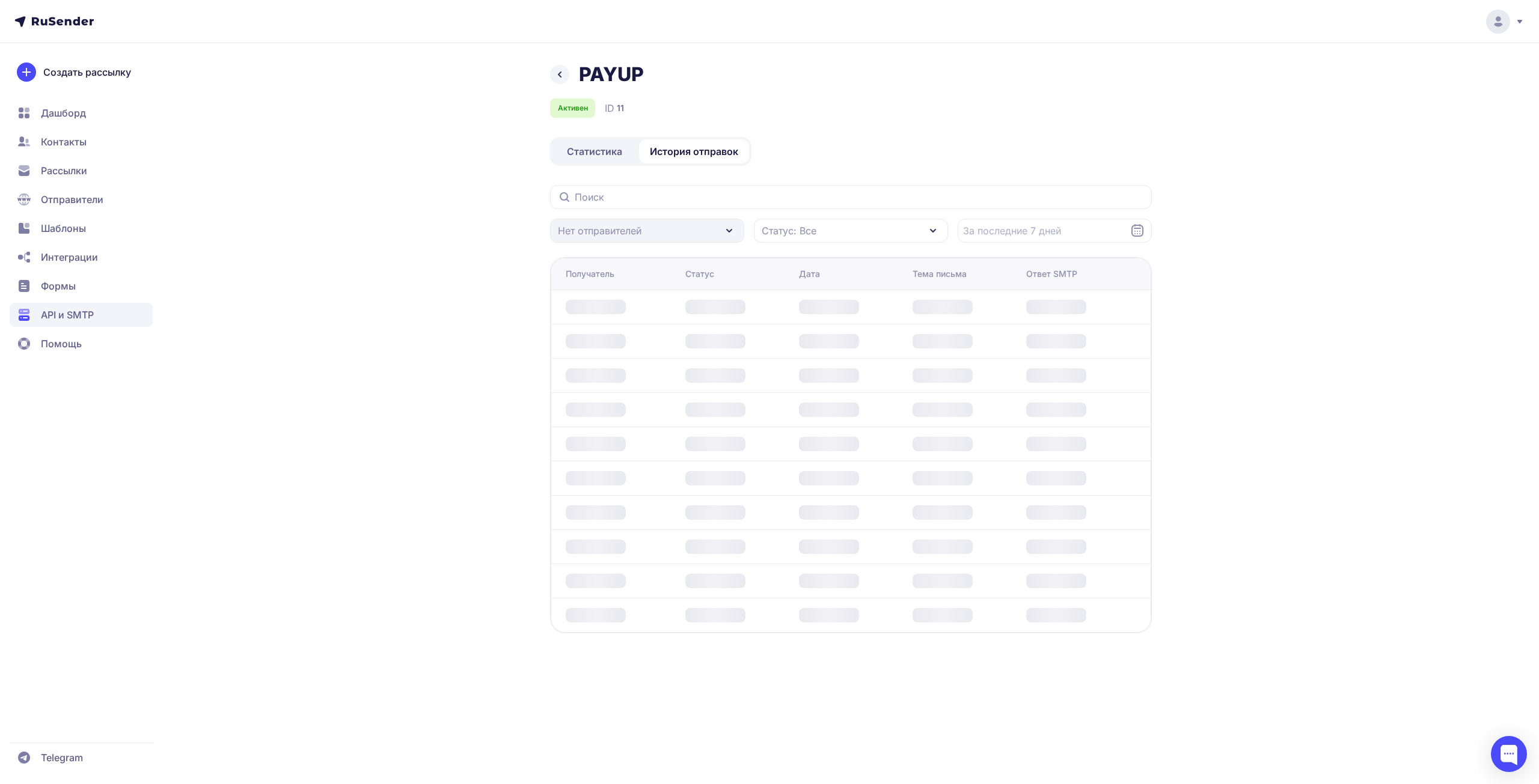
drag, startPoint x: 1225, startPoint y: 71, endPoint x: 1248, endPoint y: 63, distance: 24.4
click at [1223, 71] on div "PAYUP Активен ID 11 Статистика История отправок Нет отправителей Статус: Все По…" at bounding box center [769, 392] width 1539 height 784
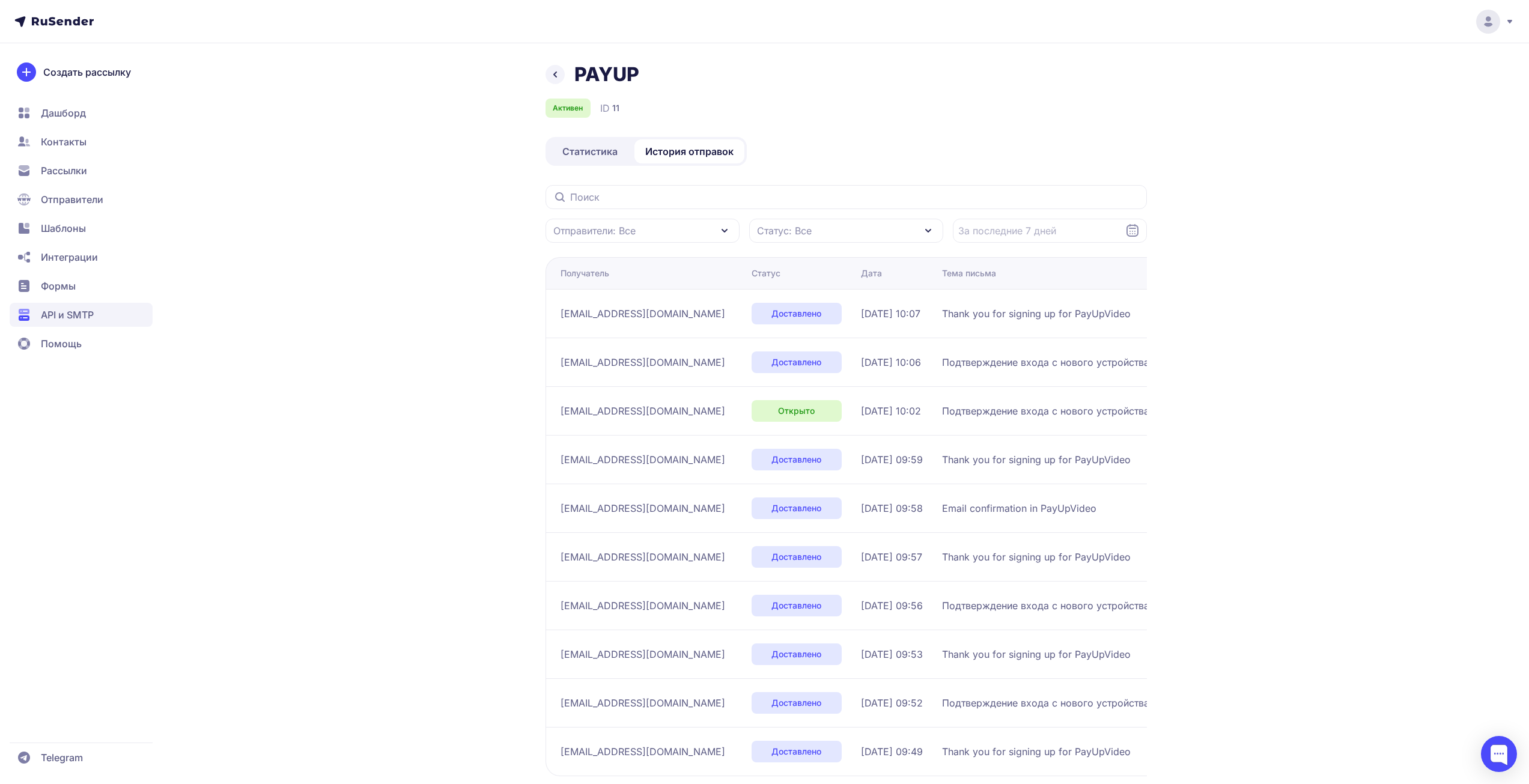
click at [557, 67] on link at bounding box center [555, 74] width 19 height 19
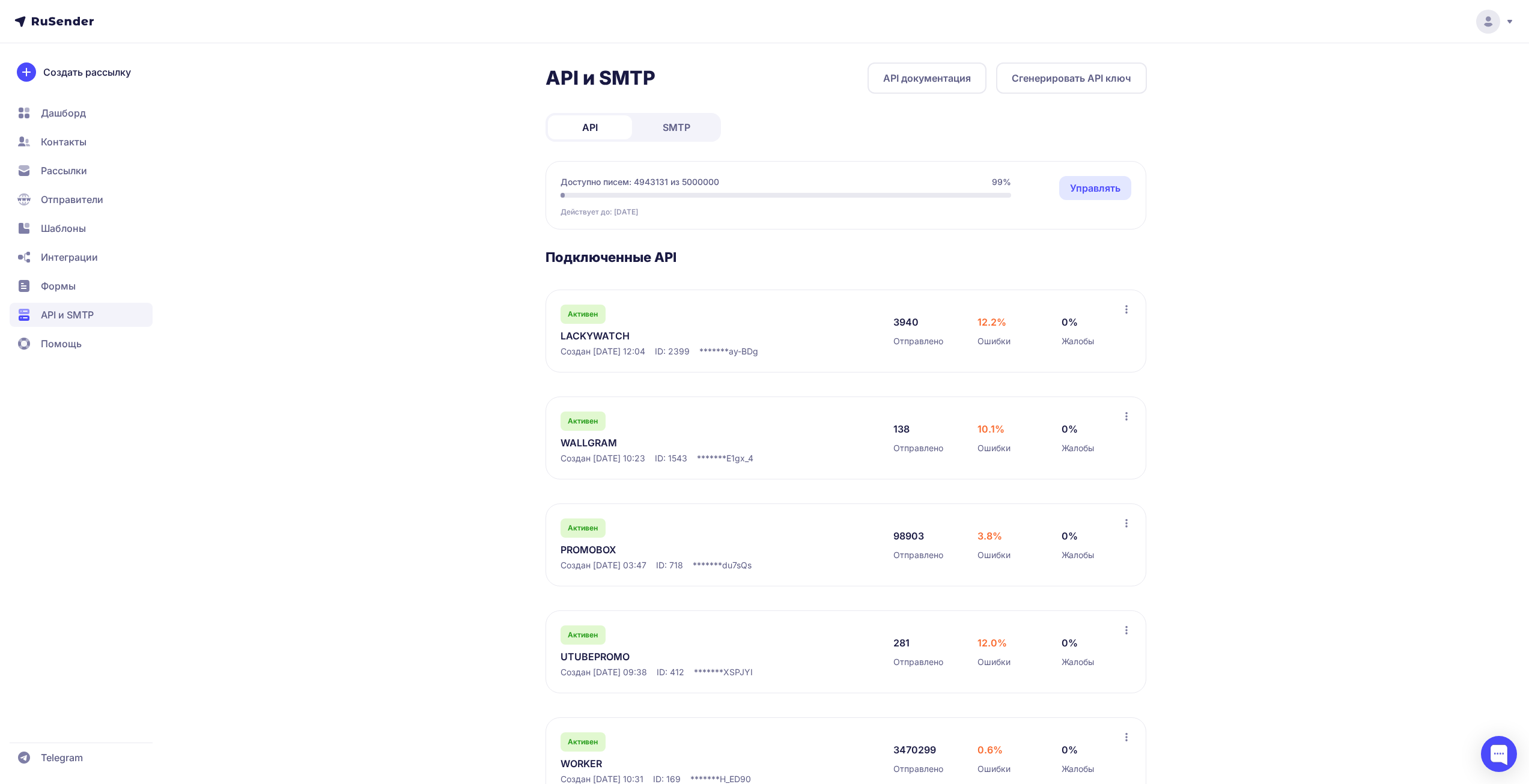
click at [591, 334] on link "LACKYWATCH" at bounding box center [683, 336] width 246 height 15
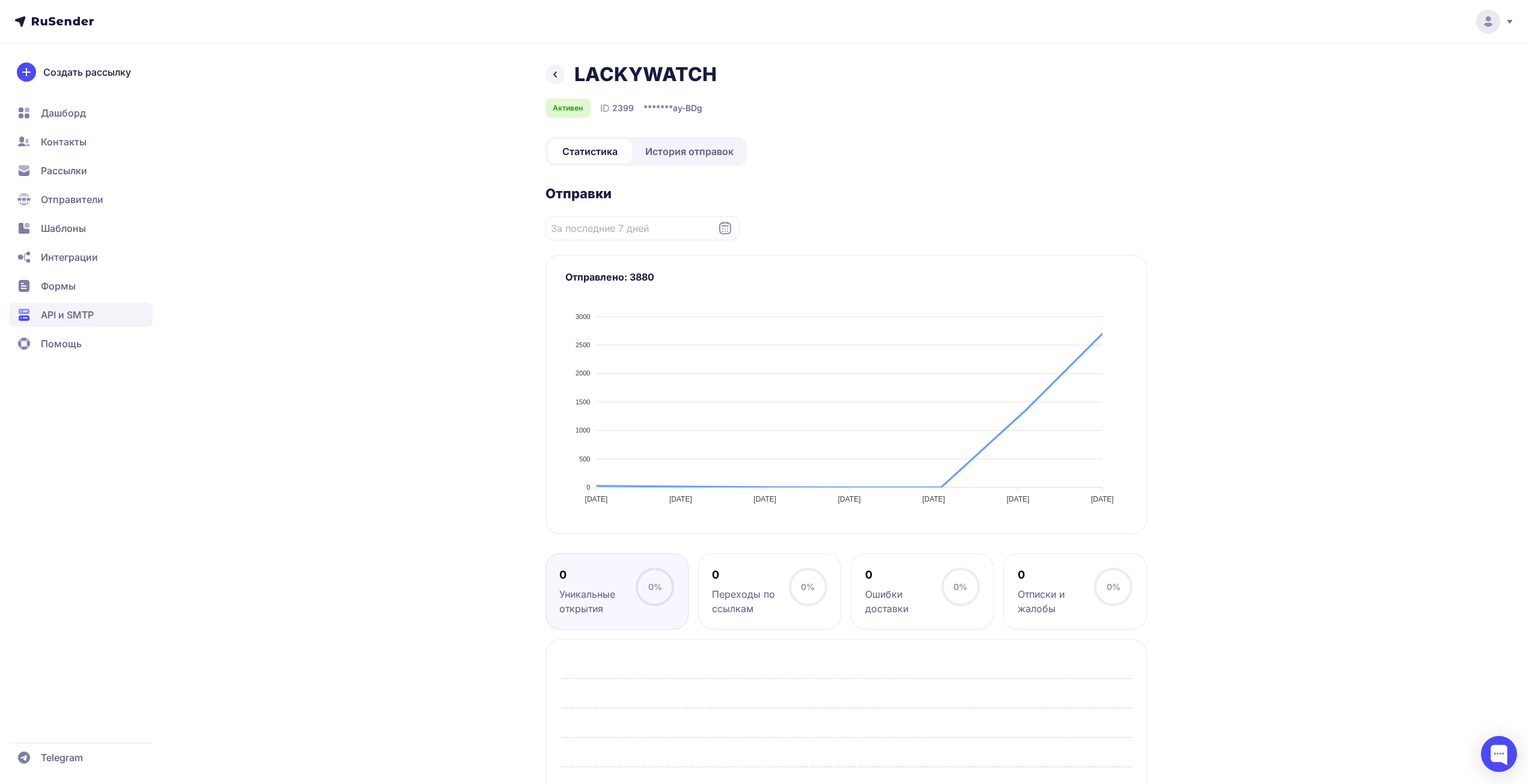
click at [340, 313] on div "LACKYWATCH Активен ID 2399 ******* ay-BDg Статистика История отправок Отправки …" at bounding box center [765, 492] width 865 height 859
click at [682, 155] on span "История отправок" at bounding box center [689, 151] width 88 height 15
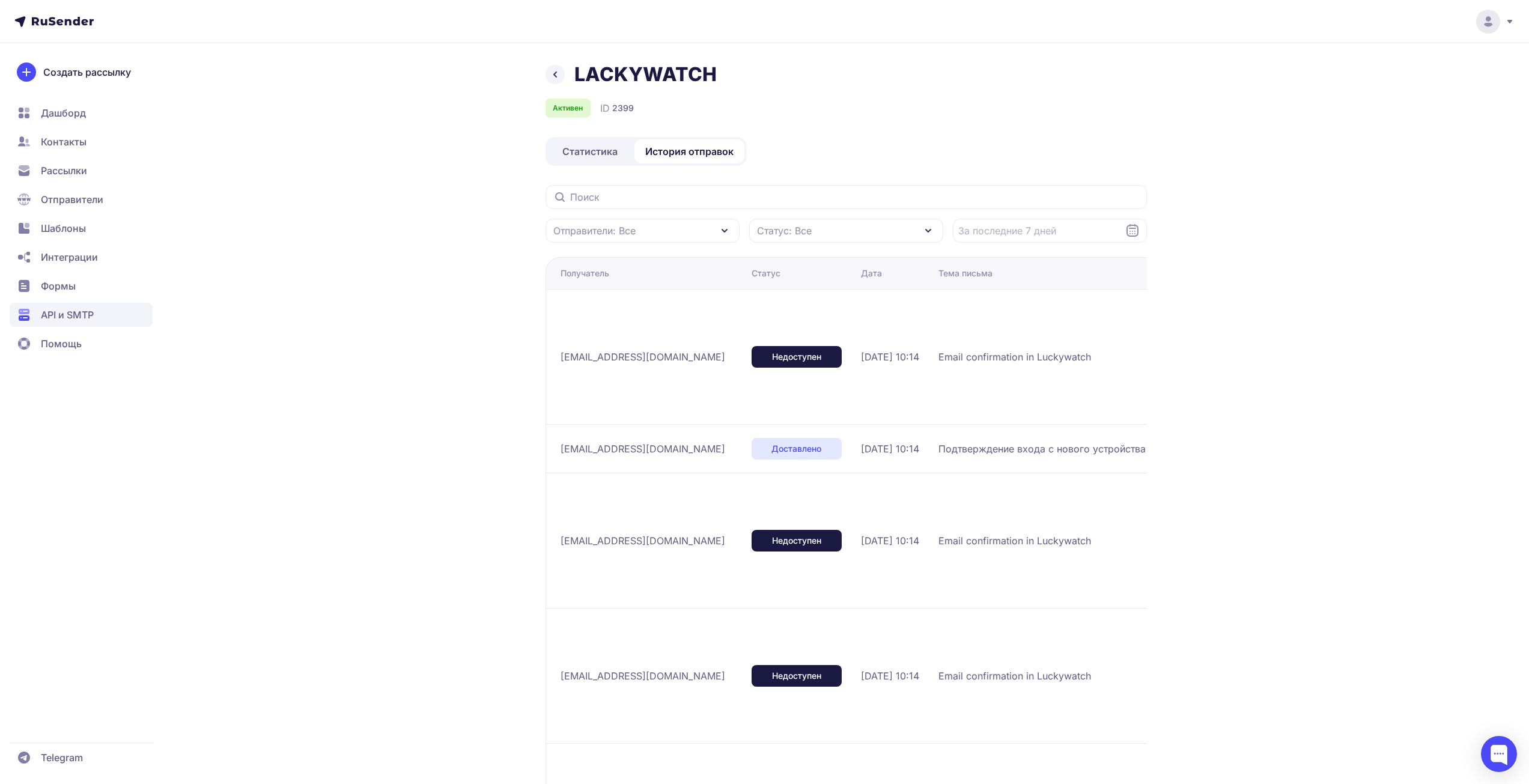
click at [313, 205] on div "LACKYWATCH Активен ID 2399 Статистика История отправок Отправители: Все Статус:…" at bounding box center [764, 674] width 1529 height 1347
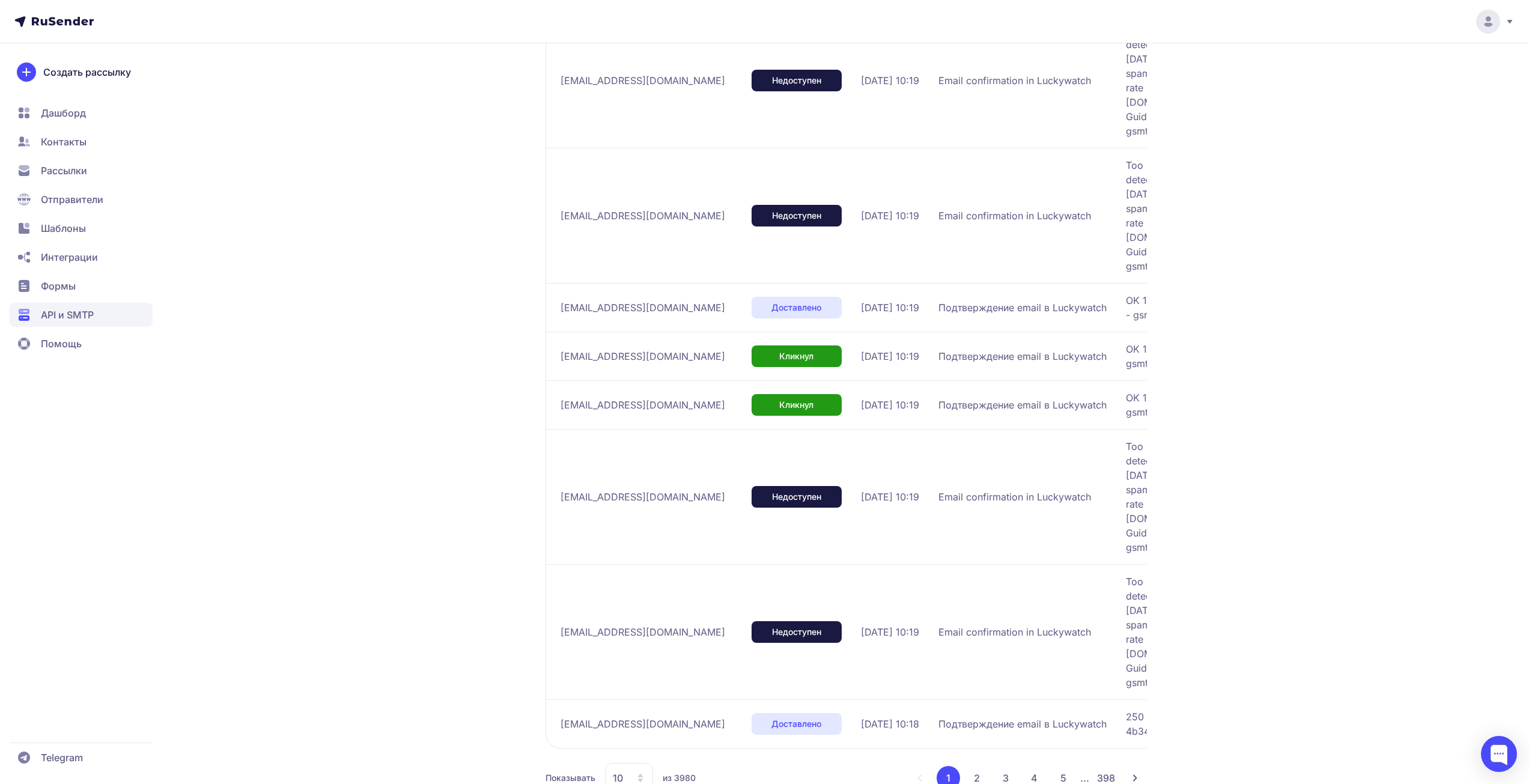
scroll to position [405, 0]
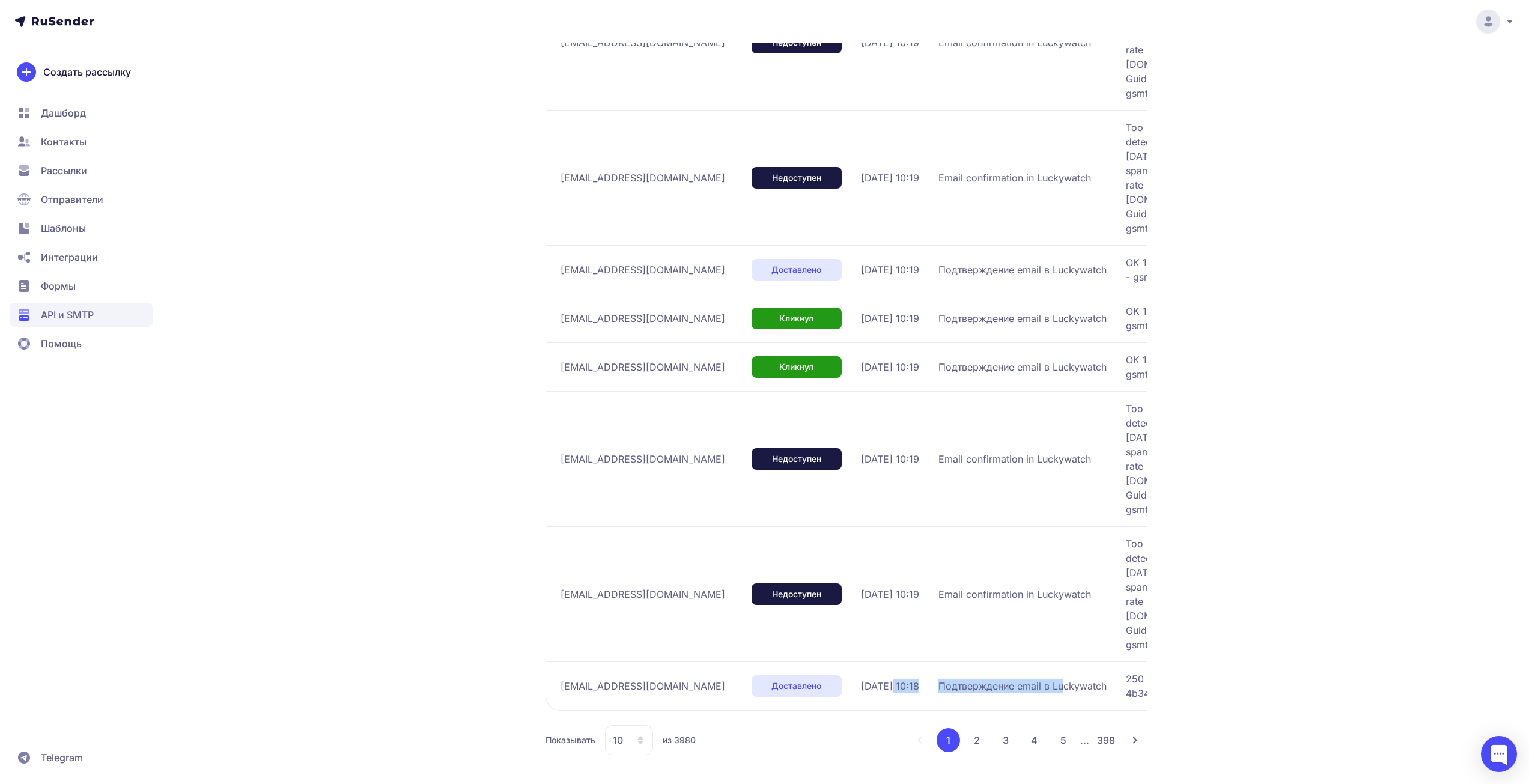
drag, startPoint x: 1075, startPoint y: 684, endPoint x: 899, endPoint y: 648, distance: 179.6
click at [878, 661] on tr "[EMAIL_ADDRESS][DOMAIN_NAME] Доставлено [DATE] 10:18 Подтверждение email в Luck…" at bounding box center [993, 685] width 895 height 48
click at [1101, 454] on div "Email confirmation in Luckywatch" at bounding box center [1028, 459] width 178 height 15
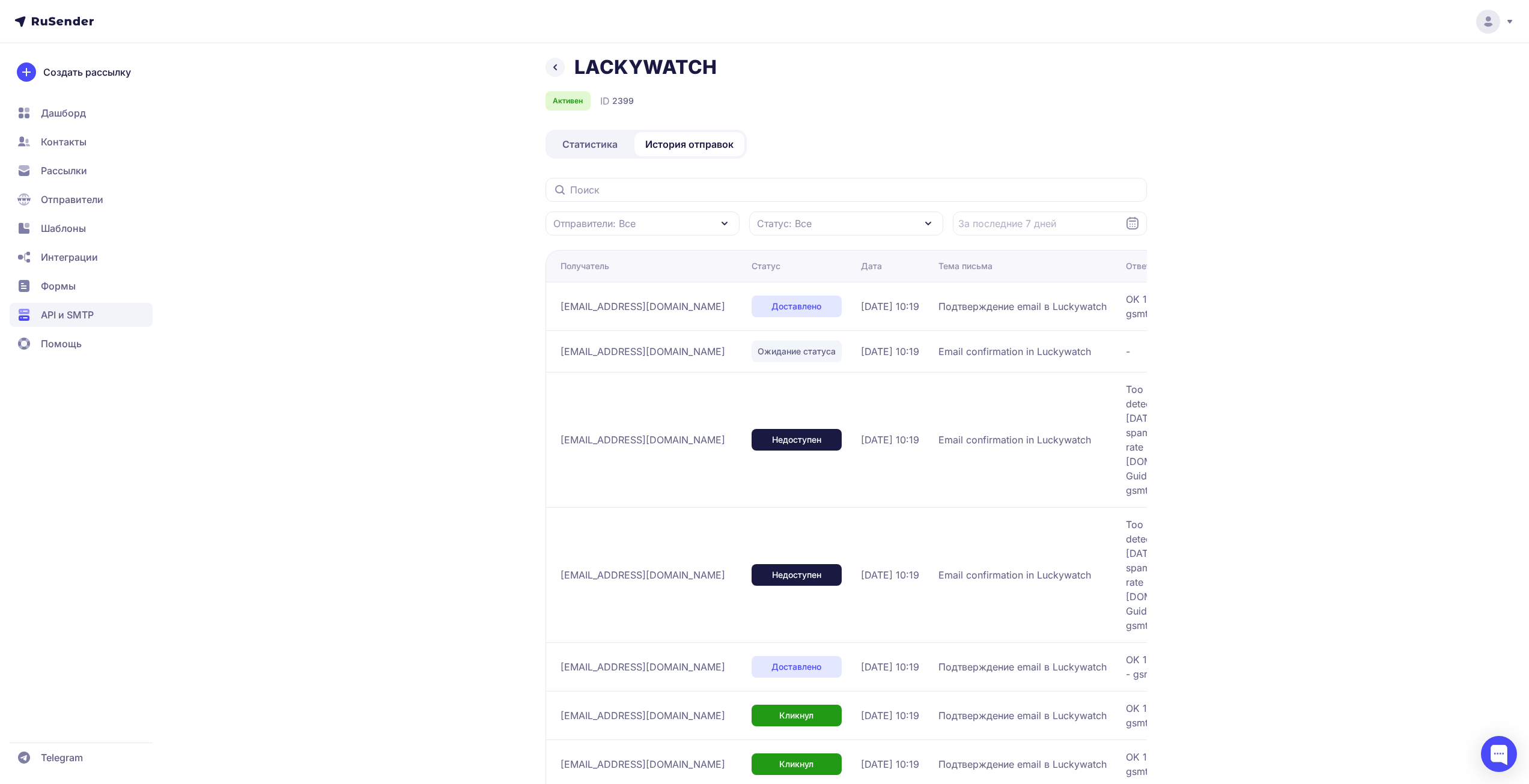
scroll to position [0, 0]
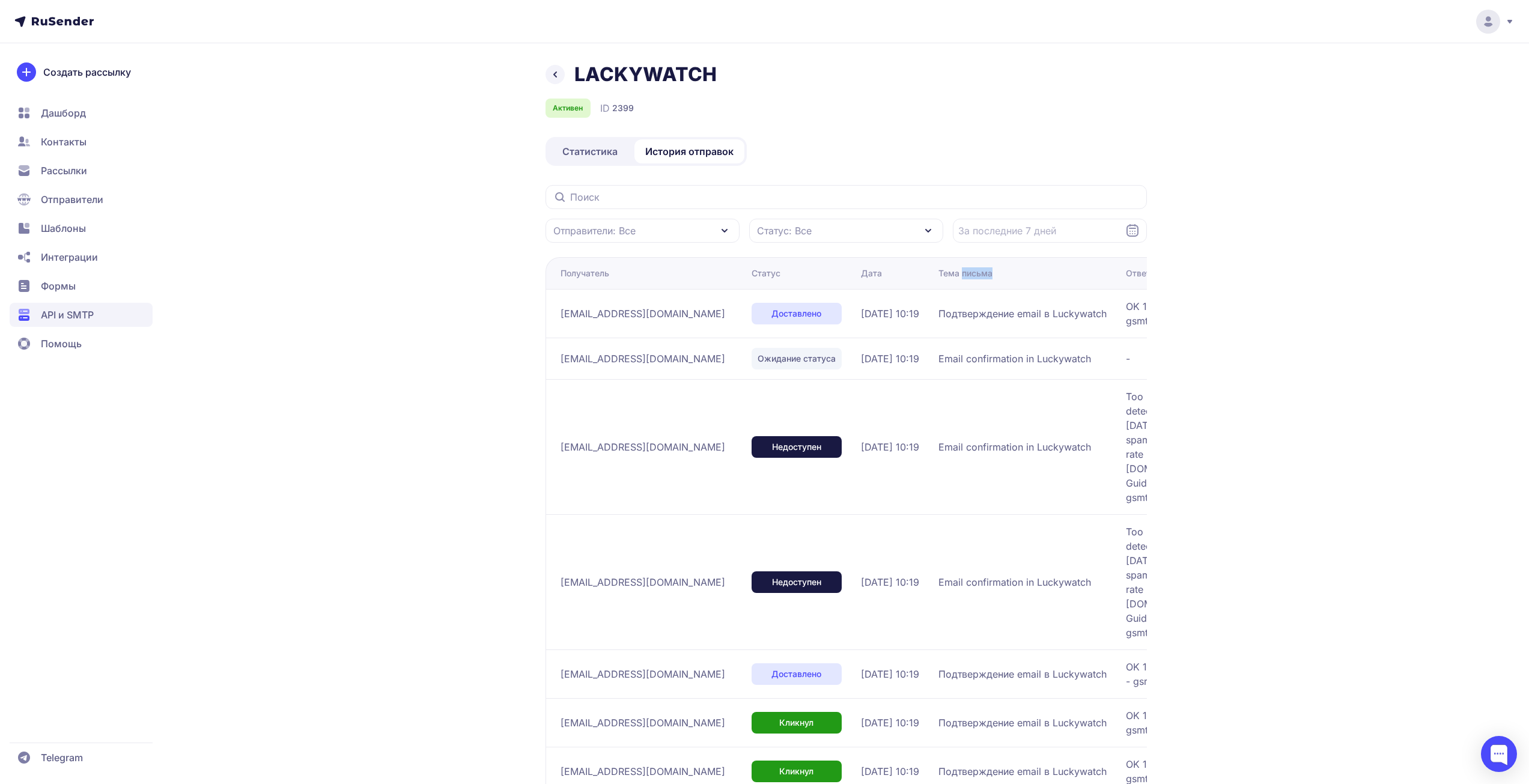
drag, startPoint x: 1078, startPoint y: 267, endPoint x: 960, endPoint y: 269, distance: 118.0
click at [1121, 268] on th "Тема письма" at bounding box center [1281, 274] width 320 height 32
drag, startPoint x: 1147, startPoint y: 269, endPoint x: 1371, endPoint y: 331, distance: 232.4
click at [1371, 302] on div "LACKYWATCH Активен ID 2399 Статистика История отправок Отправители: Все Статус:…" at bounding box center [764, 594] width 1529 height 1189
click at [1272, 543] on div "LACKYWATCH Активен ID 2399 Статистика История отправок Отправители: Все Статус:…" at bounding box center [764, 594] width 1529 height 1189
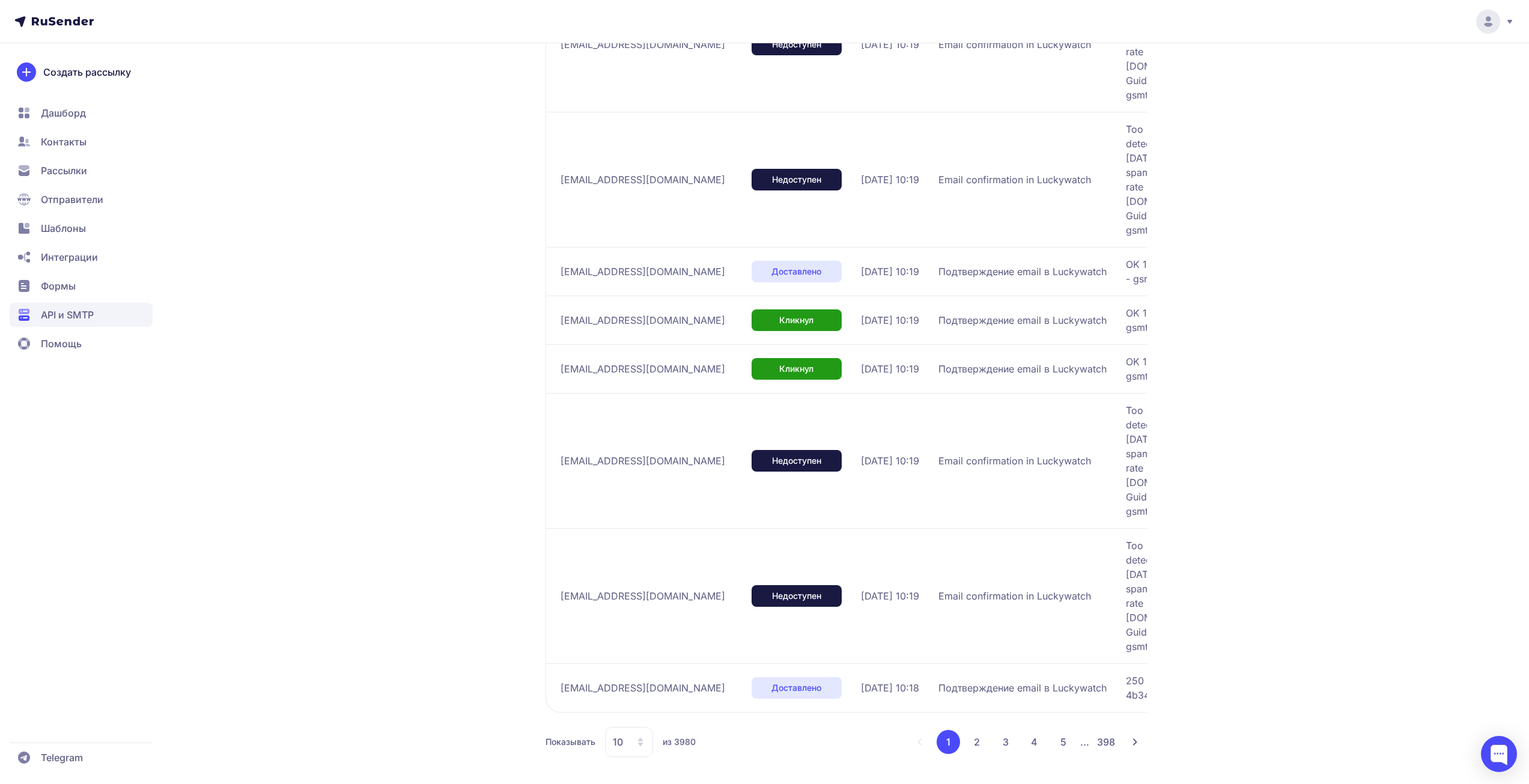
scroll to position [405, 0]
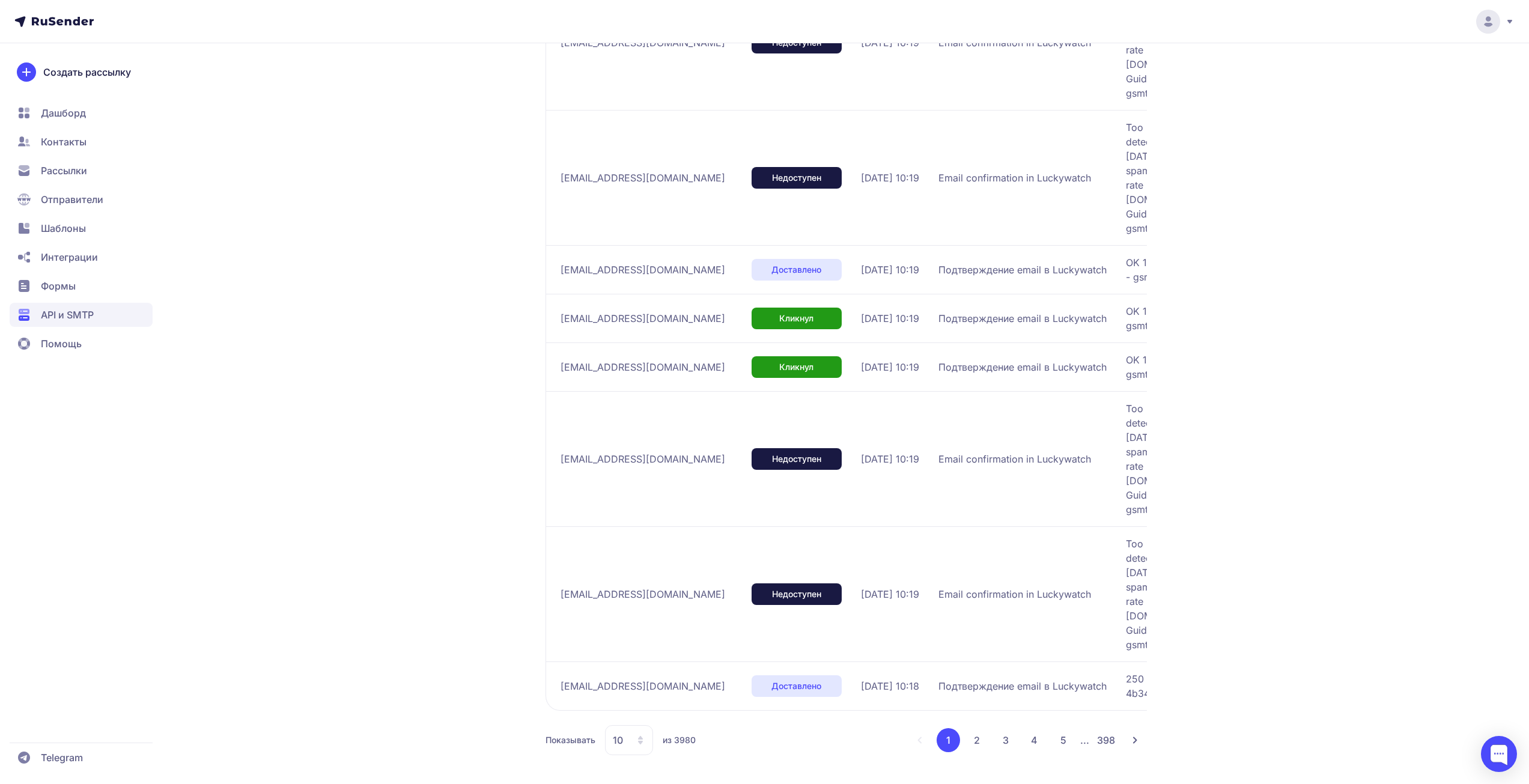
click at [1117, 685] on div "Подтверждение email в Luckywatch" at bounding box center [1028, 686] width 178 height 15
click at [1147, 683] on div "LACKYWATCH Активен ID 2399 Статистика История отправок Отправители: Все Статус:…" at bounding box center [765, 221] width 865 height 1126
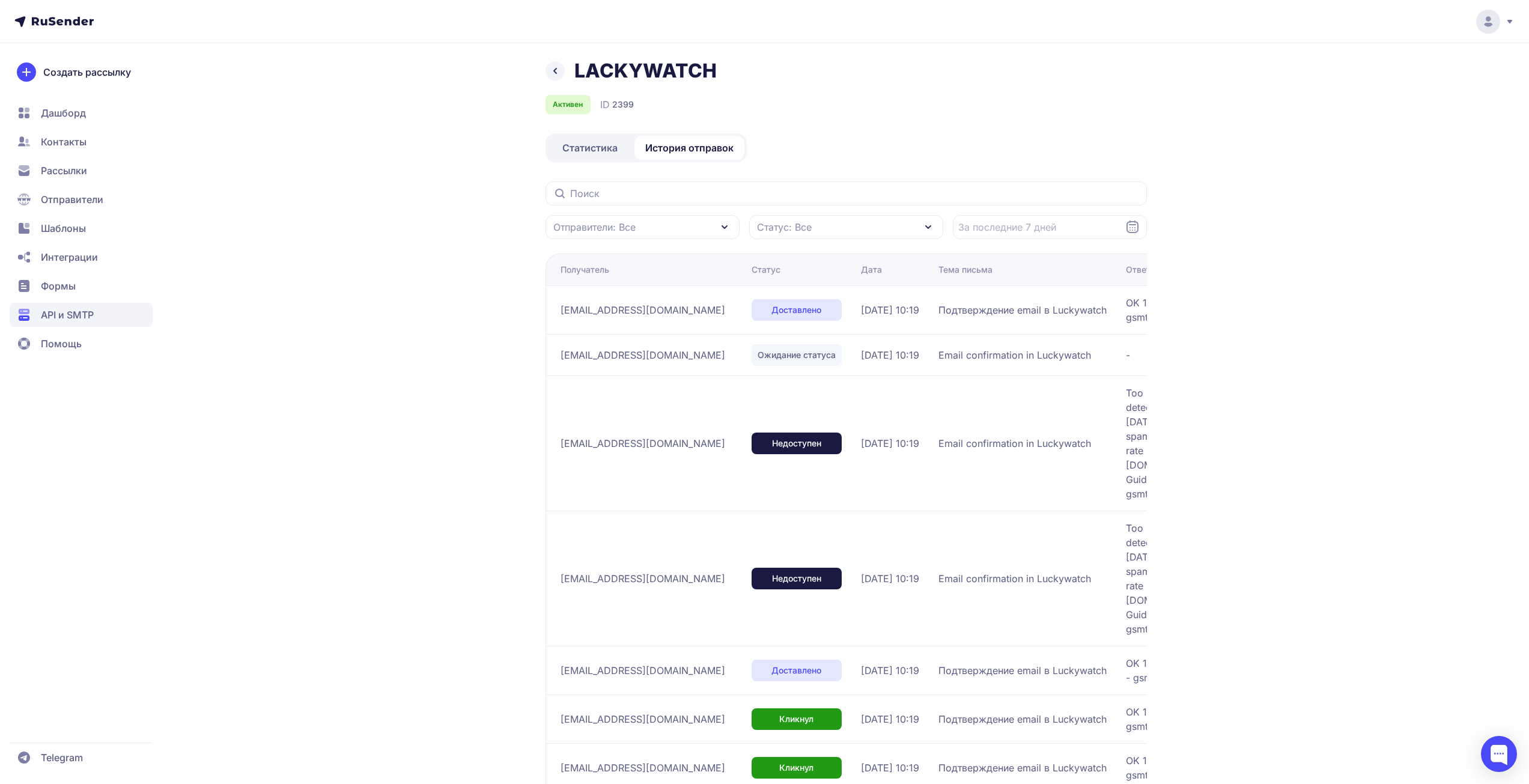
scroll to position [0, 0]
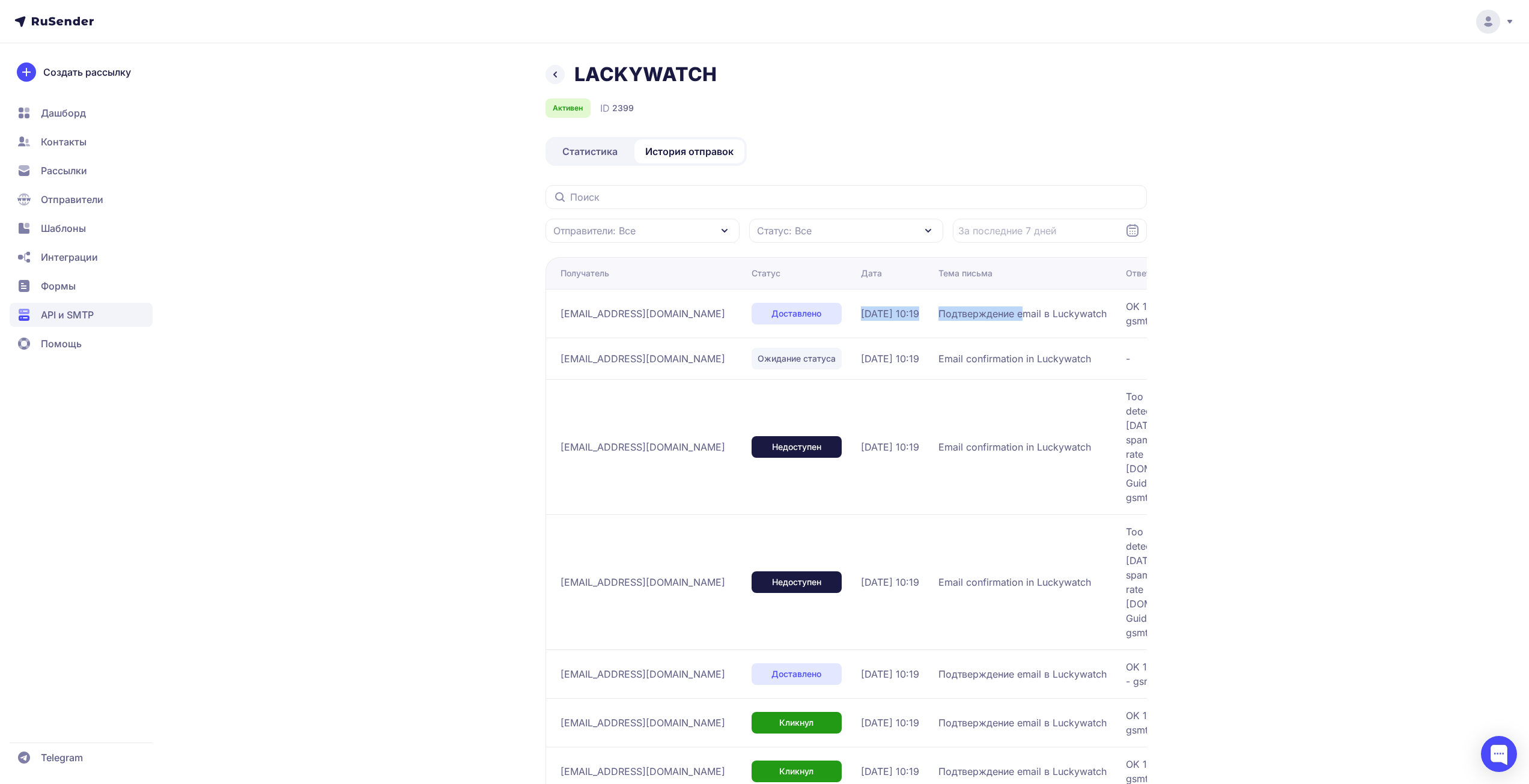
drag, startPoint x: 1031, startPoint y: 297, endPoint x: 647, endPoint y: 313, distance: 384.3
click at [829, 338] on tr "sergei41724@gmail.com Доставлено 02.09.2025, 10:19 Подтверждение email в Luckyw…" at bounding box center [993, 359] width 895 height 41
click at [637, 309] on span "[EMAIL_ADDRESS][DOMAIN_NAME]" at bounding box center [642, 313] width 165 height 15
click at [628, 317] on span "[EMAIL_ADDRESS][DOMAIN_NAME]" at bounding box center [642, 313] width 165 height 15
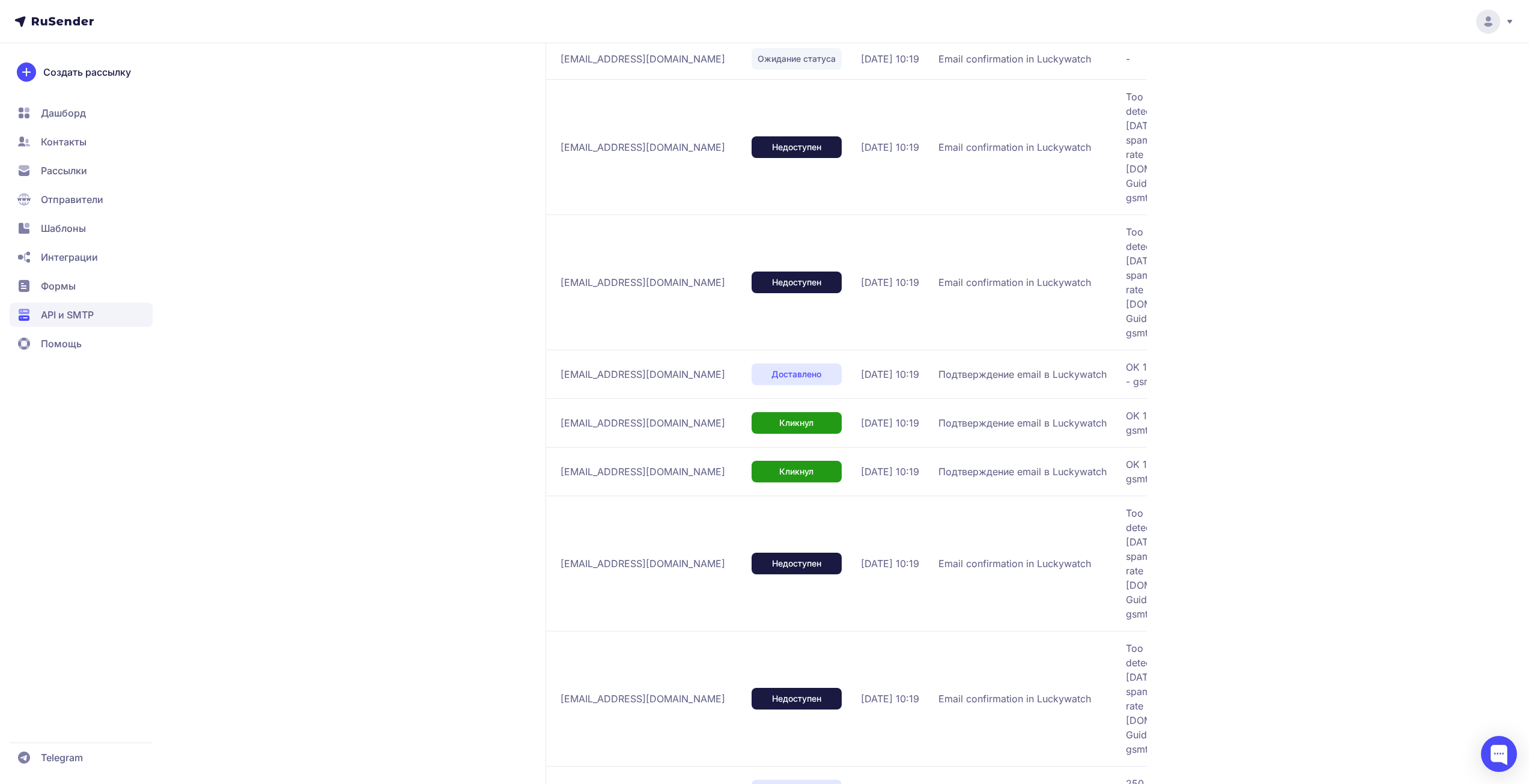
scroll to position [300, 0]
click at [1141, 530] on span "Too many failures (Upstream error: 421 [DATE] Gmail has detected an unusual rat…" at bounding box center [1276, 563] width 300 height 116
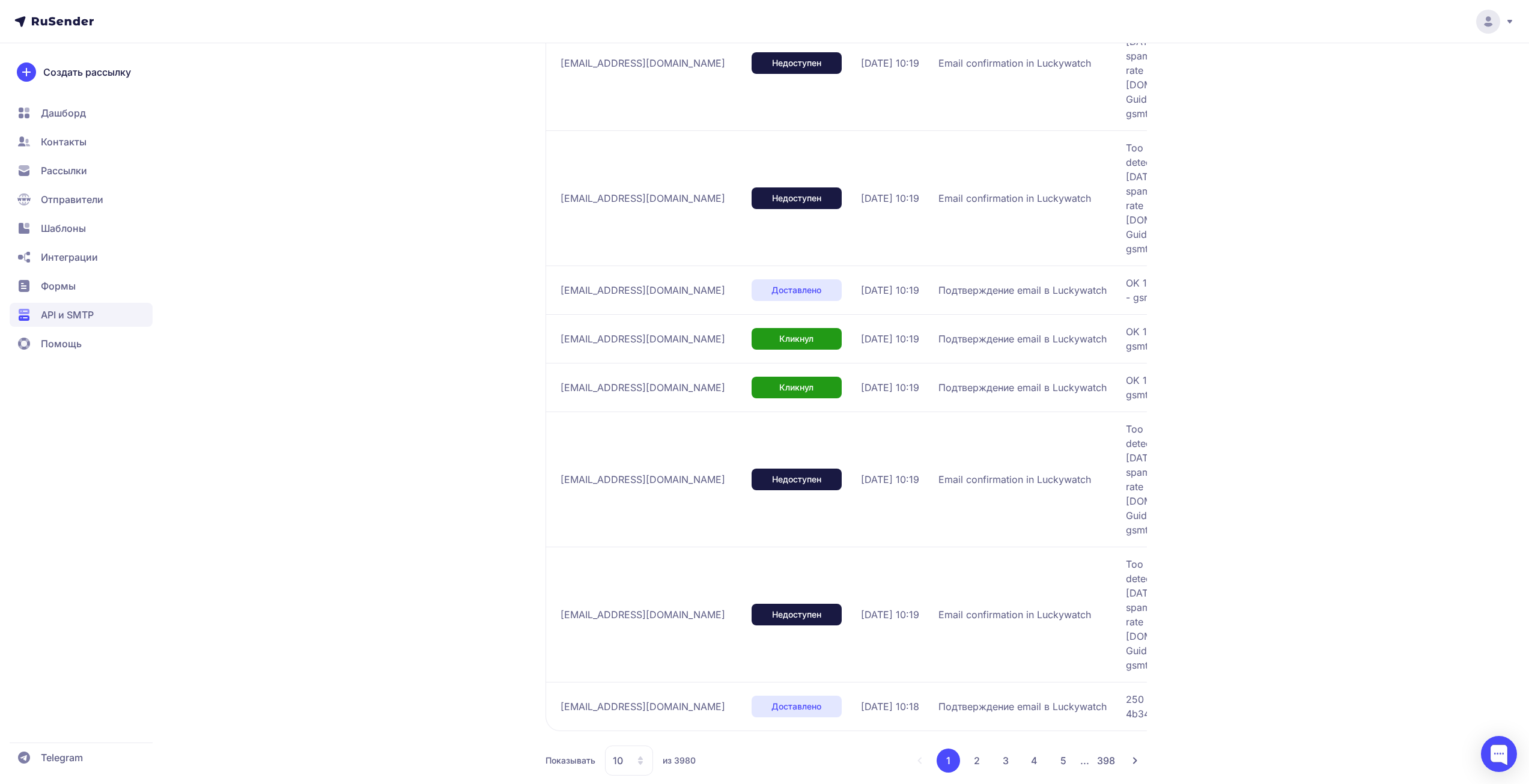
scroll to position [405, 0]
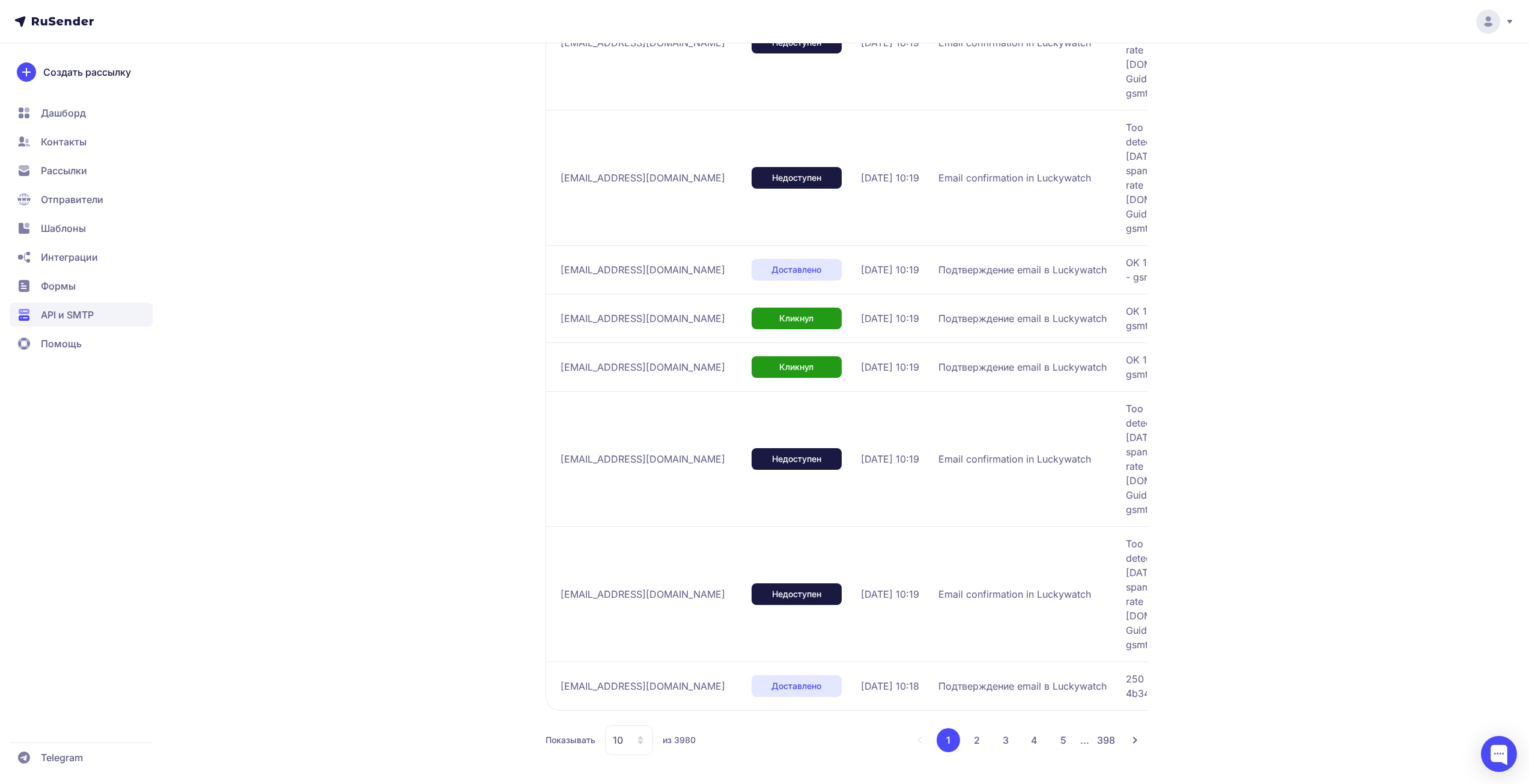
click at [1114, 710] on td "Подтверждение email в Luckywatch" at bounding box center [1027, 685] width 188 height 48
click at [635, 740] on div "10" at bounding box center [628, 740] width 48 height 30
click at [635, 700] on span "100" at bounding box center [678, 701] width 130 height 24
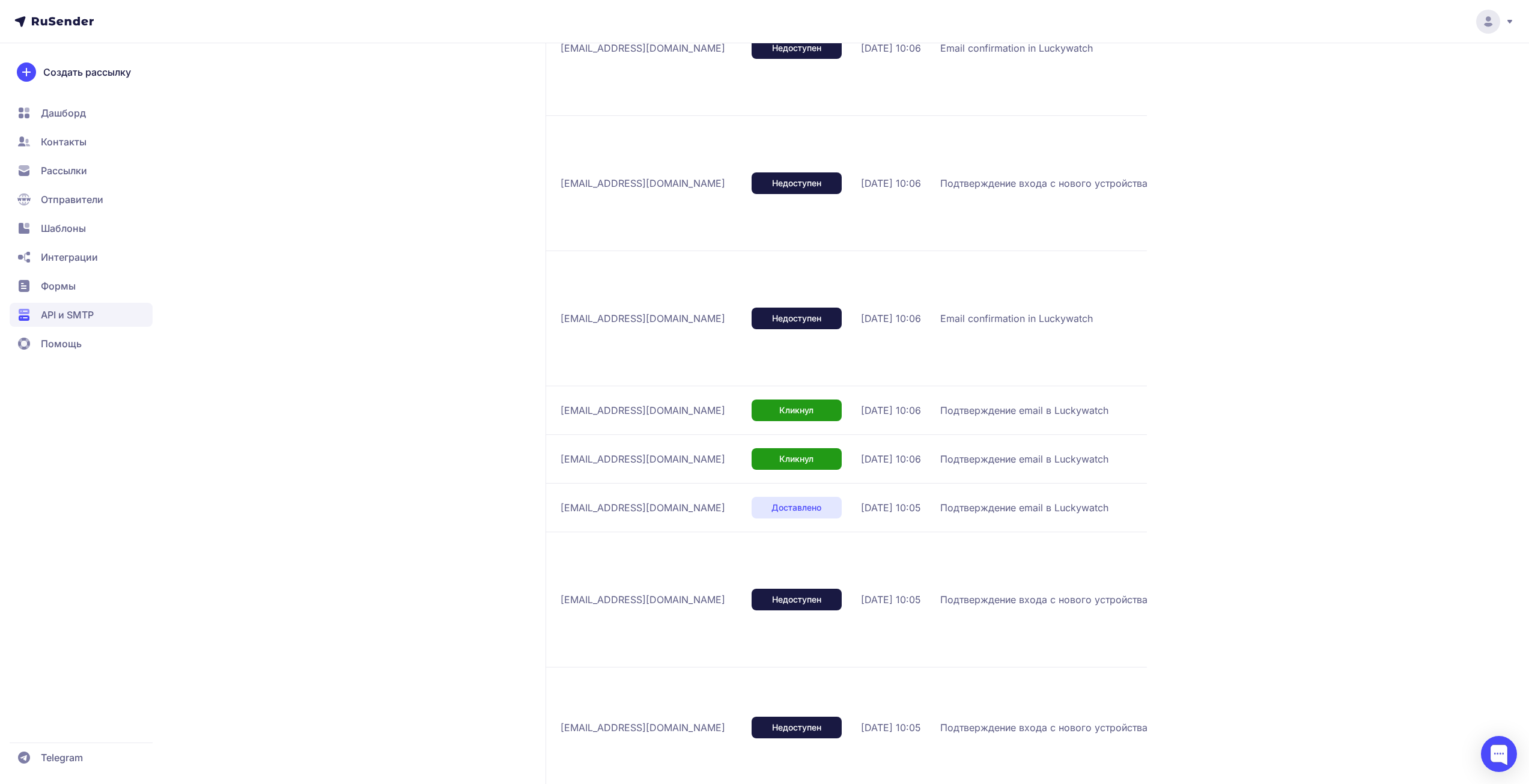
scroll to position [8101, 0]
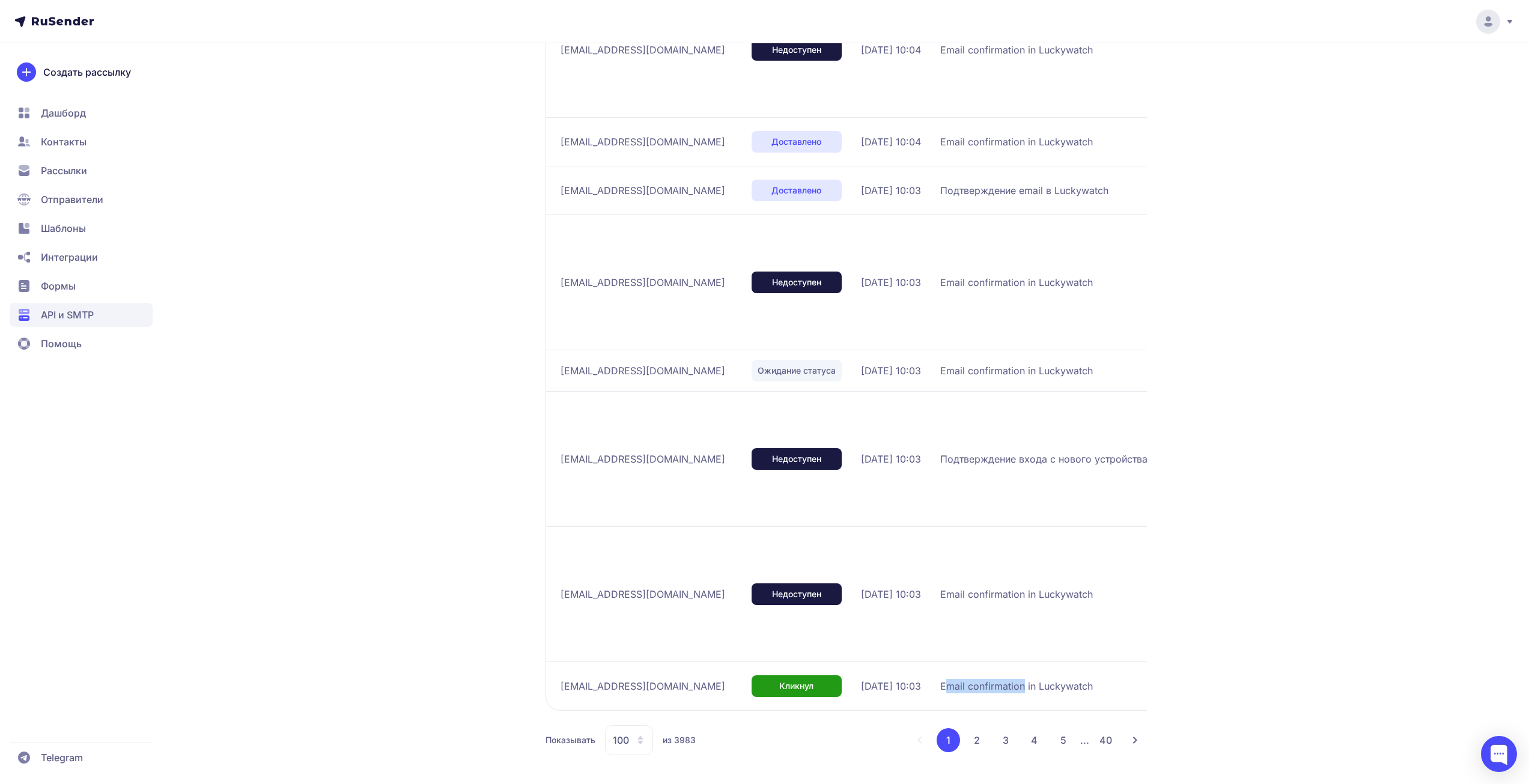
drag, startPoint x: 1072, startPoint y: 687, endPoint x: 993, endPoint y: 687, distance: 79.0
click at [993, 687] on span "Email confirmation in Luckywatch" at bounding box center [1016, 686] width 153 height 15
drag, startPoint x: 1037, startPoint y: 675, endPoint x: 1038, endPoint y: 639, distance: 36.0
click at [1037, 674] on td "Email confirmation in Luckywatch" at bounding box center [1084, 685] width 297 height 48
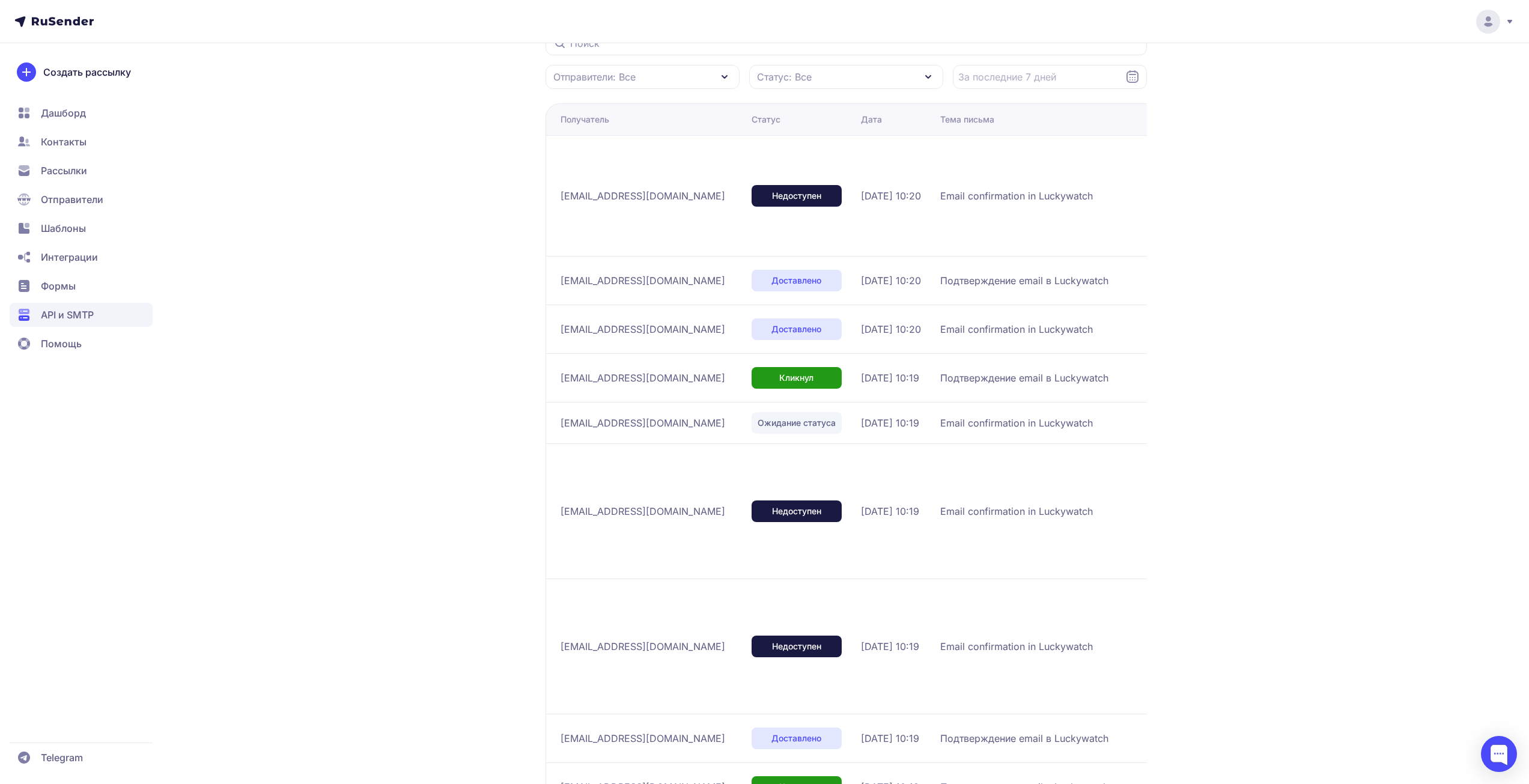
scroll to position [0, 0]
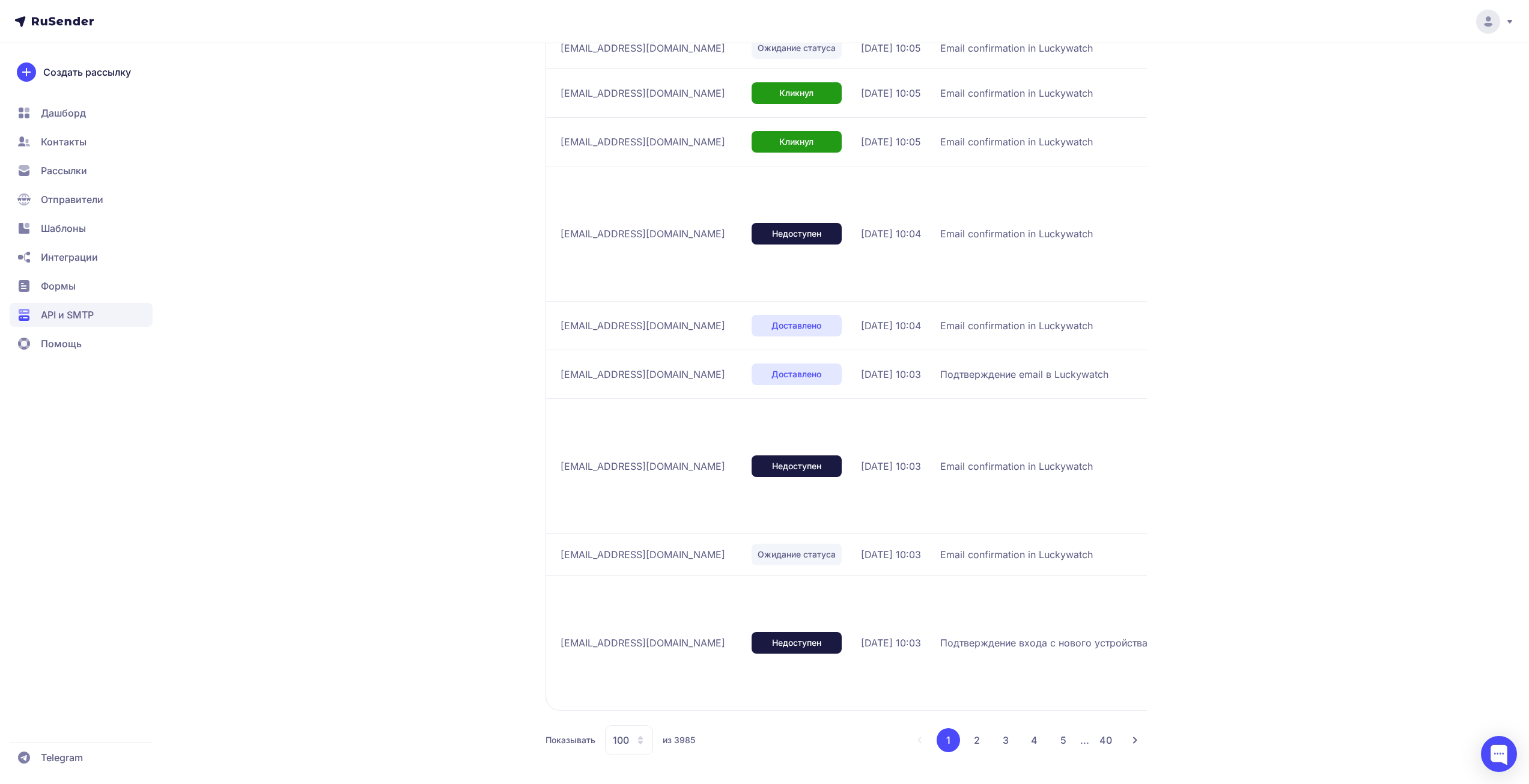
scroll to position [8101, 0]
drag, startPoint x: 1109, startPoint y: 352, endPoint x: 1094, endPoint y: 372, distance: 25.0
click at [1111, 350] on td "Подтверждение email в Luckywatch" at bounding box center [1084, 373] width 297 height 48
drag, startPoint x: 1058, startPoint y: 371, endPoint x: 976, endPoint y: 382, distance: 82.7
click at [928, 399] on tr "[EMAIL_ADDRESS][DOMAIN_NAME] Доставлено [DATE] 10:03 Подтверждение email в Luck…" at bounding box center [1049, 466] width 1007 height 135
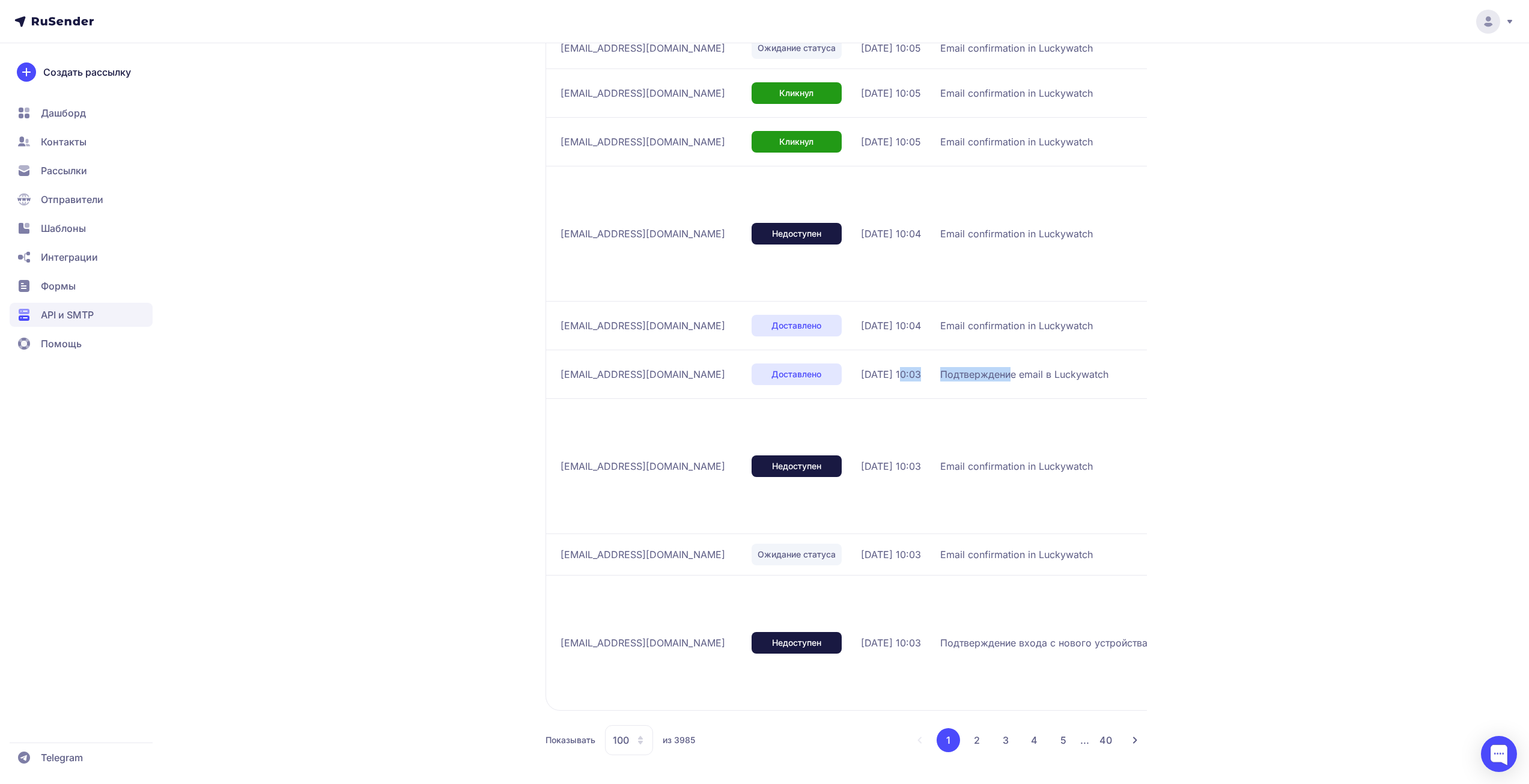
click at [1000, 382] on td "Подтверждение email в Luckywatch" at bounding box center [1084, 373] width 297 height 48
drag, startPoint x: 1023, startPoint y: 419, endPoint x: 998, endPoint y: 422, distance: 25.2
click at [998, 422] on td "Email confirmation in Luckywatch" at bounding box center [1084, 466] width 297 height 135
drag, startPoint x: 1057, startPoint y: 376, endPoint x: 1027, endPoint y: 376, distance: 30.0
click at [1027, 376] on span "Подтверждение email в Luckywatch" at bounding box center [1025, 374] width 169 height 15
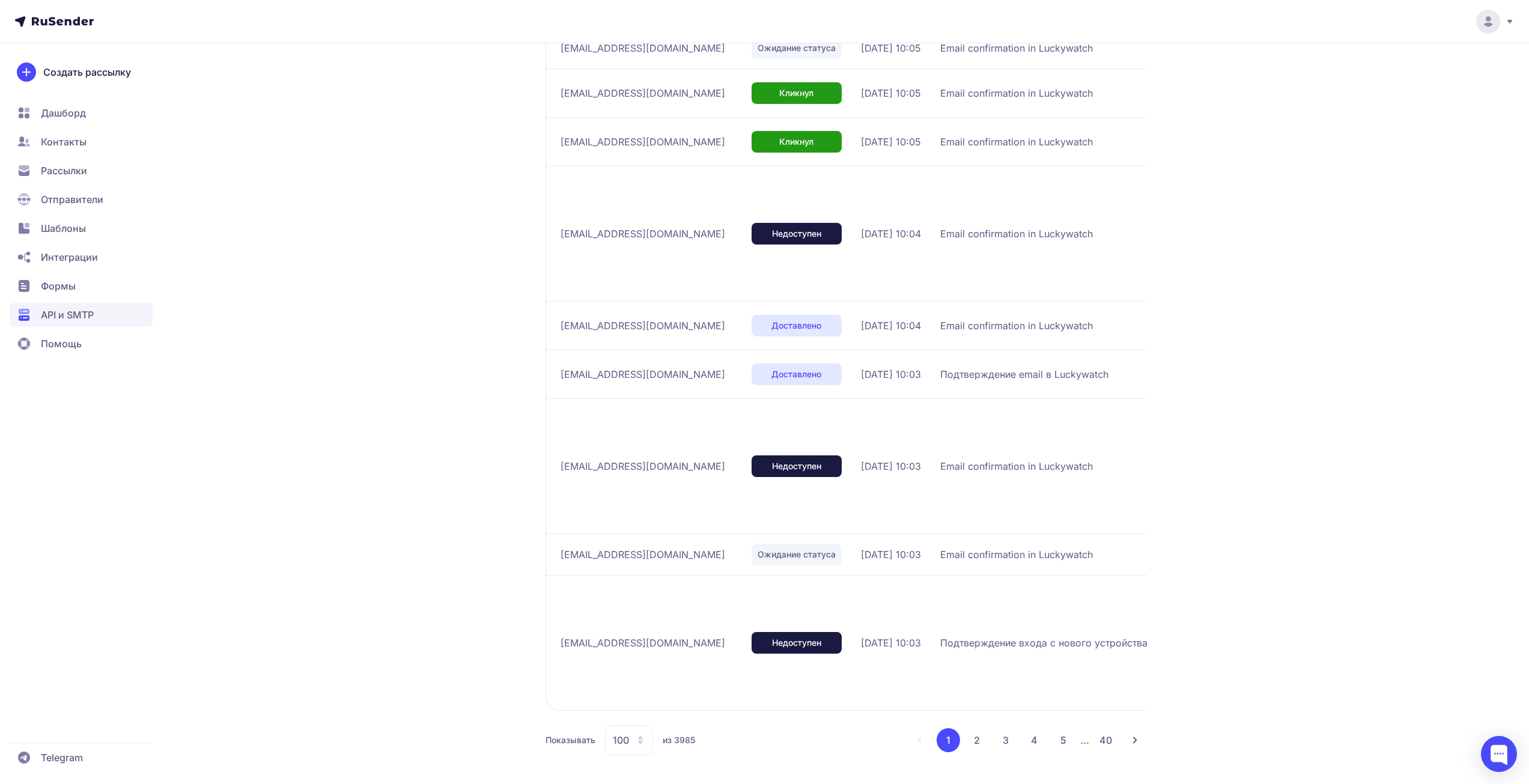
click at [1094, 439] on td "Email confirmation in Luckywatch" at bounding box center [1084, 466] width 297 height 135
drag, startPoint x: 1327, startPoint y: 192, endPoint x: 1319, endPoint y: 198, distance: 10.0
